Goal: Task Accomplishment & Management: Complete application form

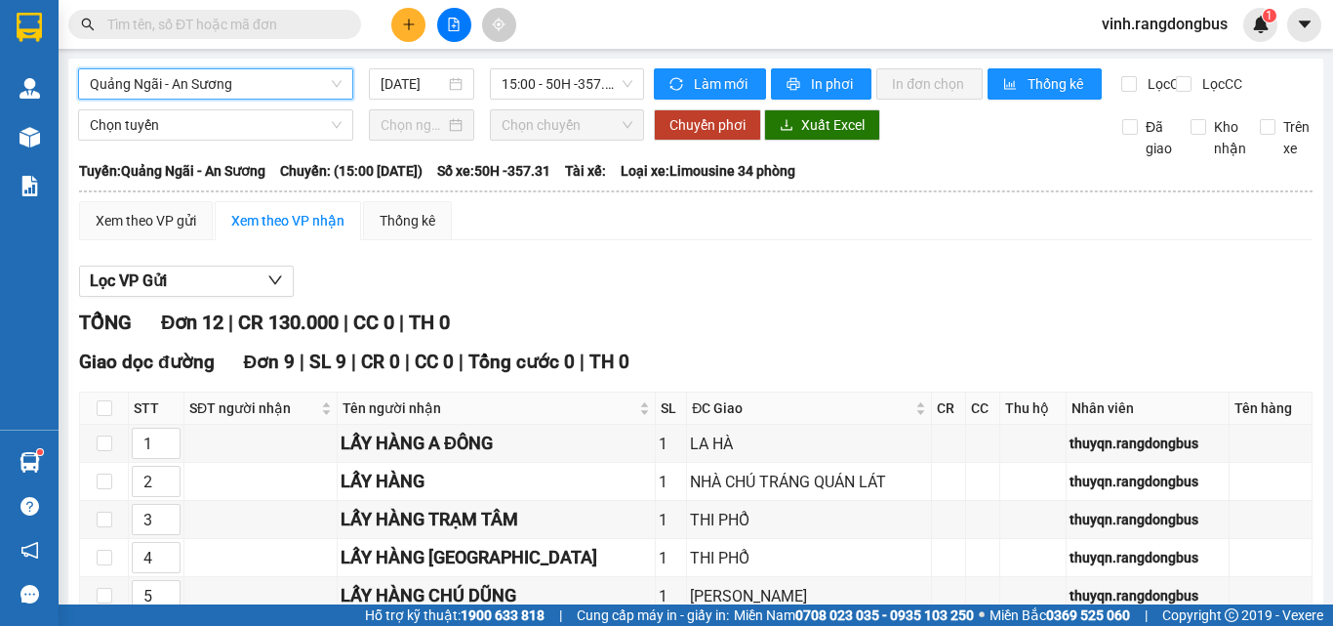
scroll to position [542, 0]
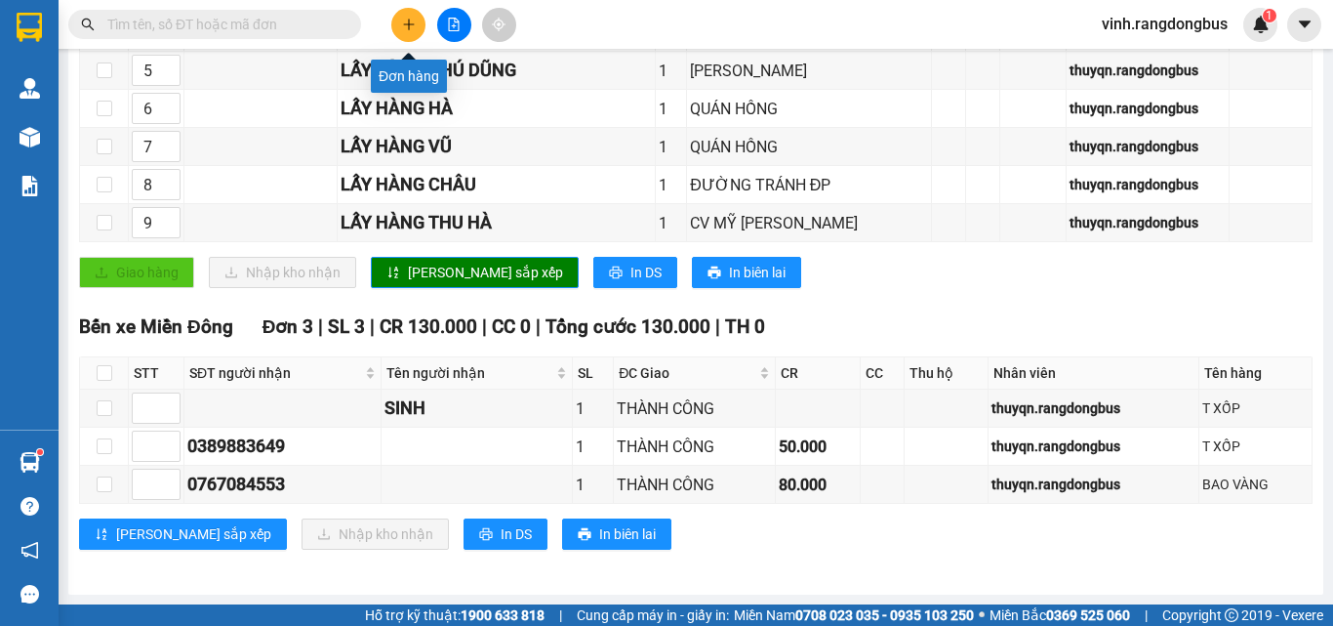
click at [400, 36] on button at bounding box center [408, 25] width 34 height 34
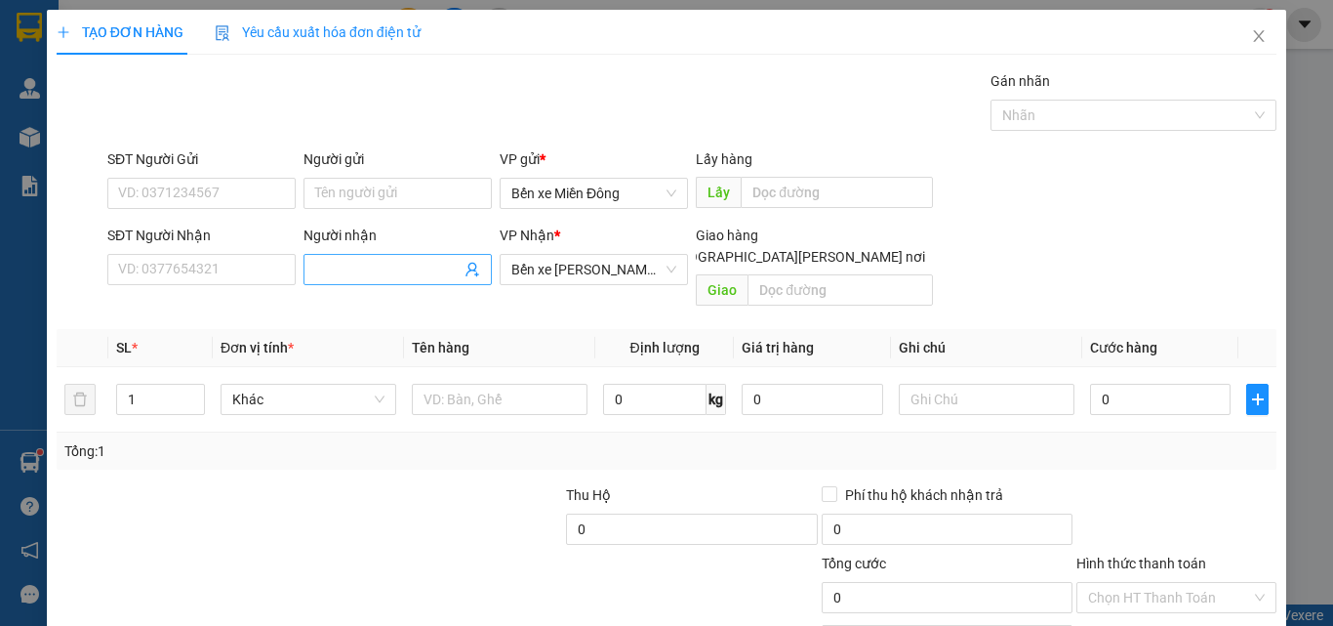
click at [348, 261] on input "Người nhận" at bounding box center [387, 269] width 145 height 21
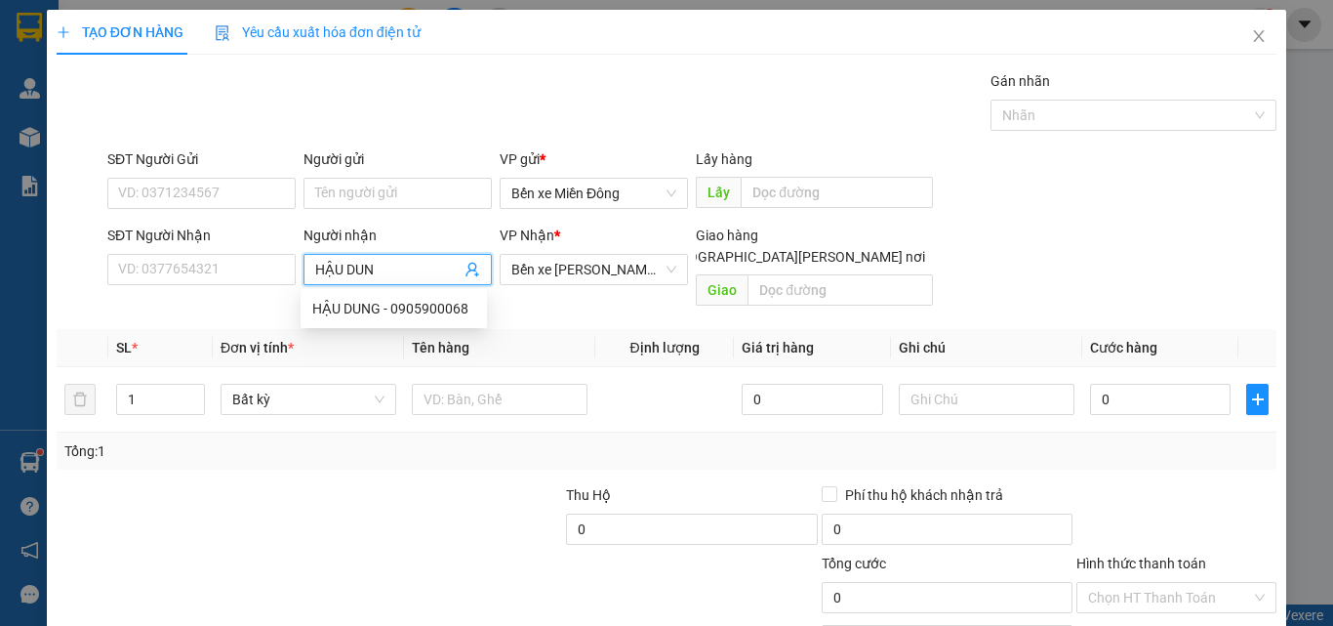
type input "HẬU DUNG"
click at [344, 305] on div "HẬU DUNG - 0905900068" at bounding box center [393, 308] width 163 height 21
type input "0905900068"
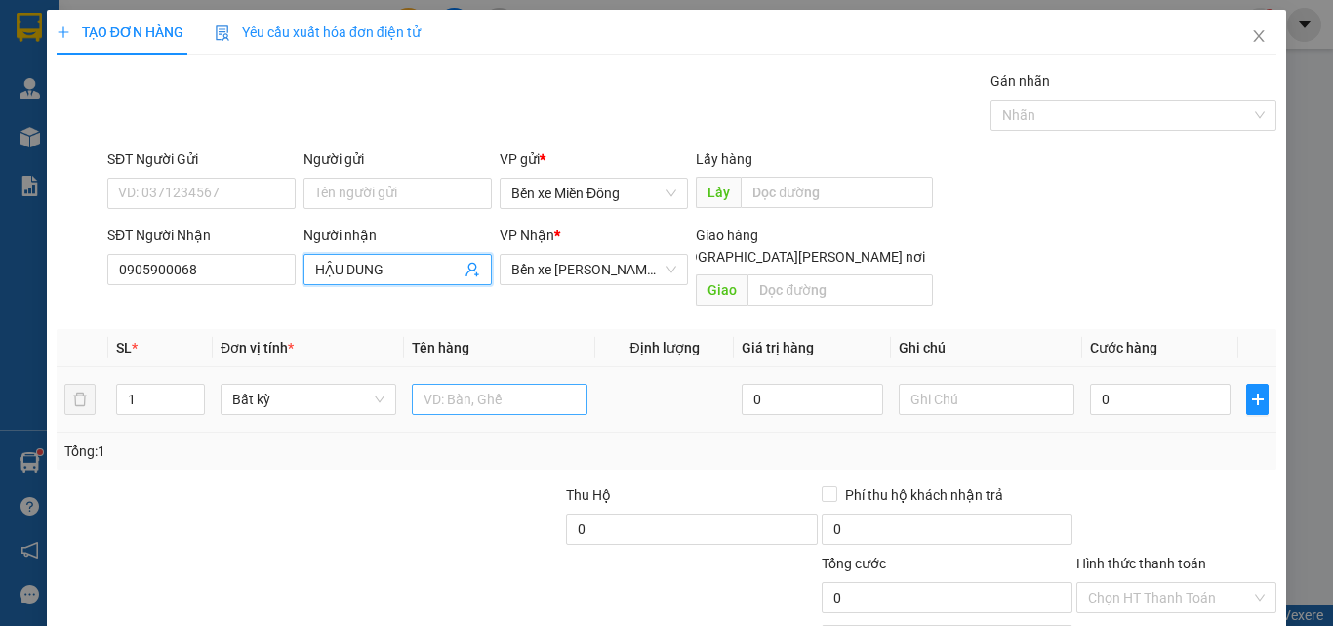
type input "HẬU DUNG"
click at [500, 387] on input "text" at bounding box center [500, 399] width 176 height 31
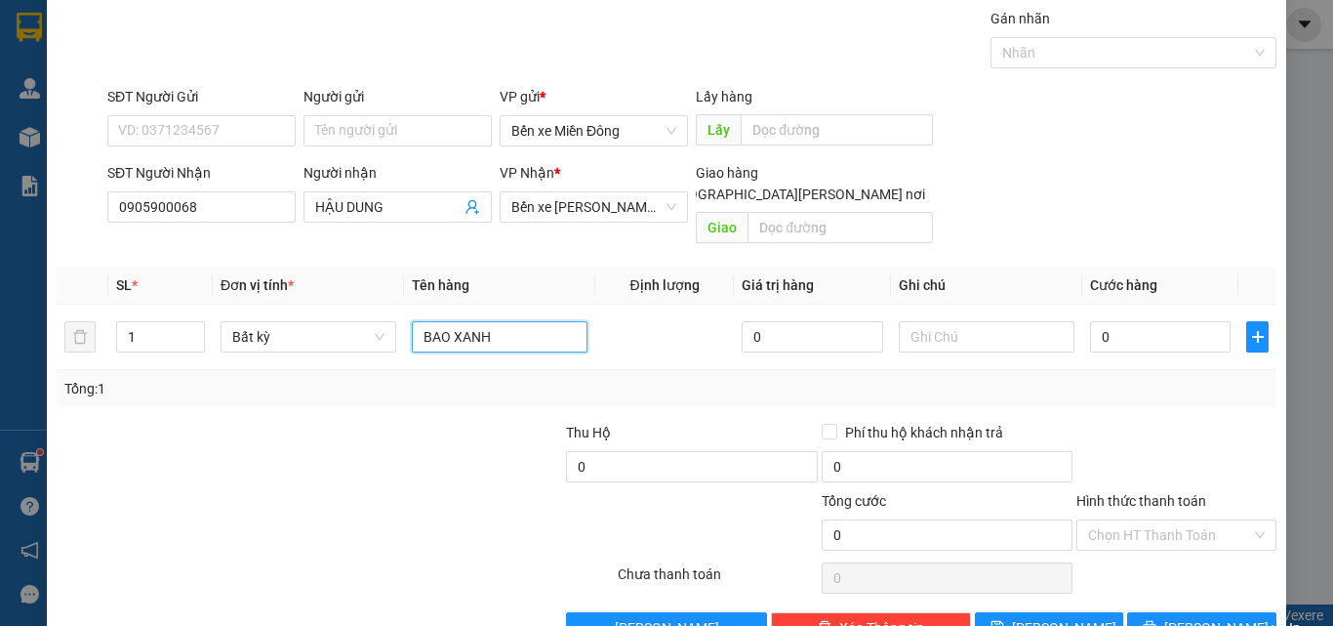
scroll to position [97, 0]
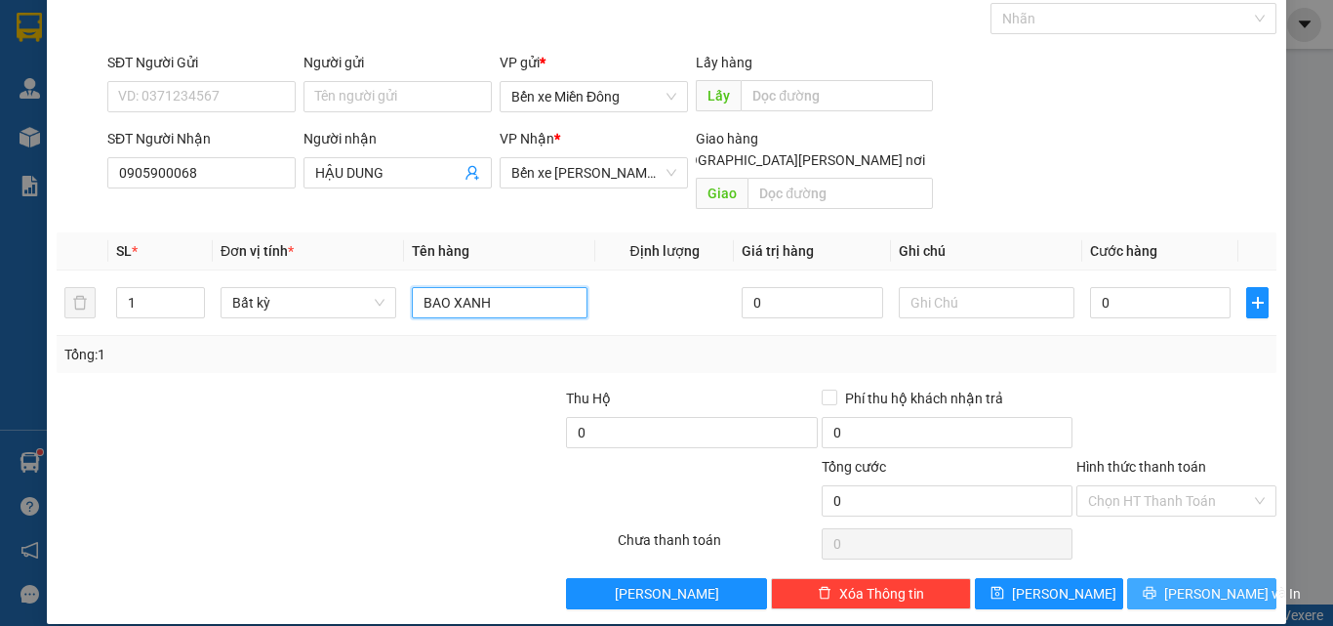
type input "BAO XANH"
drag, startPoint x: 1212, startPoint y: 582, endPoint x: 1208, endPoint y: 569, distance: 13.3
click at [1208, 583] on span "[PERSON_NAME] và In" at bounding box center [1232, 593] width 137 height 21
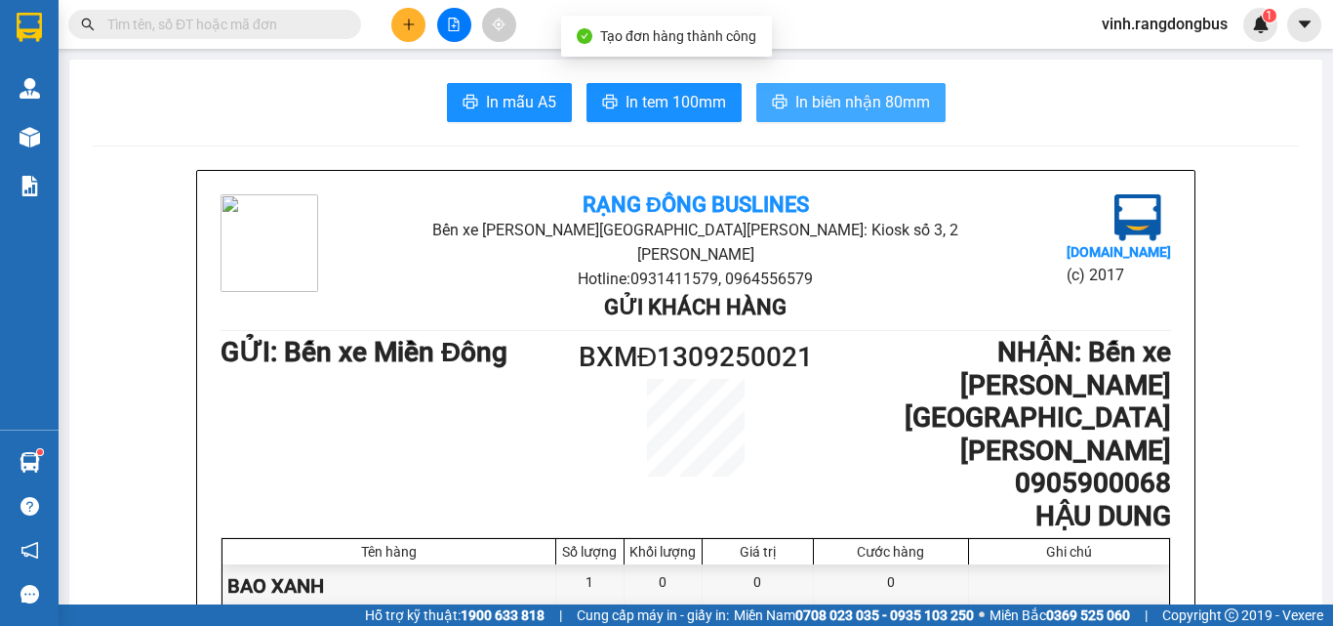
click at [843, 98] on span "In biên nhận 80mm" at bounding box center [863, 102] width 135 height 24
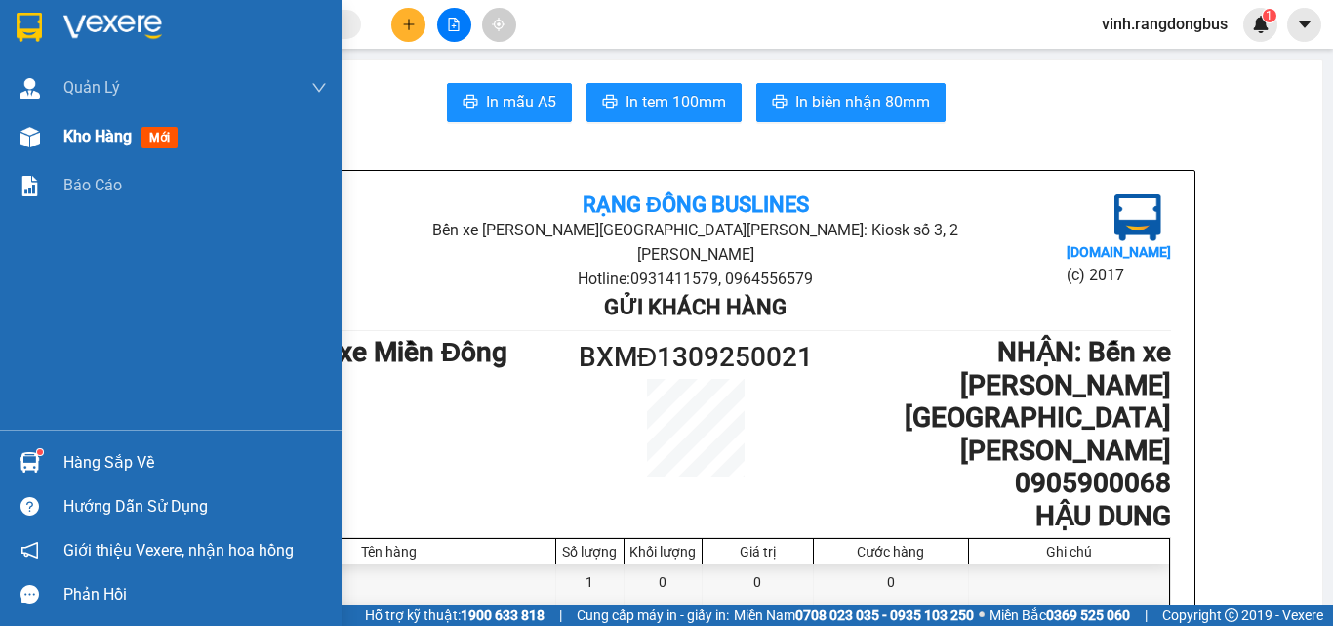
click at [34, 155] on div "Kho hàng mới" at bounding box center [171, 136] width 342 height 49
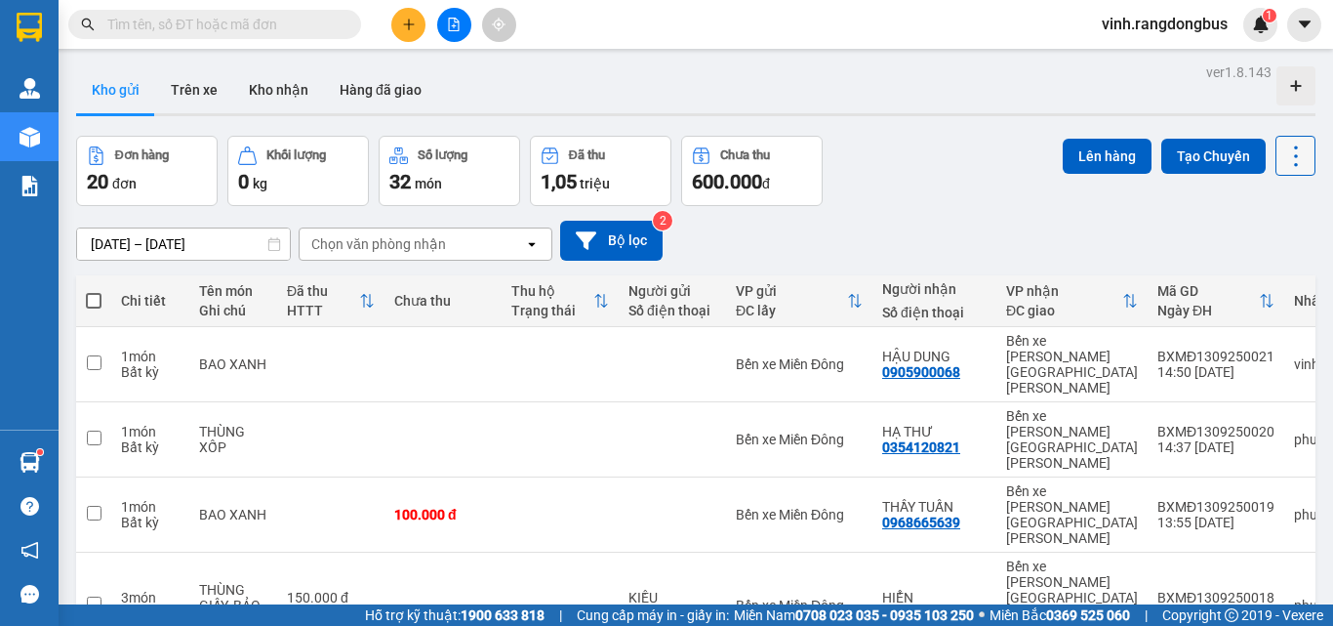
click at [1296, 163] on button at bounding box center [1296, 156] width 40 height 40
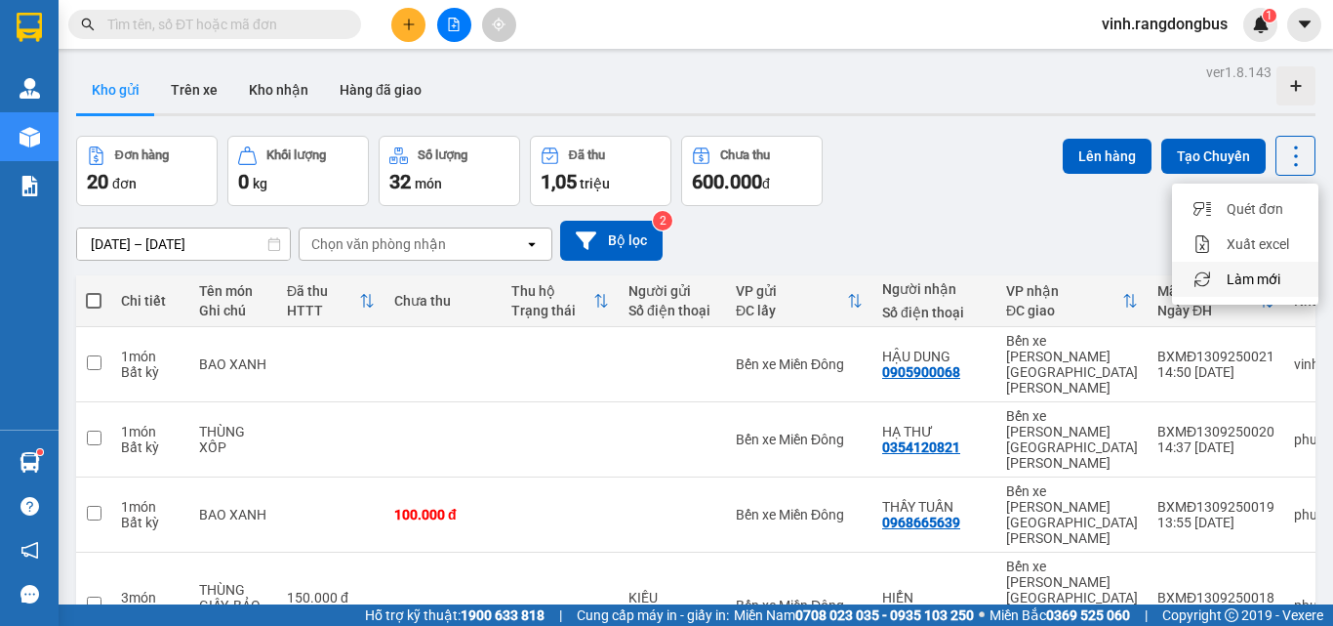
click at [1236, 270] on span "Làm mới" at bounding box center [1254, 279] width 54 height 20
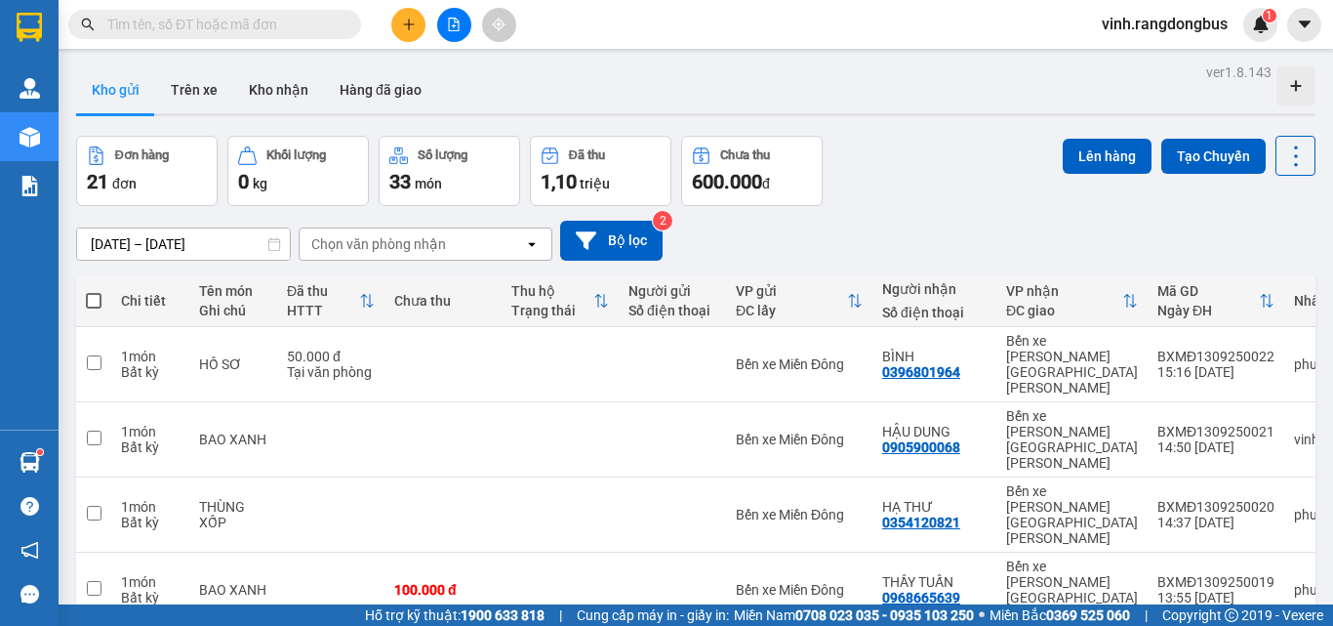
click at [408, 17] on button at bounding box center [408, 25] width 34 height 34
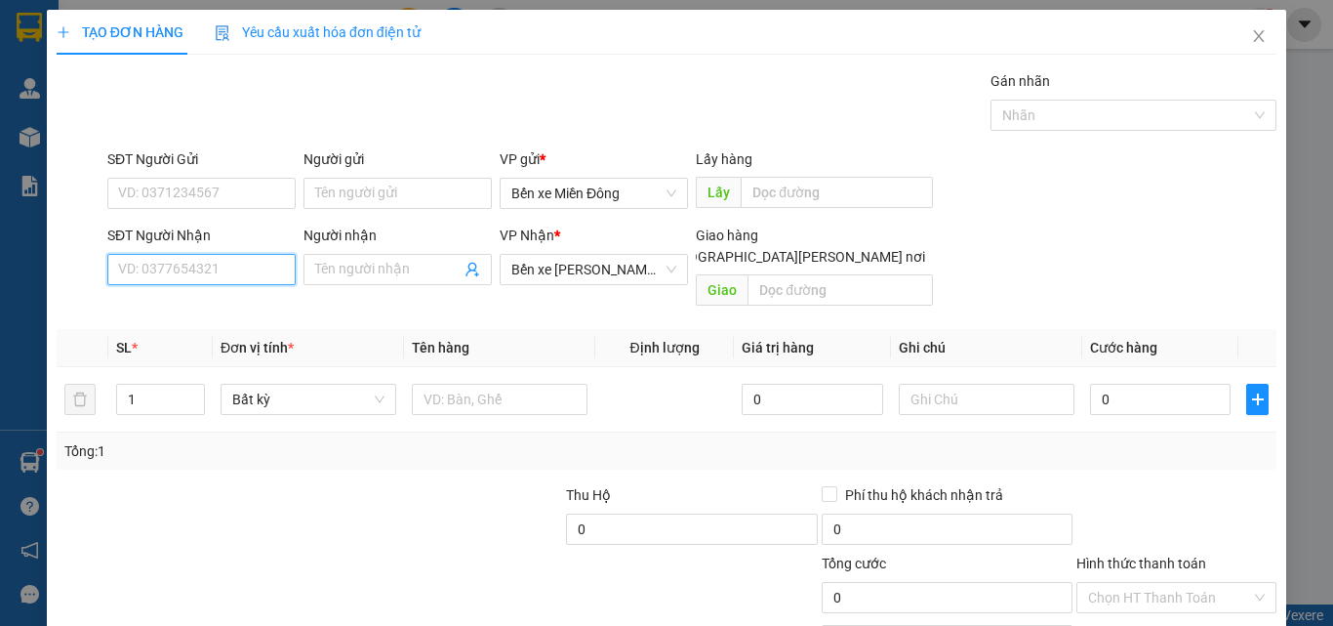
click at [197, 277] on input "SĐT Người Nhận" at bounding box center [201, 269] width 188 height 31
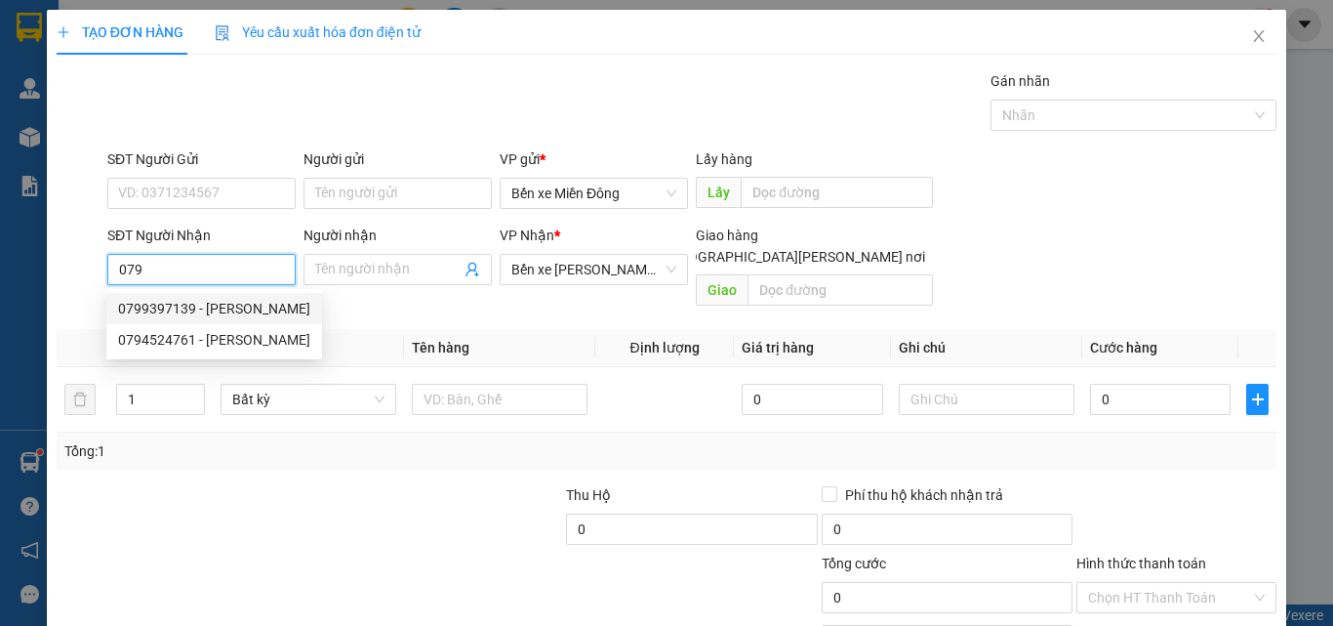
click at [222, 266] on input "079" at bounding box center [201, 269] width 188 height 31
click at [271, 305] on div "0915410079 - CHỊ [PERSON_NAME]" at bounding box center [227, 308] width 218 height 21
type input "0915410079"
type input "CHỊ [PERSON_NAME]"
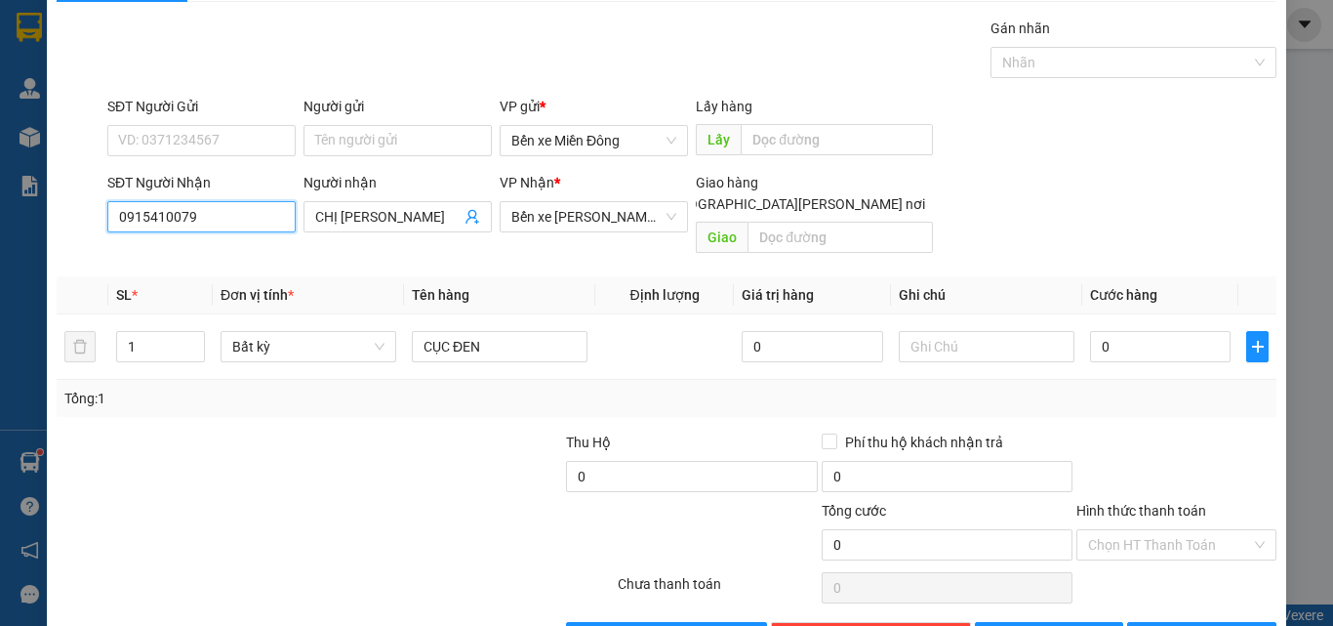
scroll to position [97, 0]
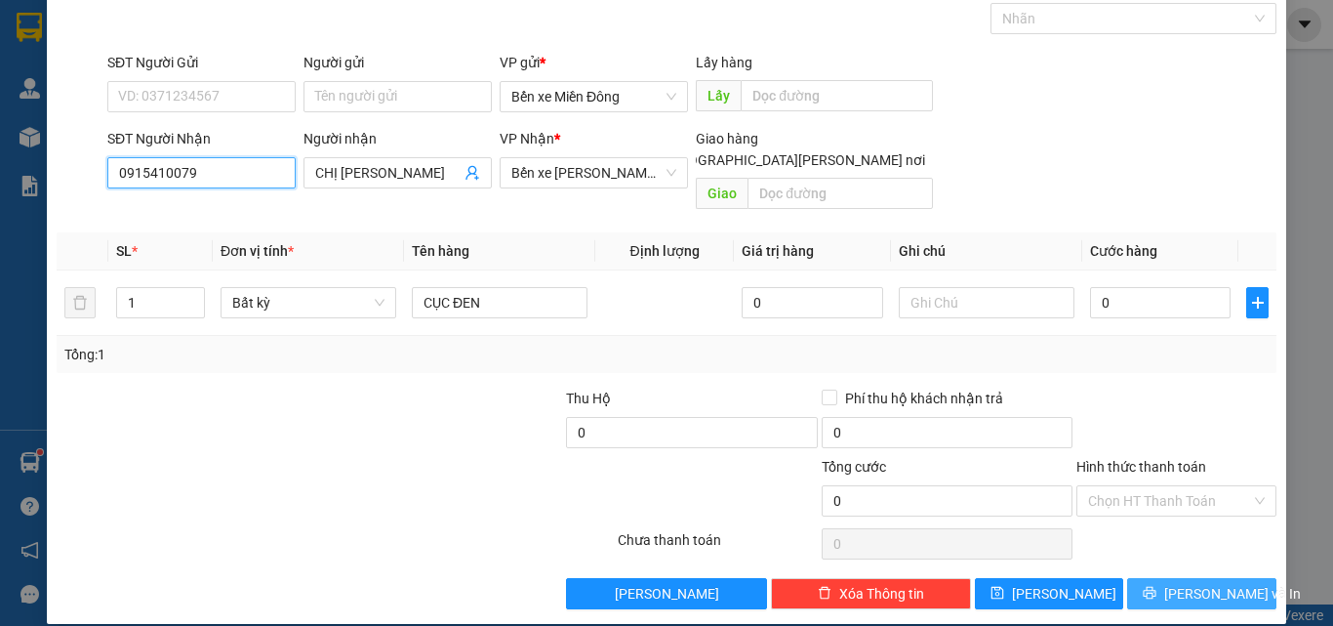
type input "0915410079"
click at [1187, 583] on span "[PERSON_NAME] và In" at bounding box center [1232, 593] width 137 height 21
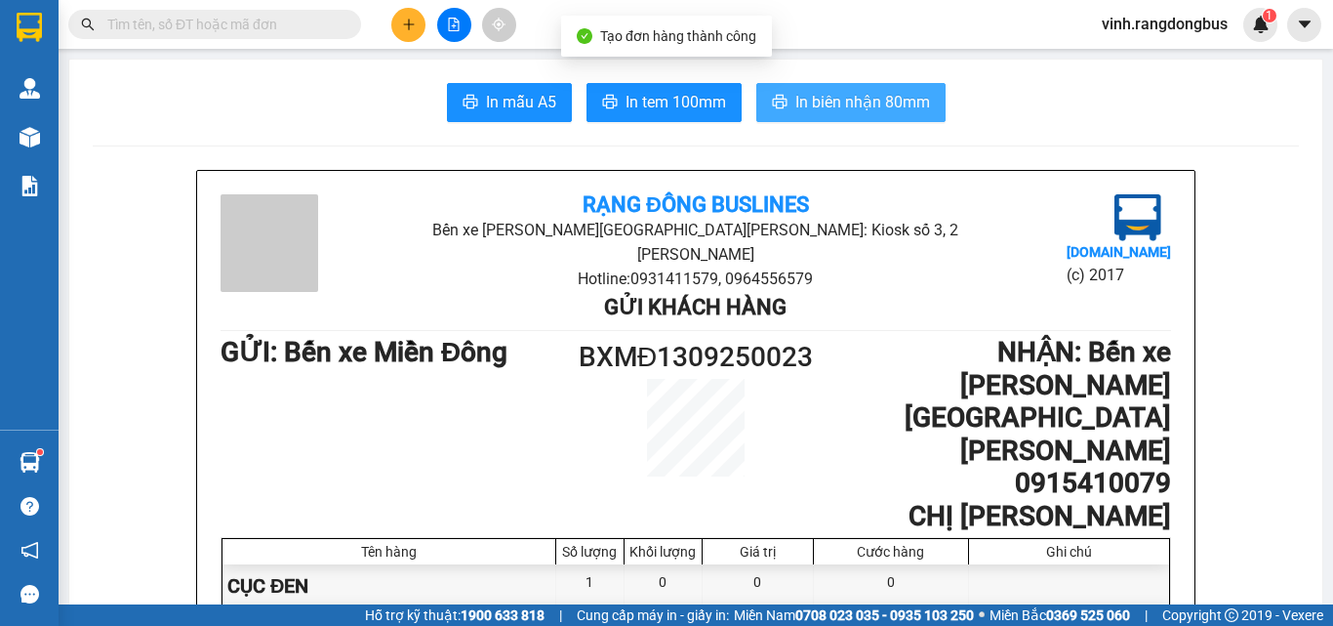
click at [878, 90] on span "In biên nhận 80mm" at bounding box center [863, 102] width 135 height 24
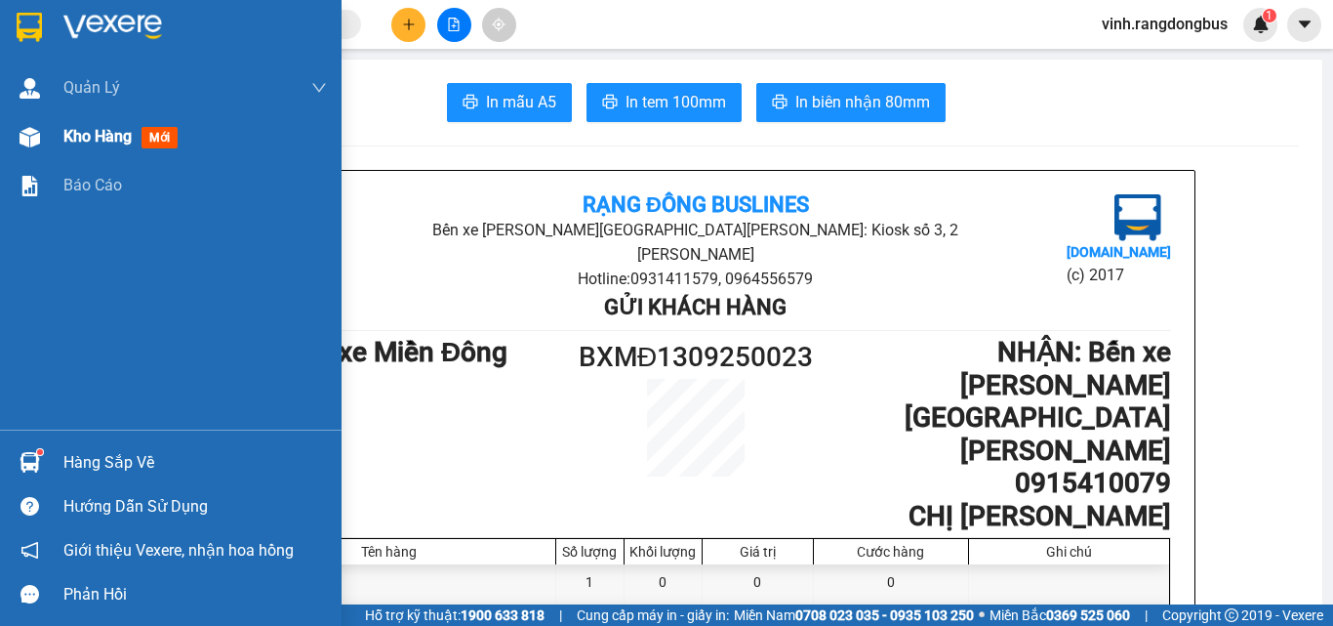
click at [81, 148] on div "Kho hàng mới" at bounding box center [124, 136] width 122 height 24
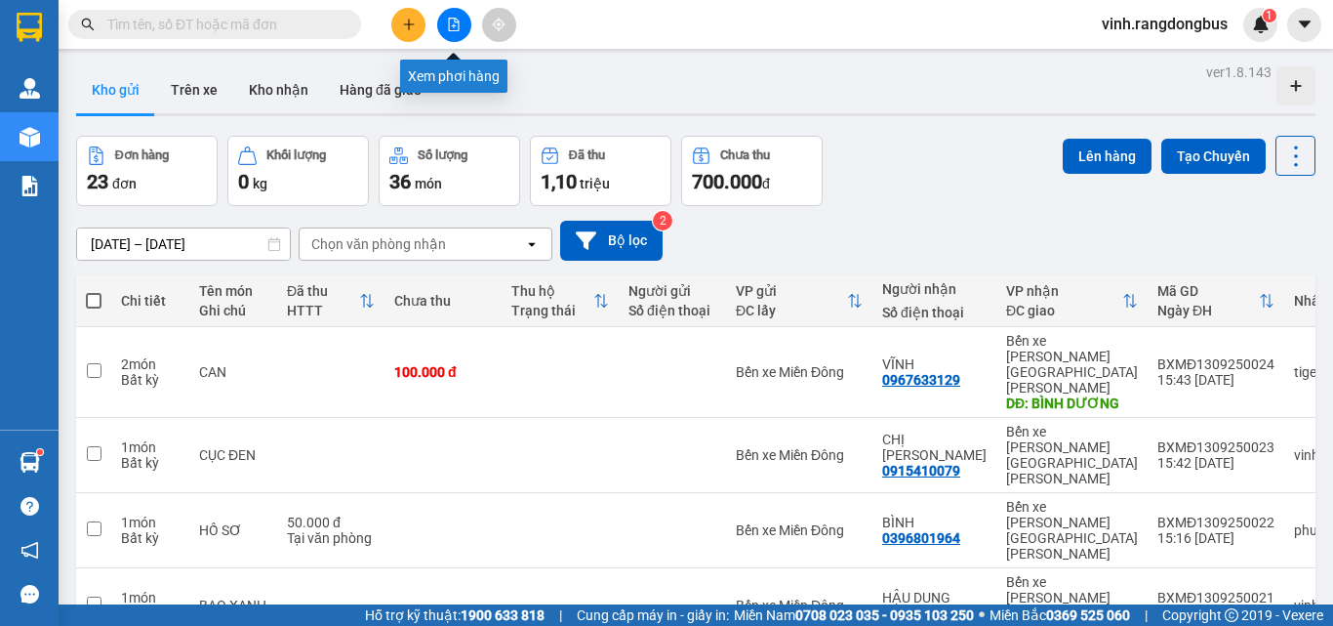
click at [460, 38] on button at bounding box center [454, 25] width 34 height 34
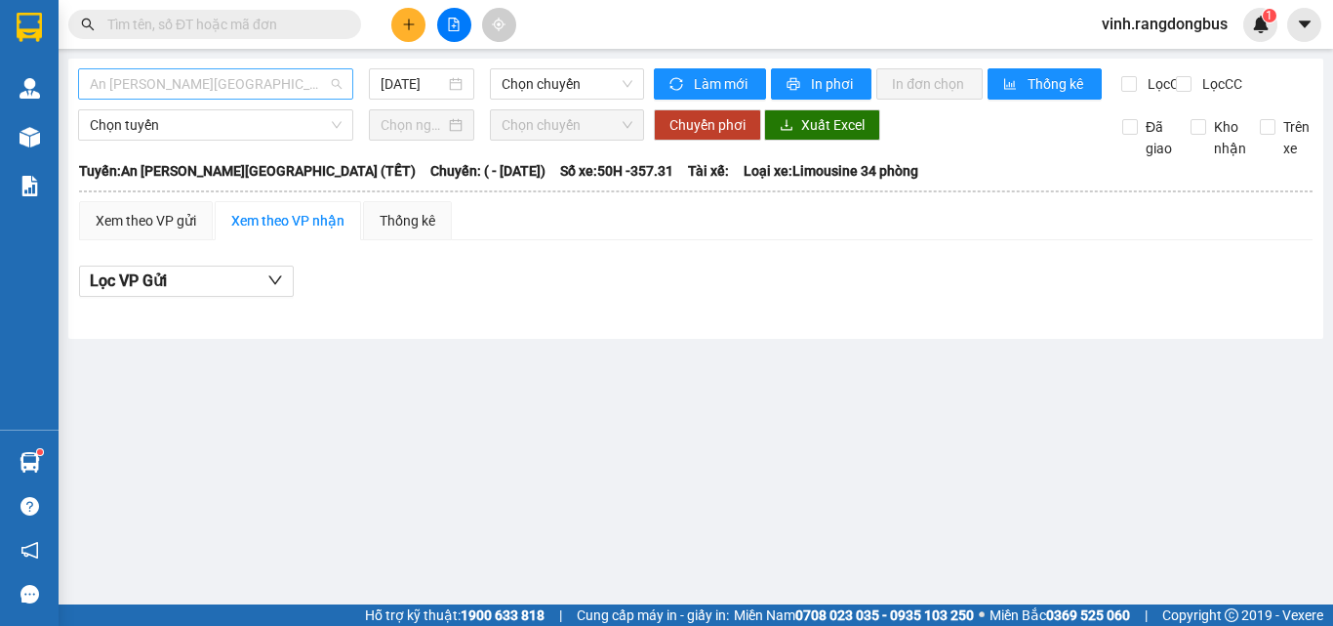
click at [236, 68] on div "An [PERSON_NAME][GEOGRAPHIC_DATA] (TẾT)" at bounding box center [215, 83] width 275 height 31
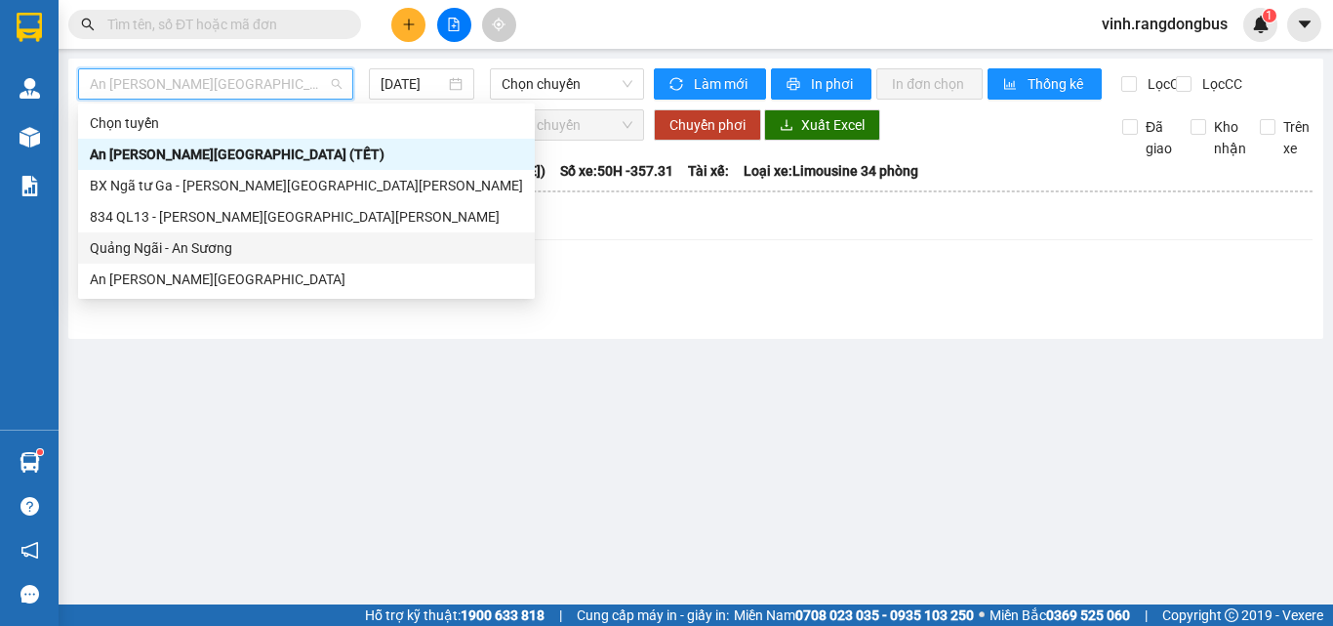
click at [206, 256] on div "Quảng Ngãi - An Sương" at bounding box center [306, 247] width 433 height 21
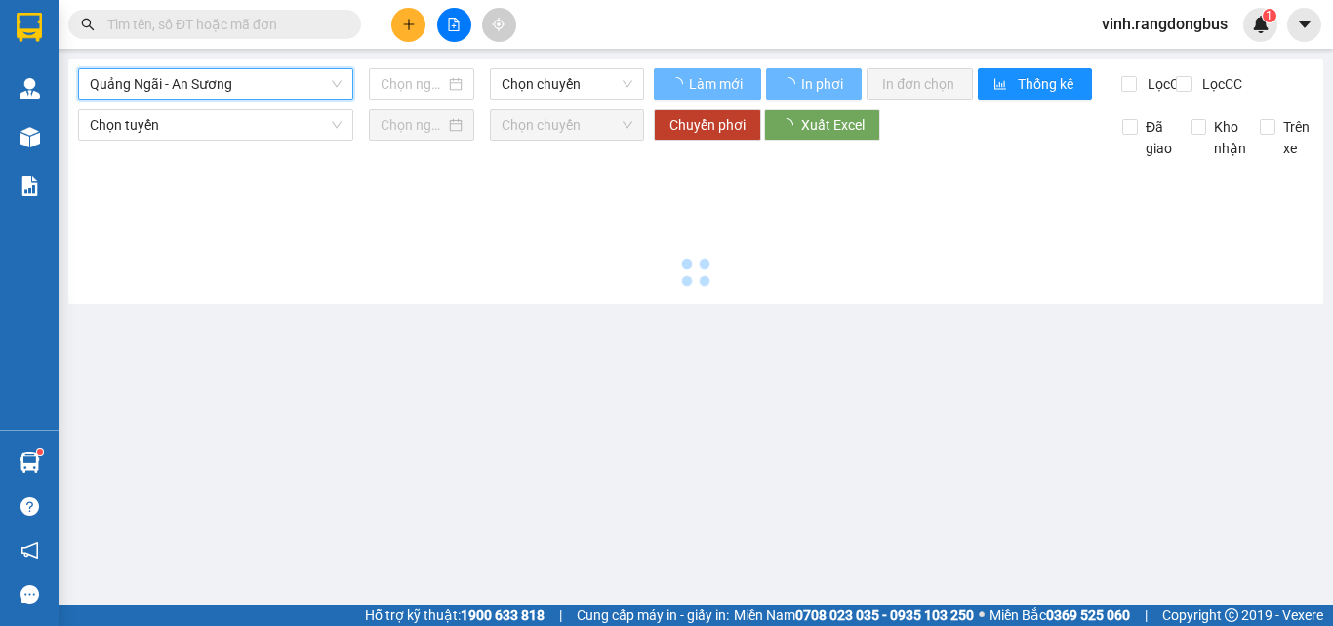
type input "[DATE]"
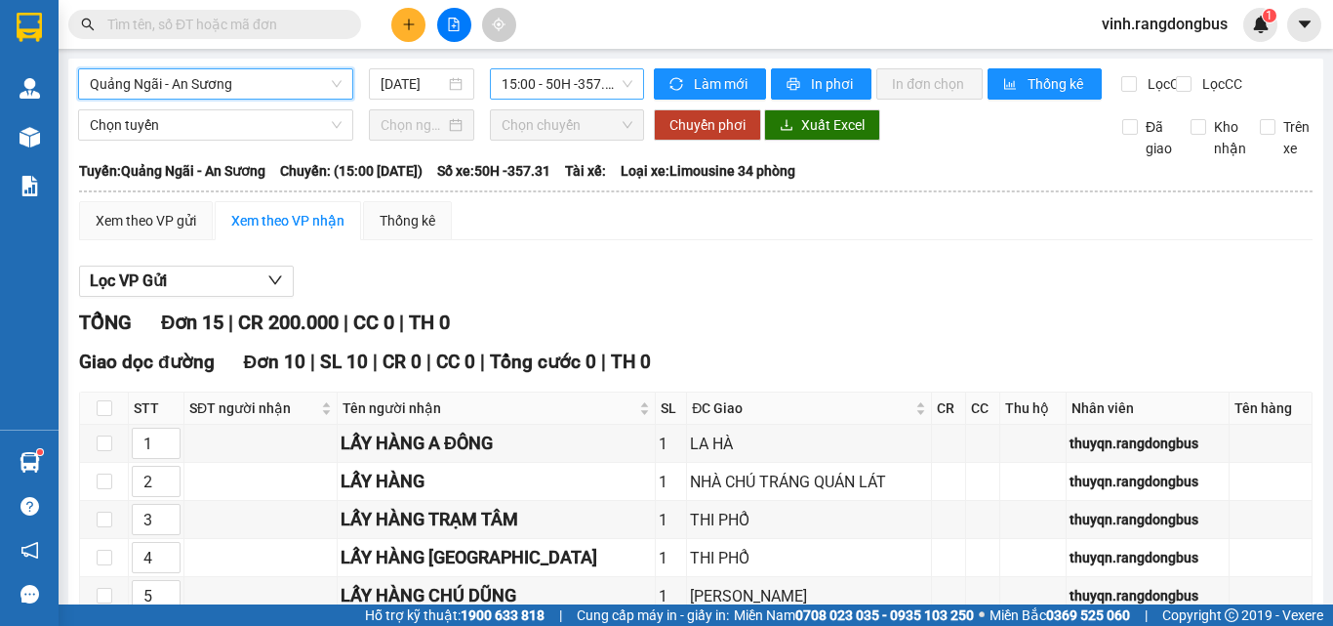
click at [591, 84] on span "15:00 - 50H -357.31" at bounding box center [567, 83] width 131 height 29
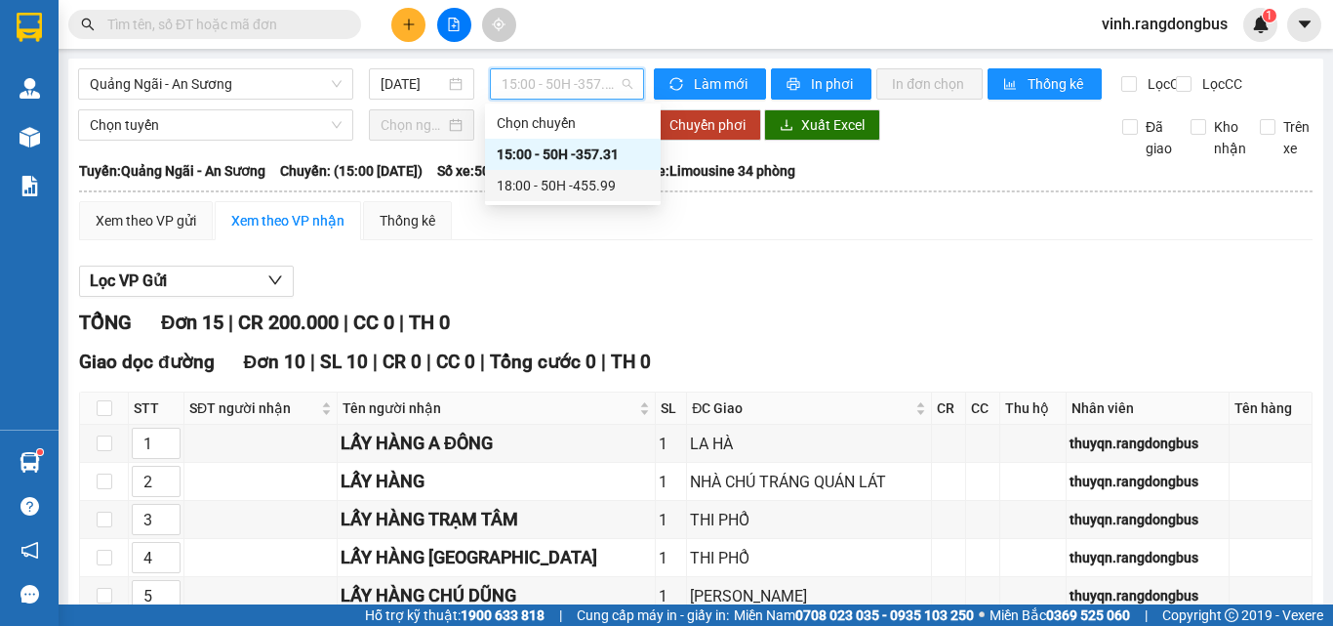
click at [595, 171] on div "18:00 - 50H -455.99" at bounding box center [573, 185] width 176 height 31
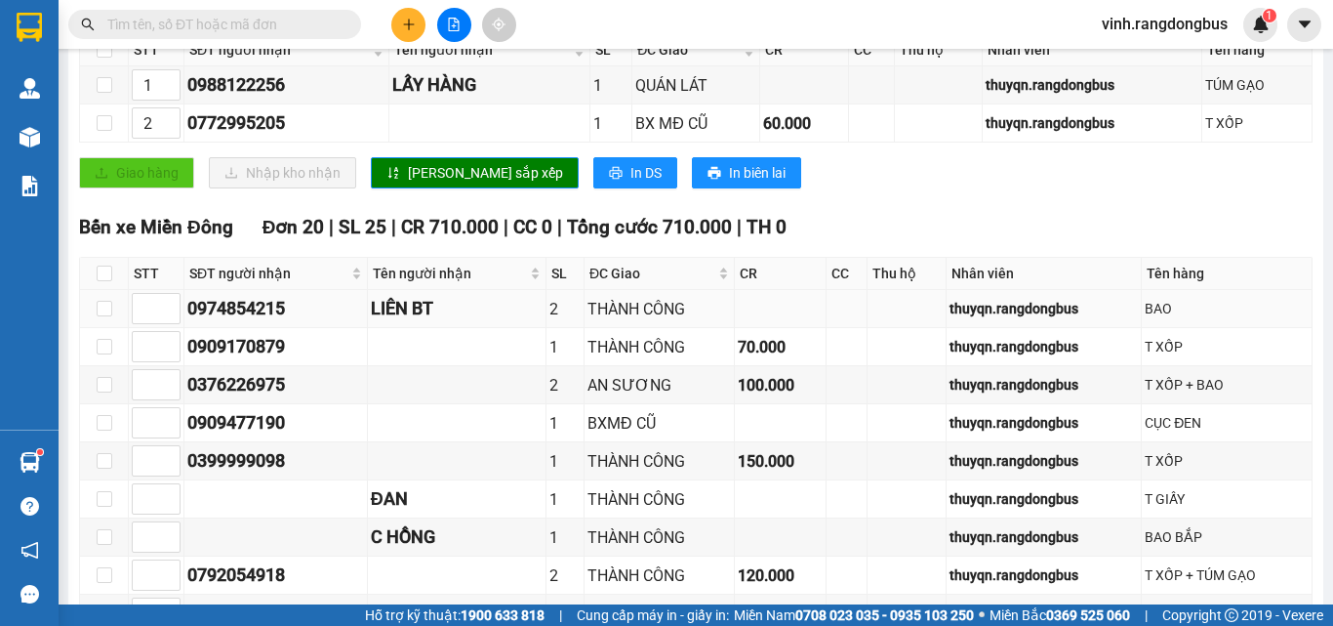
scroll to position [142, 0]
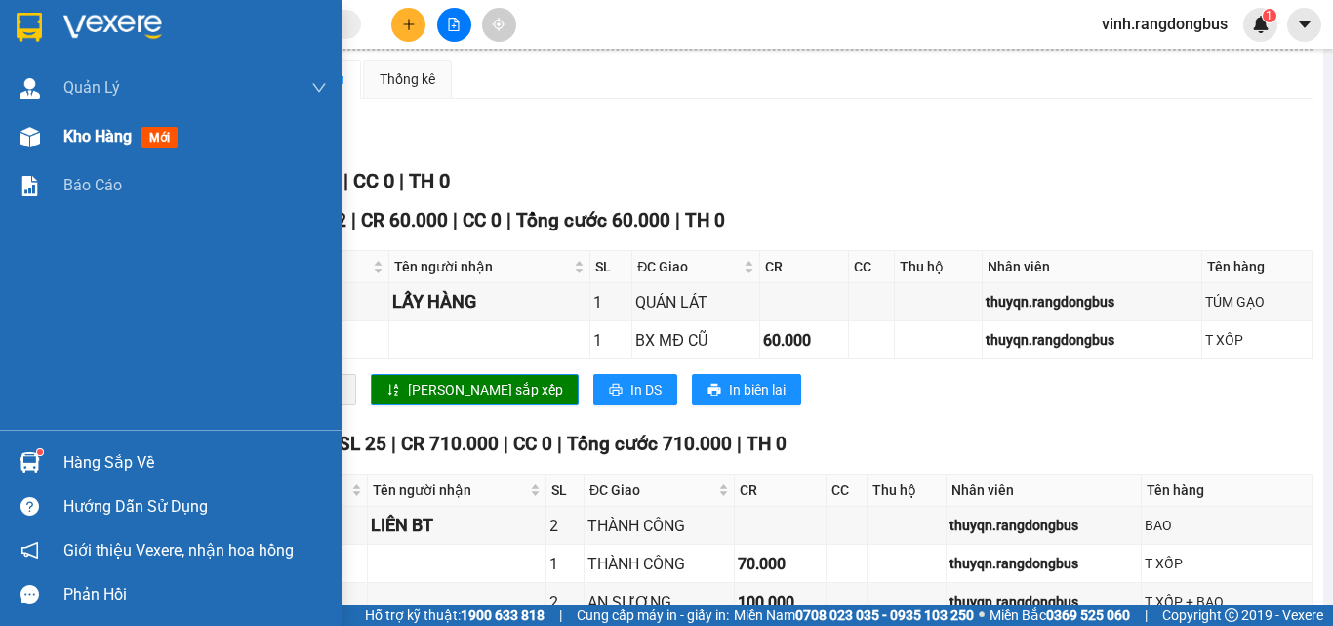
click at [29, 137] on img at bounding box center [30, 137] width 20 height 20
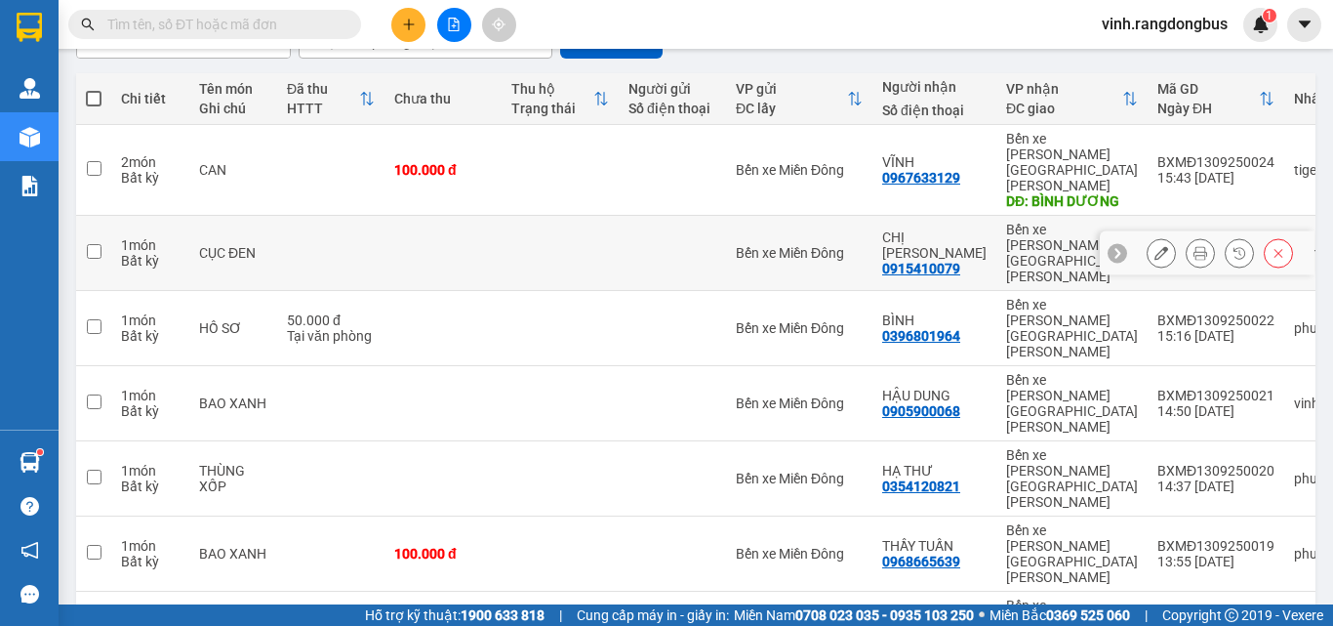
scroll to position [266, 0]
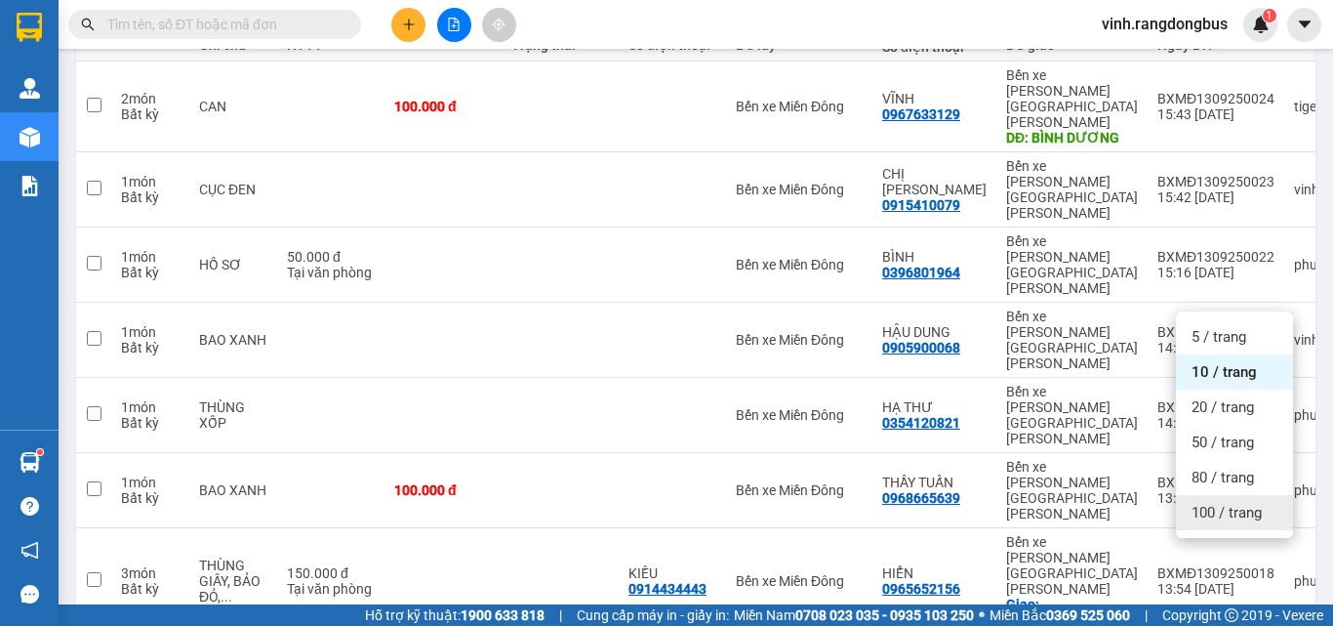
click at [1230, 504] on span "100 / trang" at bounding box center [1227, 513] width 70 height 20
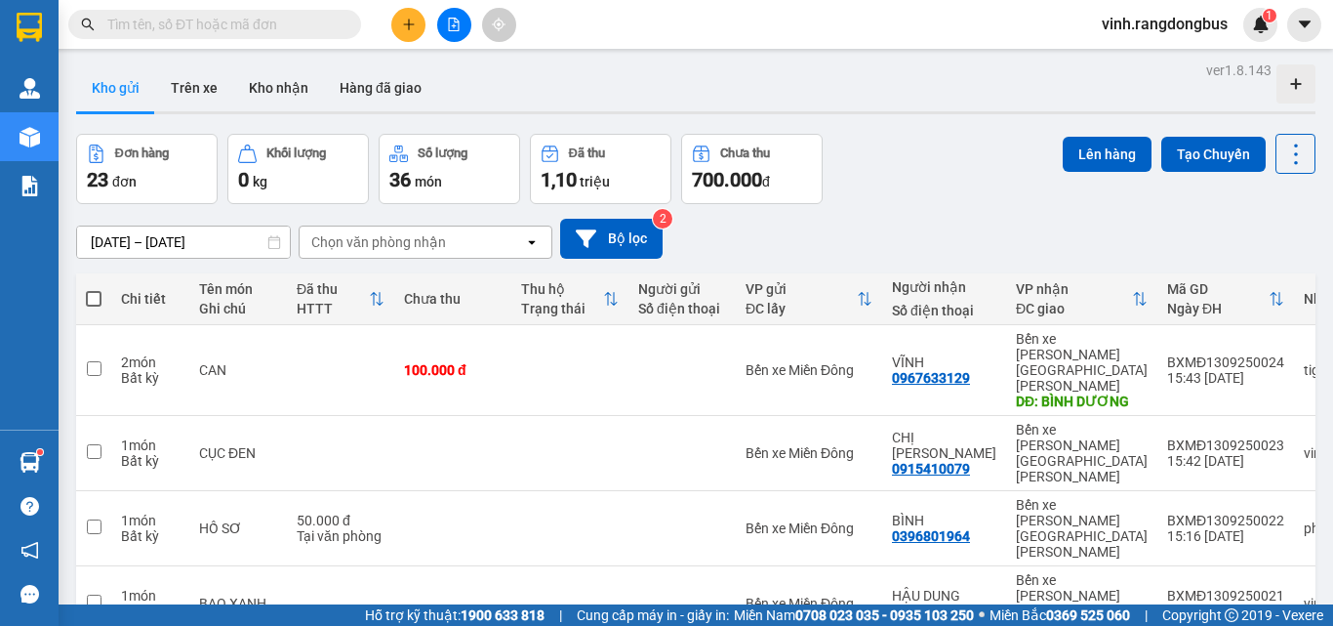
scroll to position [0, 0]
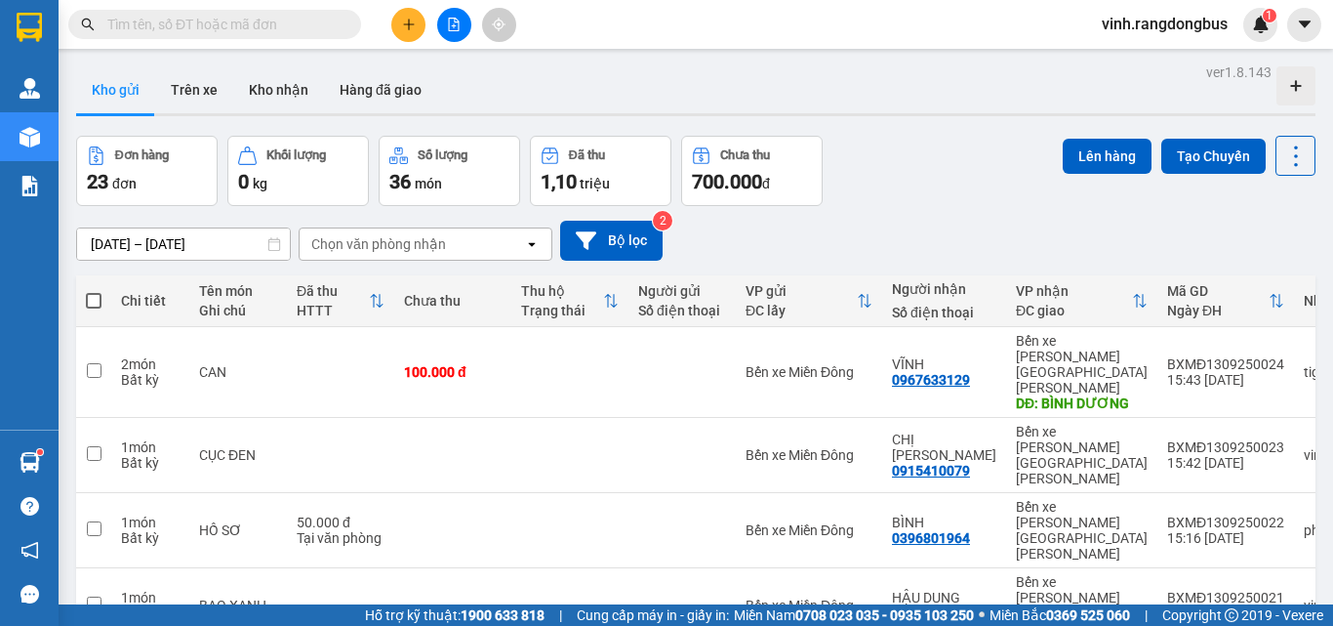
click at [447, 29] on icon "file-add" at bounding box center [454, 25] width 14 height 14
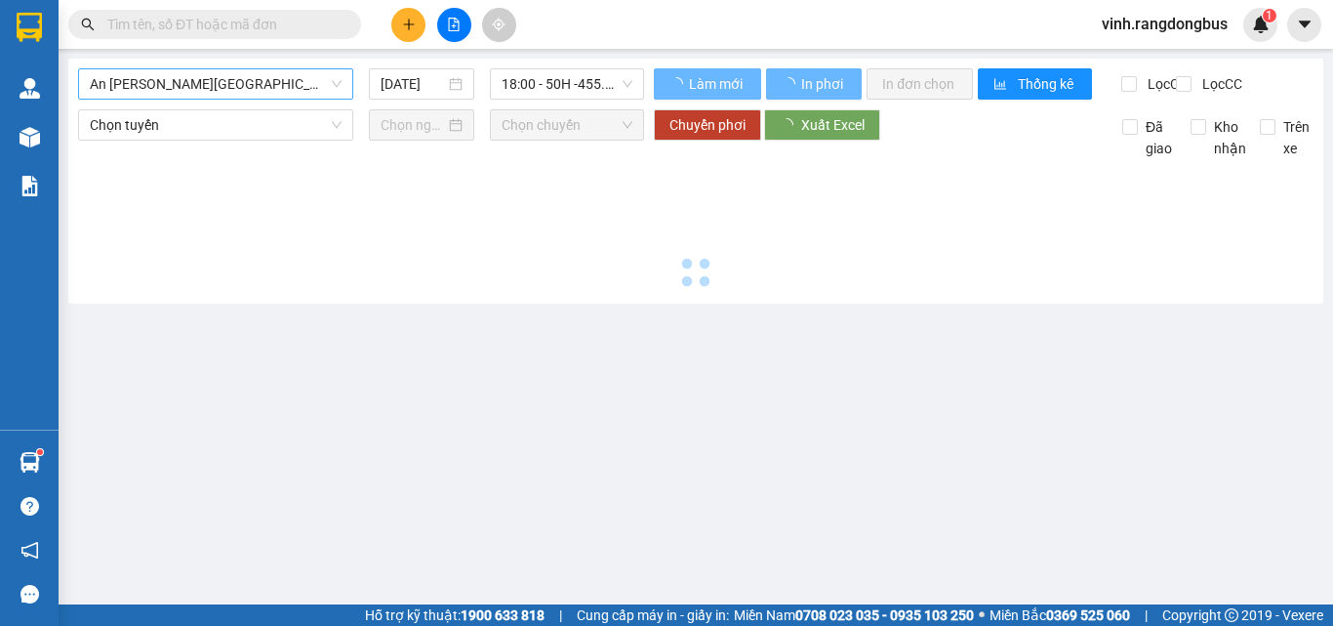
click at [316, 96] on span "An [PERSON_NAME][GEOGRAPHIC_DATA] (TẾT)" at bounding box center [216, 83] width 252 height 29
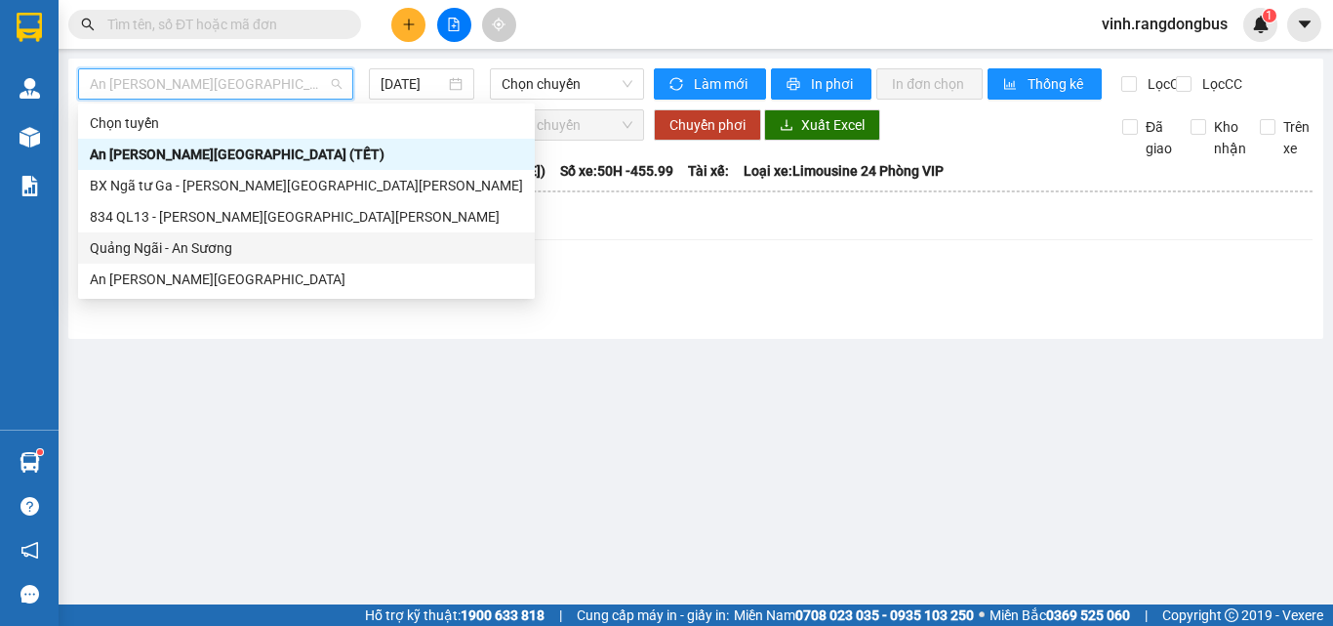
click at [245, 249] on div "Quảng Ngãi - An Sương" at bounding box center [306, 247] width 433 height 21
type input "[DATE]"
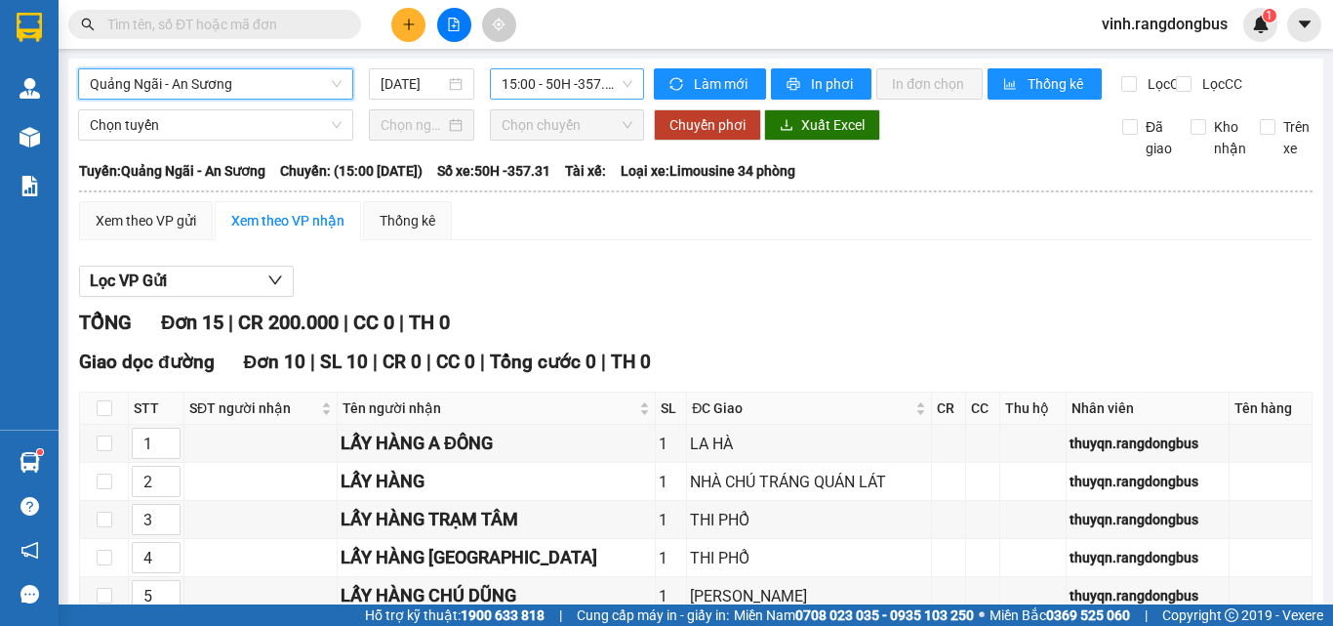
click at [537, 91] on span "15:00 - 50H -357.31" at bounding box center [567, 83] width 131 height 29
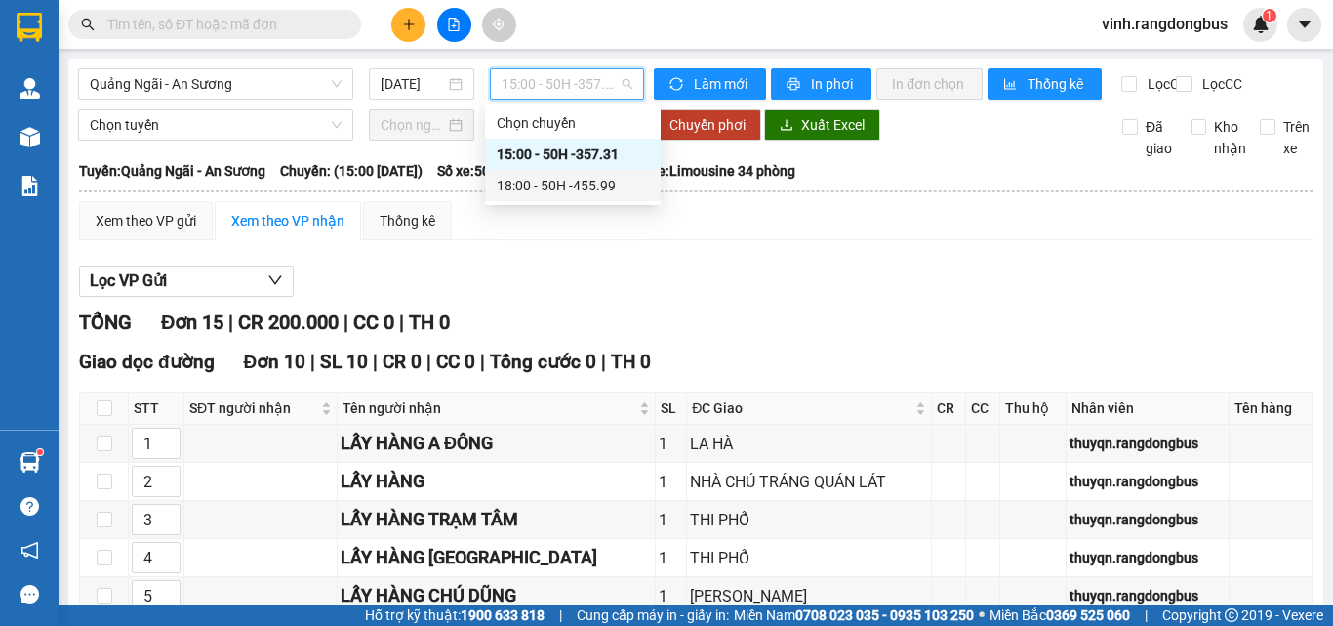
click at [562, 170] on div "18:00 - 50H -455.99" at bounding box center [573, 185] width 176 height 31
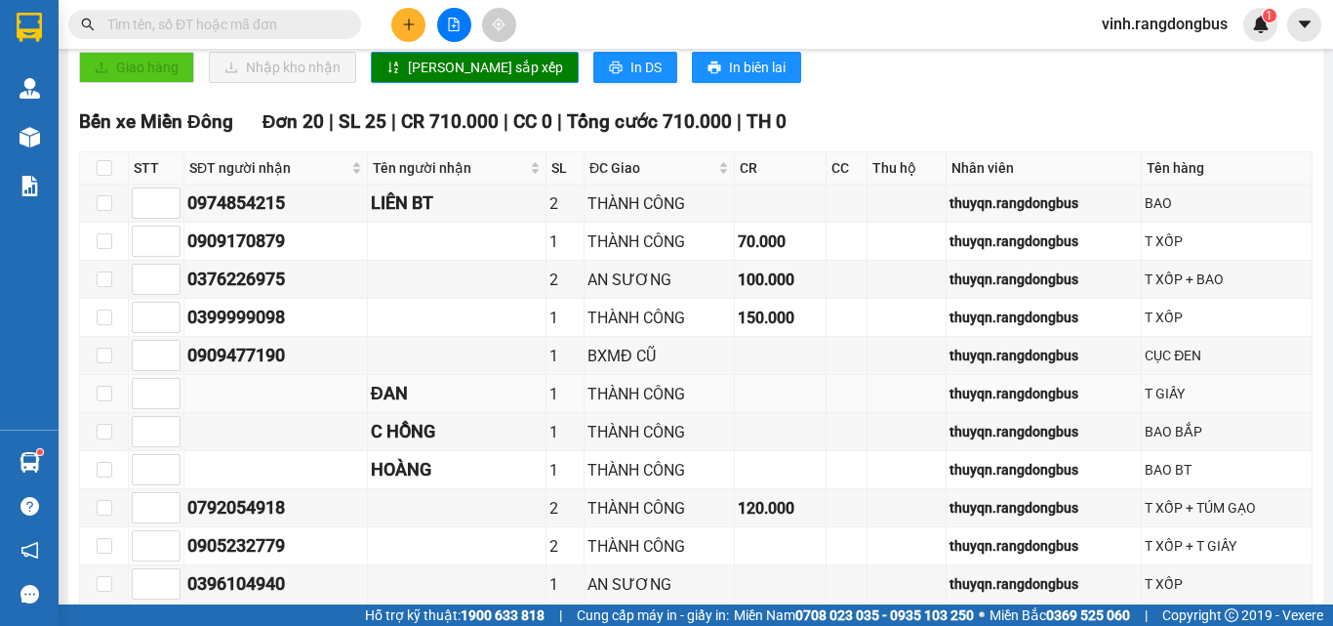
scroll to position [434, 0]
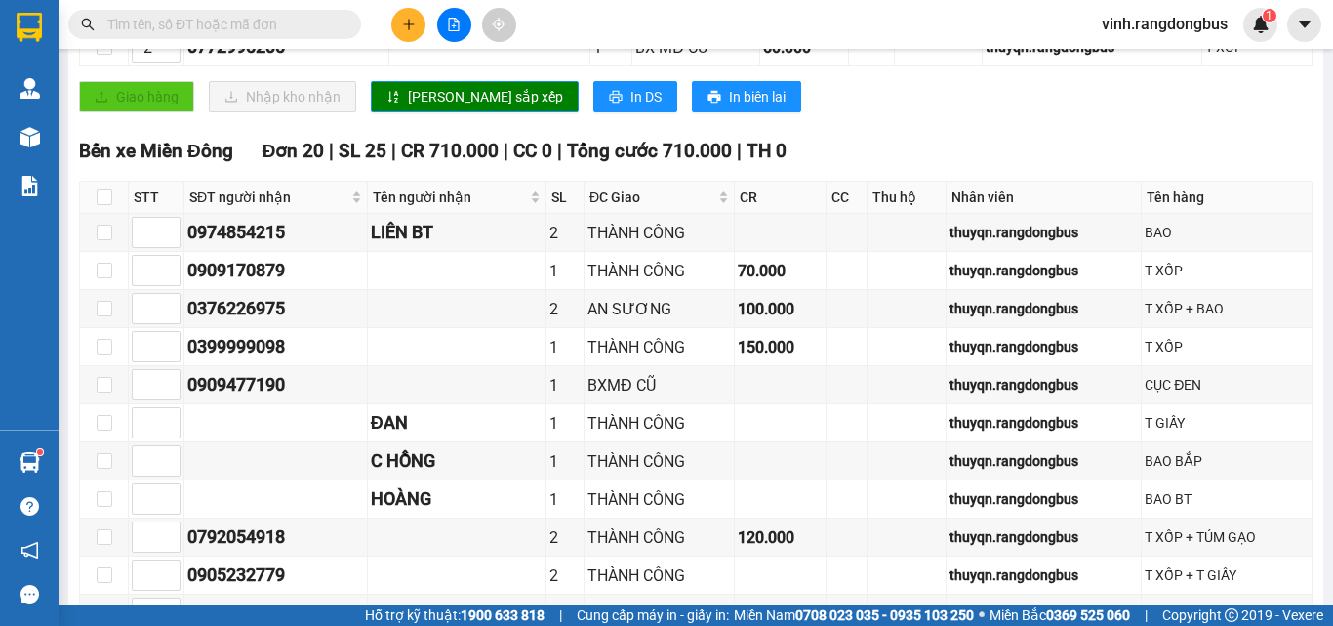
click at [415, 31] on button at bounding box center [408, 25] width 34 height 34
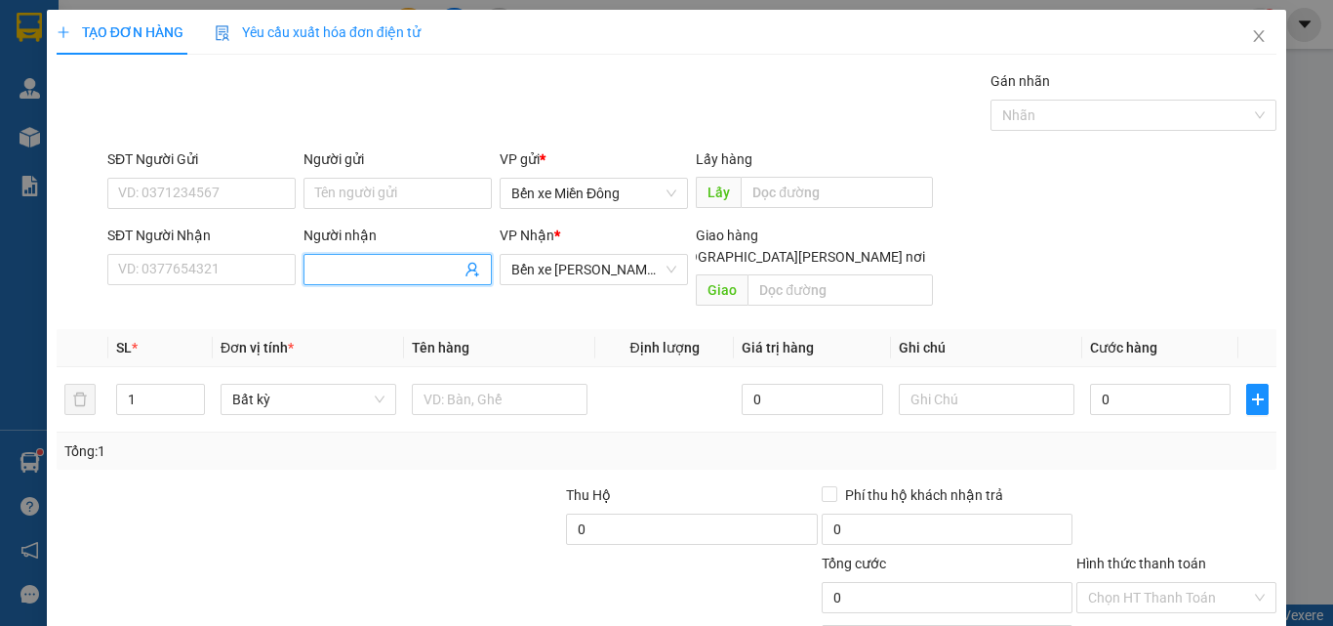
click at [399, 276] on input "Người nhận" at bounding box center [387, 269] width 145 height 21
type input "HẬU"
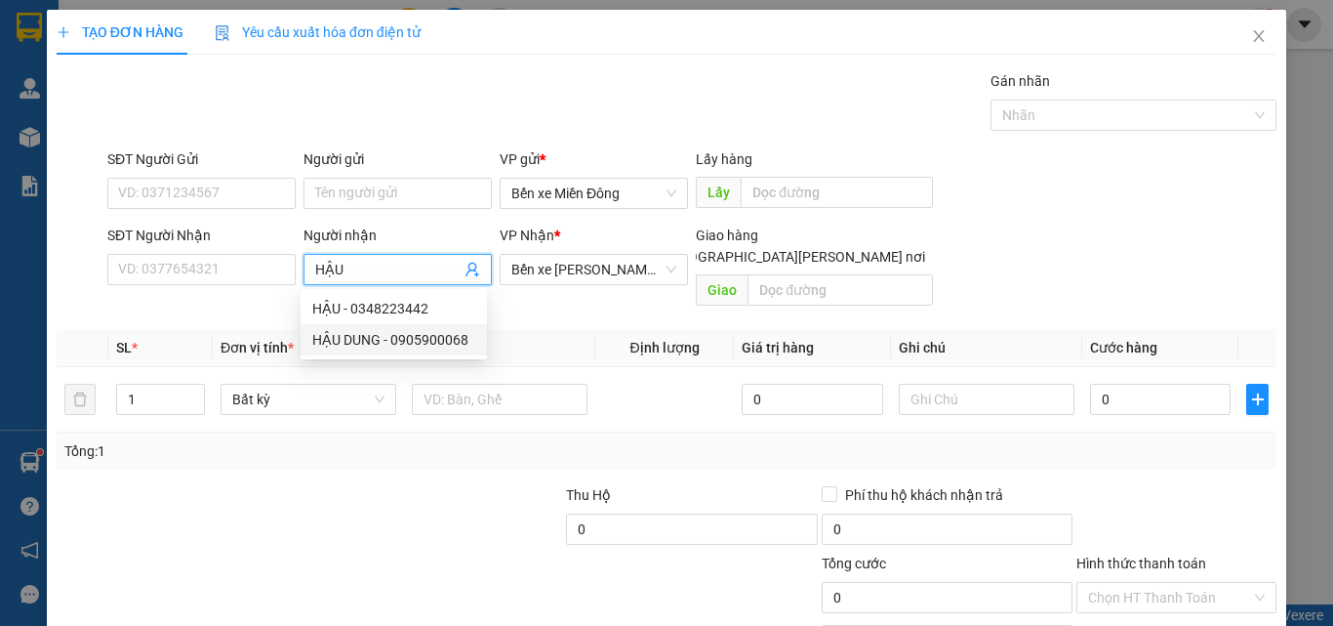
click at [399, 340] on div "HẬU DUNG - 0905900068" at bounding box center [393, 339] width 163 height 21
type input "0905900068"
type input "HẬU DUNG"
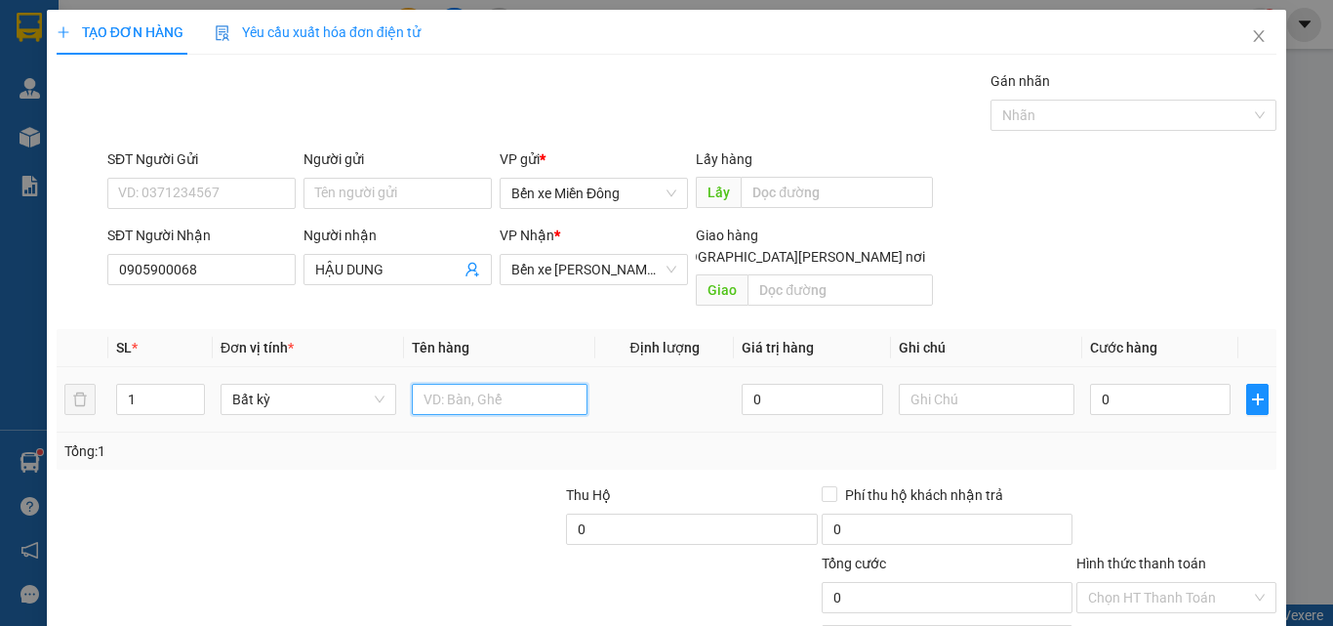
click at [463, 384] on input "text" at bounding box center [500, 399] width 176 height 31
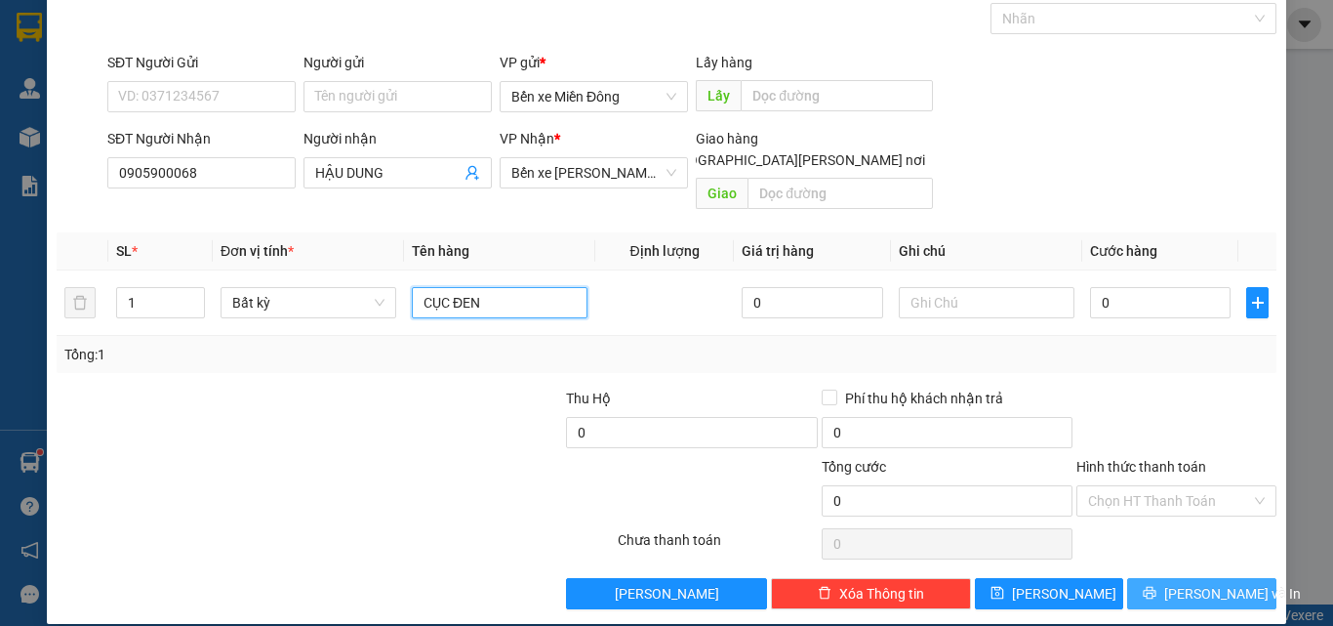
type input "CỤC ĐEN"
click at [1205, 583] on span "[PERSON_NAME] và In" at bounding box center [1232, 593] width 137 height 21
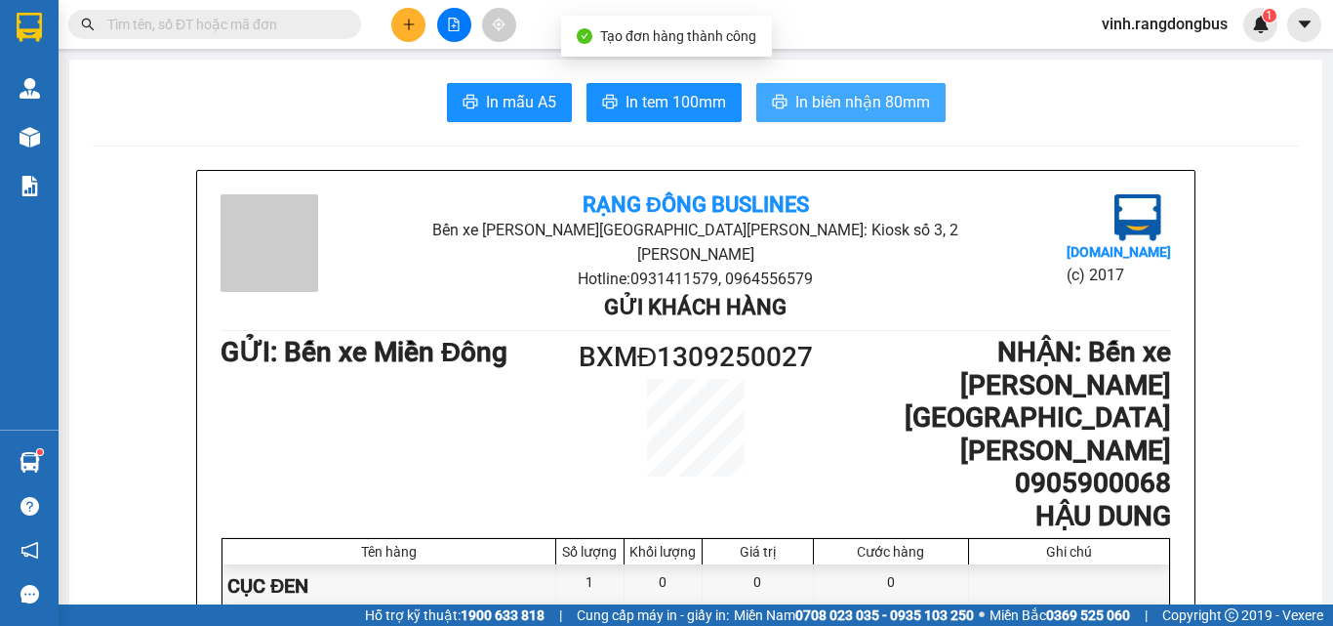
click at [865, 103] on span "In biên nhận 80mm" at bounding box center [863, 102] width 135 height 24
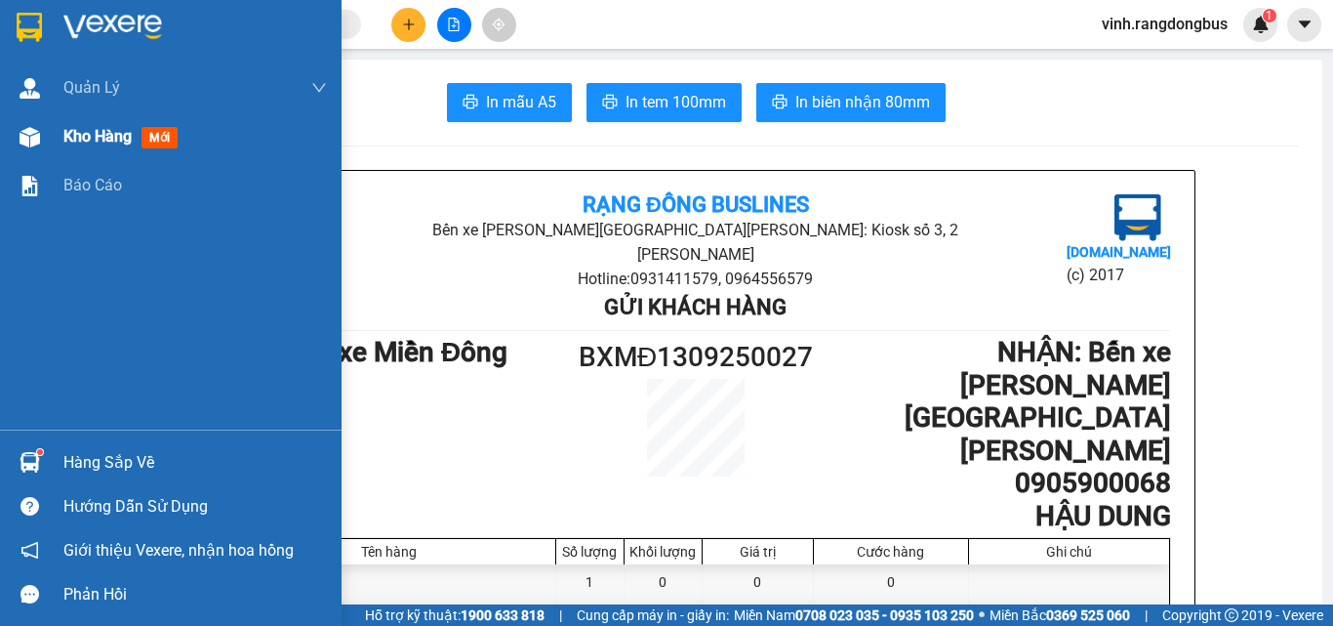
click at [73, 149] on div "Kho hàng mới" at bounding box center [195, 136] width 264 height 49
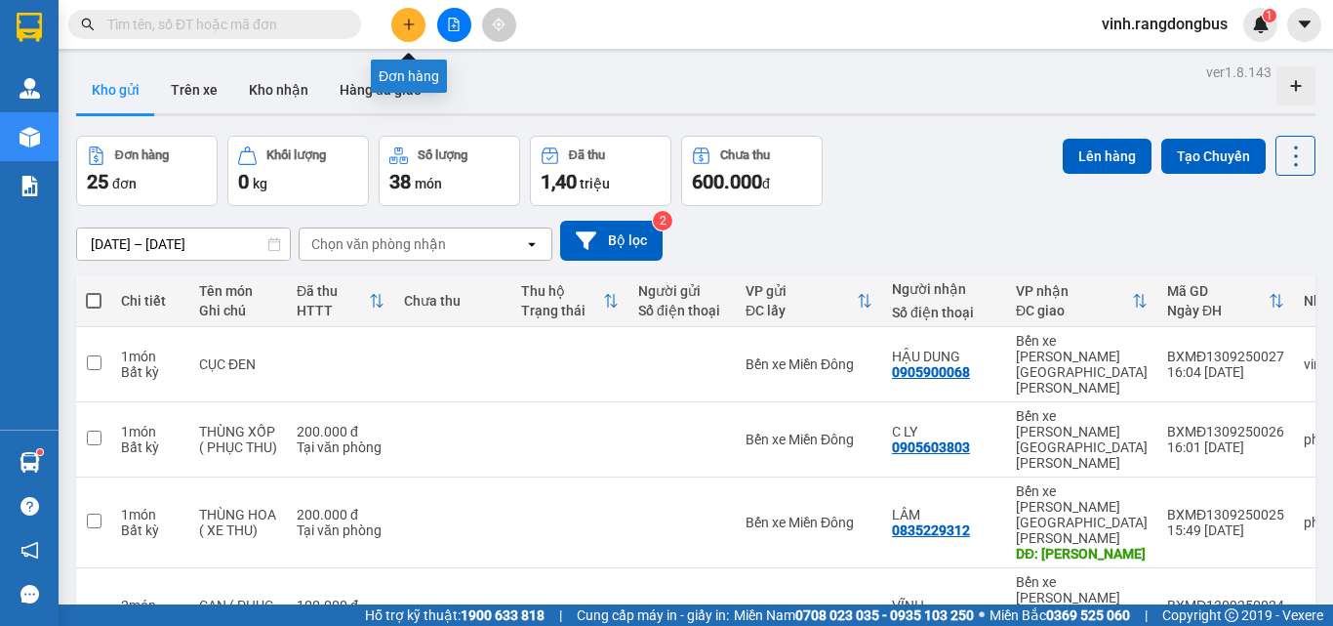
click at [400, 27] on button at bounding box center [408, 25] width 34 height 34
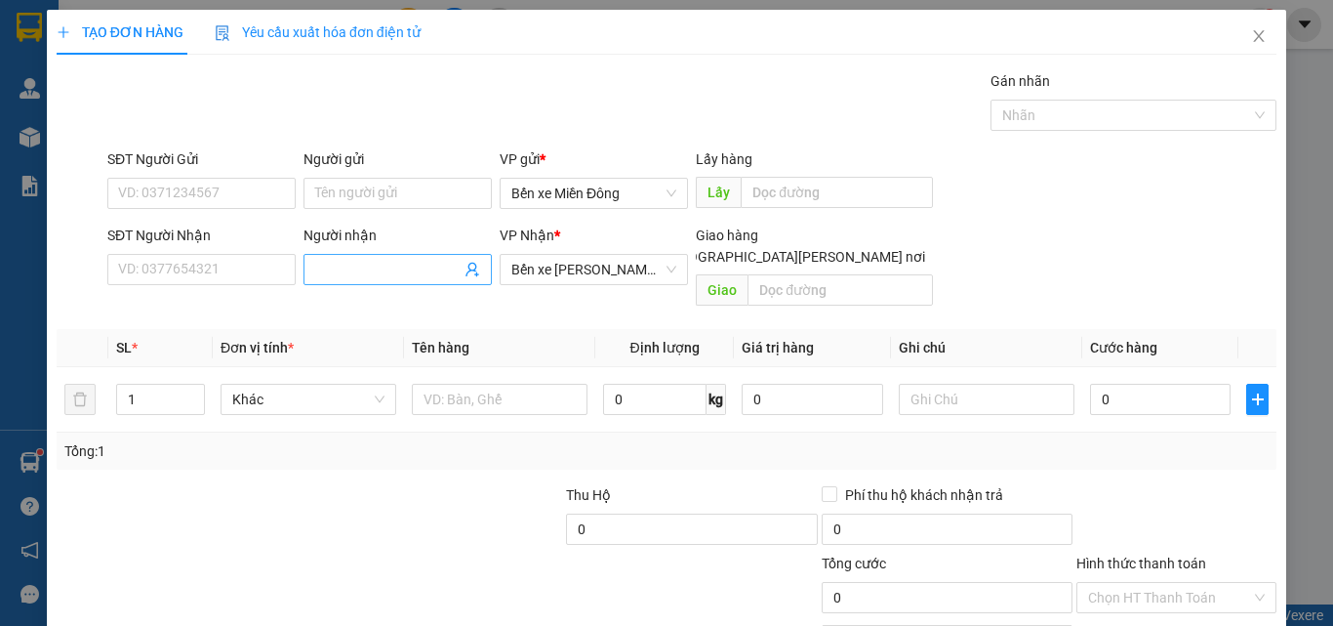
click at [406, 260] on input "Người nhận" at bounding box center [387, 269] width 145 height 21
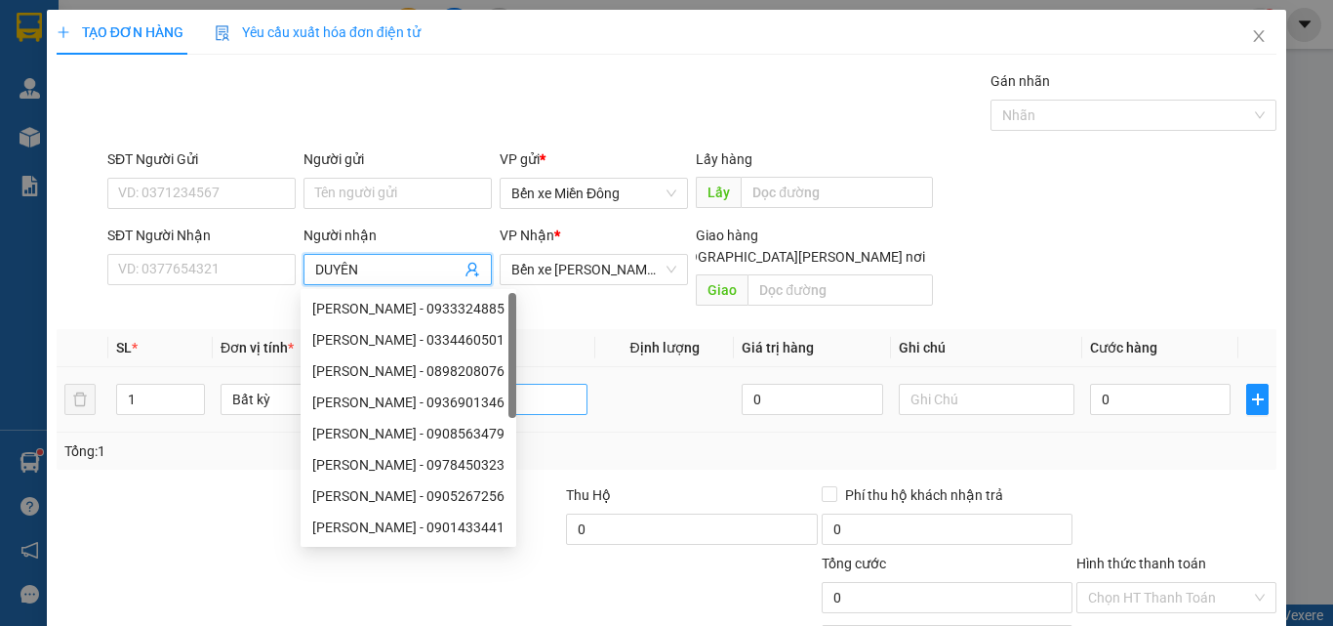
type input "DUYÊN"
click at [531, 384] on input "text" at bounding box center [500, 399] width 176 height 31
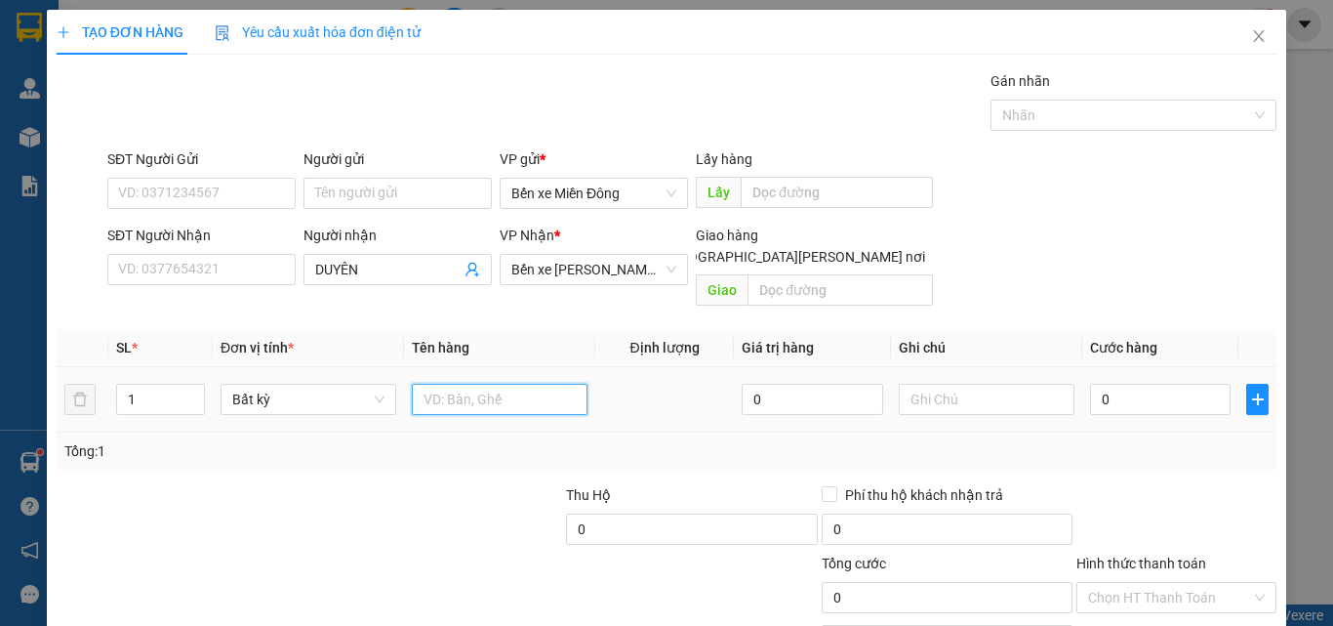
type input "U"
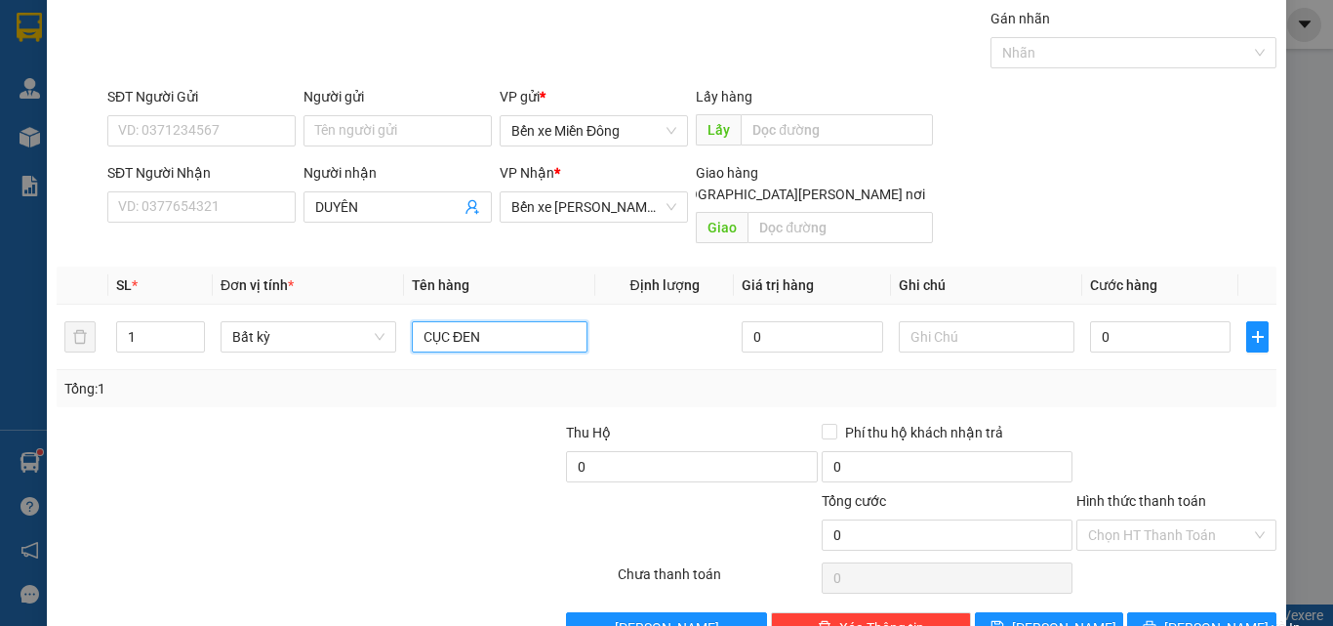
scroll to position [97, 0]
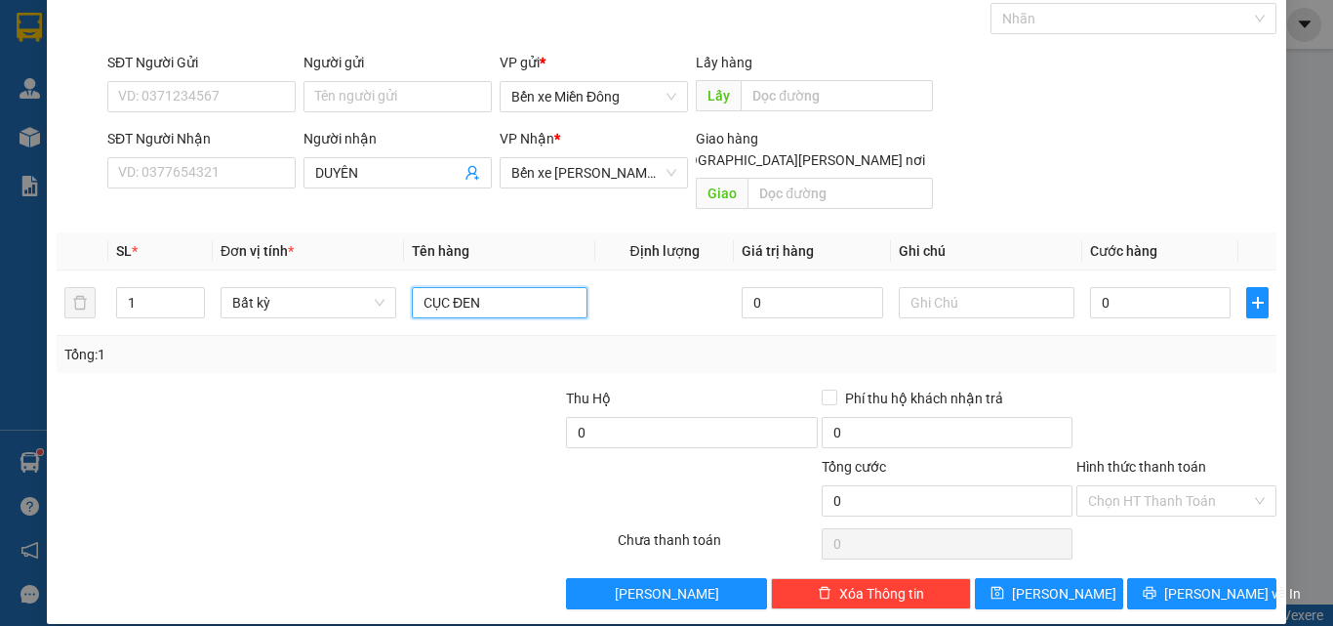
type input "CỤC ĐEN"
click at [1196, 583] on span "[PERSON_NAME] và In" at bounding box center [1232, 593] width 137 height 21
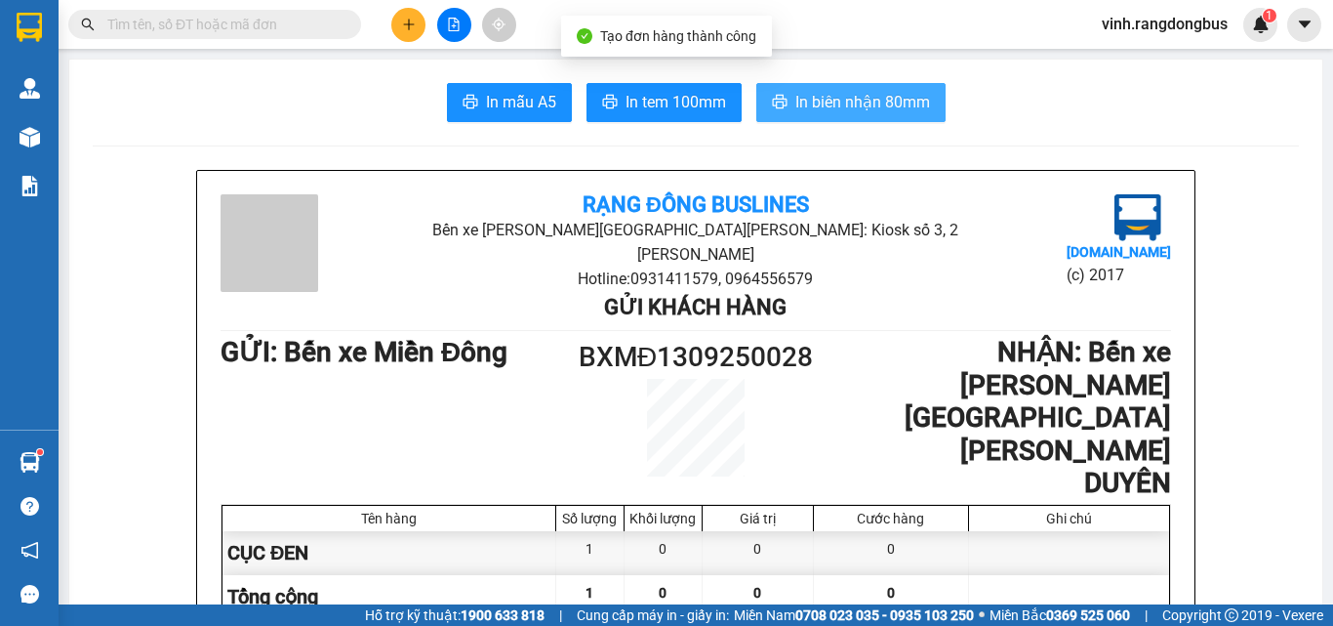
click at [922, 121] on button "In biên nhận 80mm" at bounding box center [850, 102] width 189 height 39
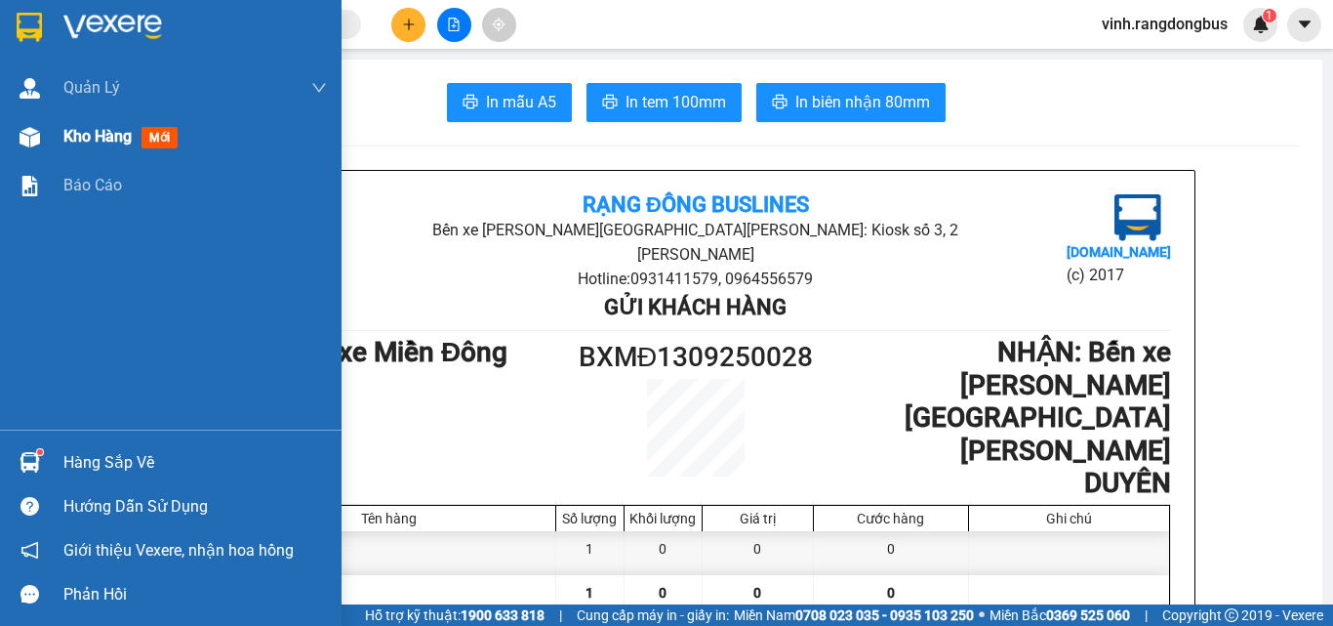
click at [41, 142] on div at bounding box center [30, 137] width 34 height 34
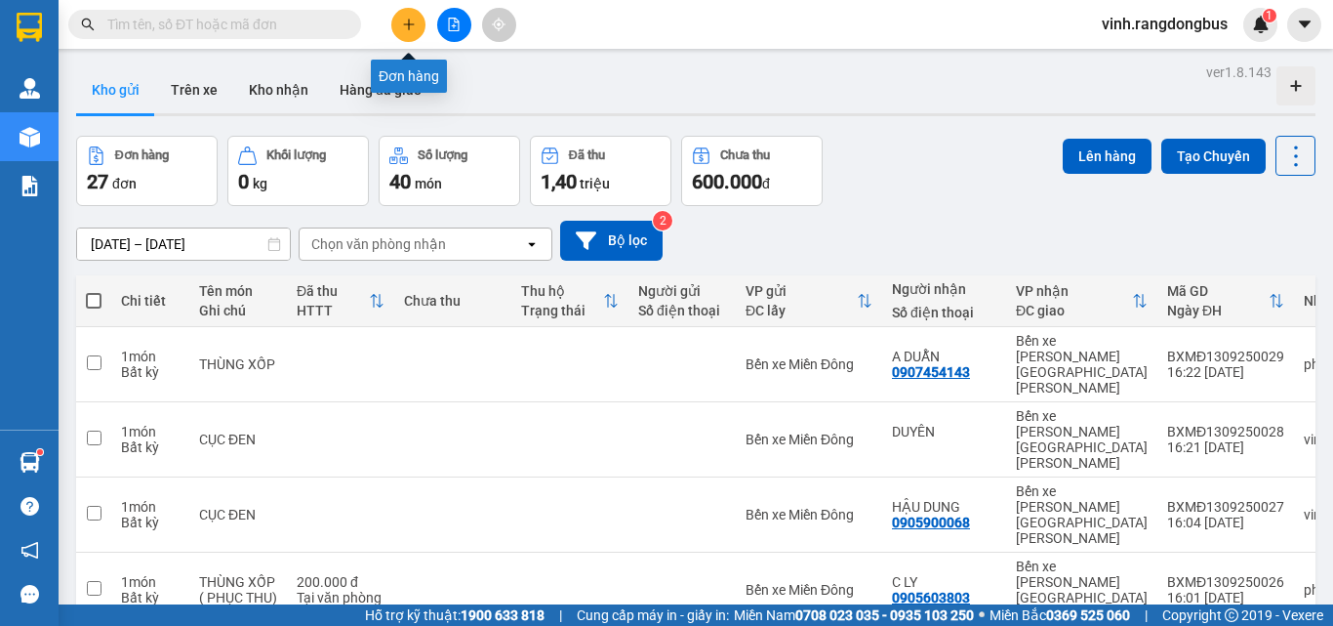
click at [407, 18] on button at bounding box center [408, 25] width 34 height 34
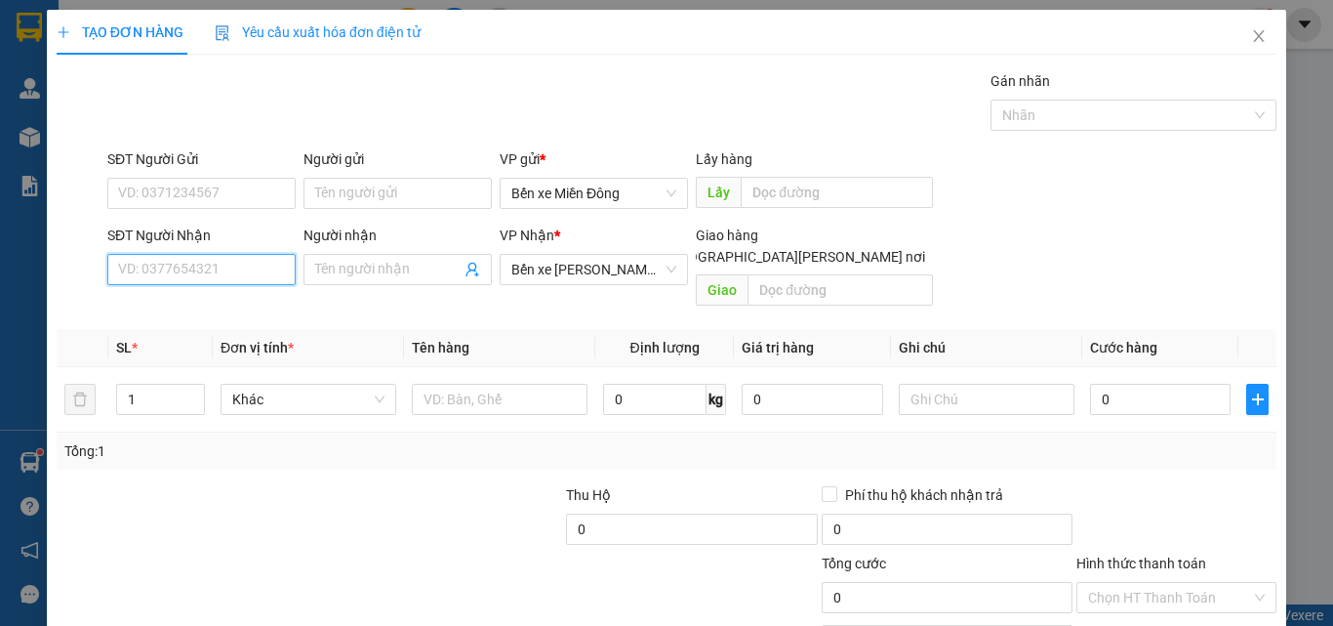
click at [220, 281] on input "SĐT Người Nhận" at bounding box center [201, 269] width 188 height 31
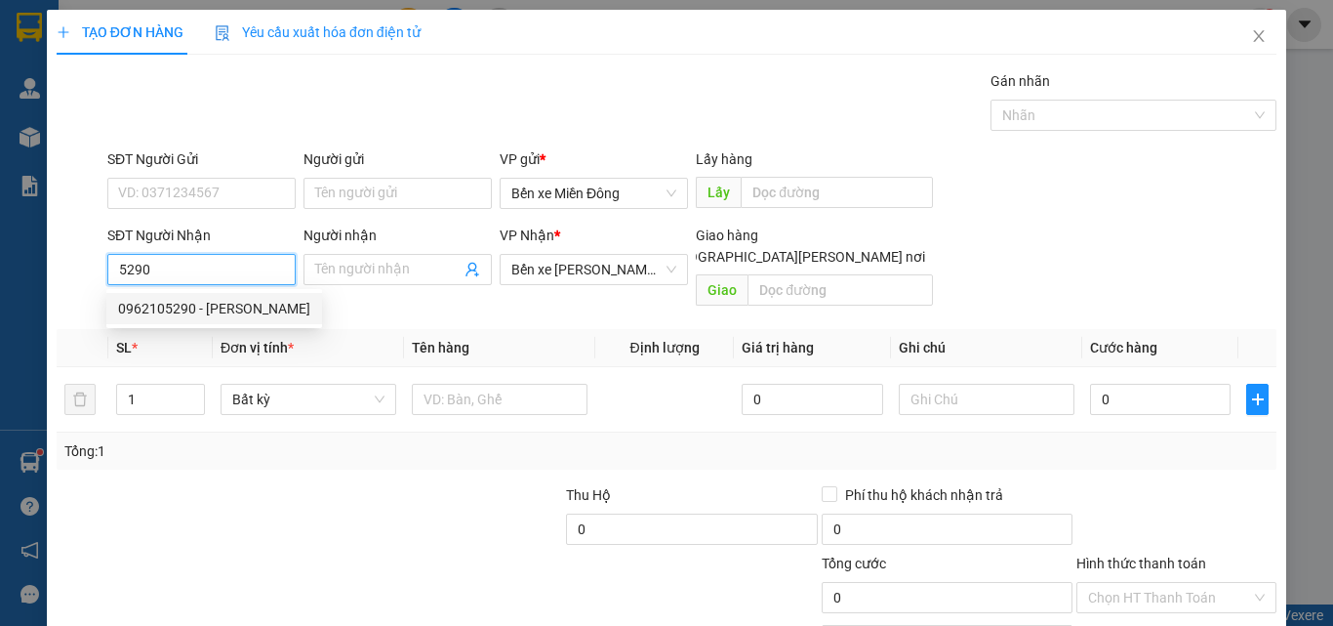
click at [259, 306] on div "0962105290 - [PERSON_NAME]" at bounding box center [214, 308] width 192 height 21
type input "0962105290"
type input "TRUNG"
type input "50.000"
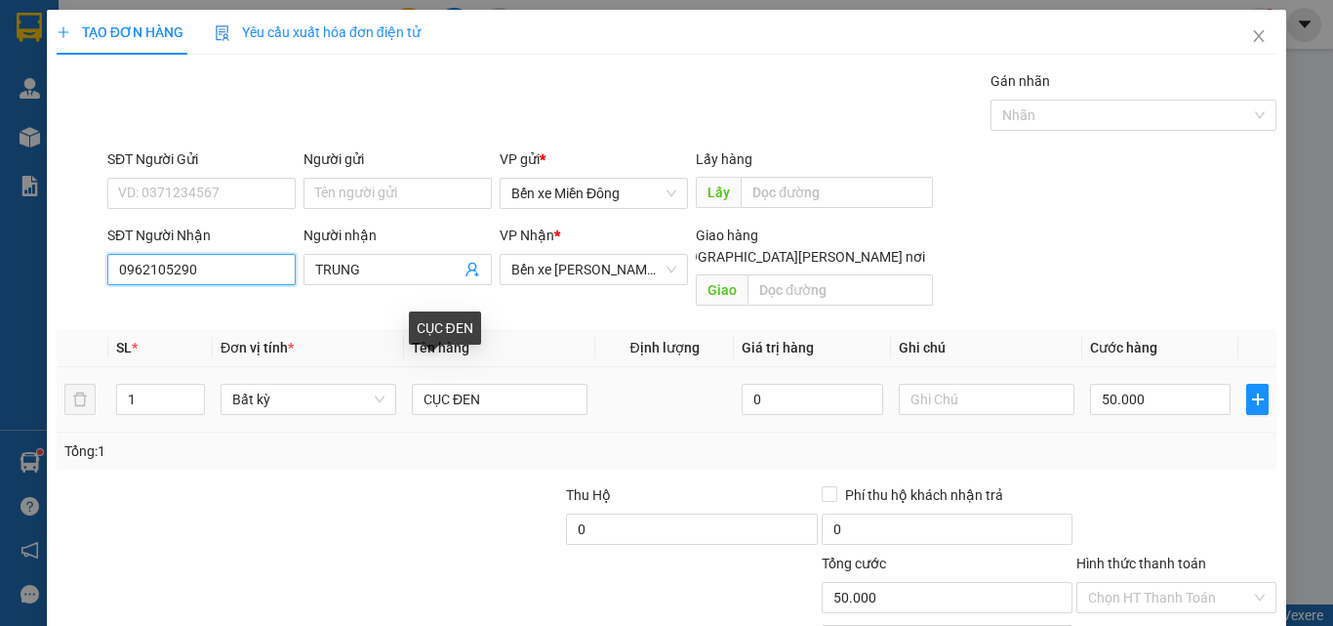
type input "0962105290"
click at [522, 394] on div "CỤC ĐEN" at bounding box center [500, 399] width 176 height 39
click at [517, 387] on input "CỤC ĐEN" at bounding box center [500, 399] width 176 height 31
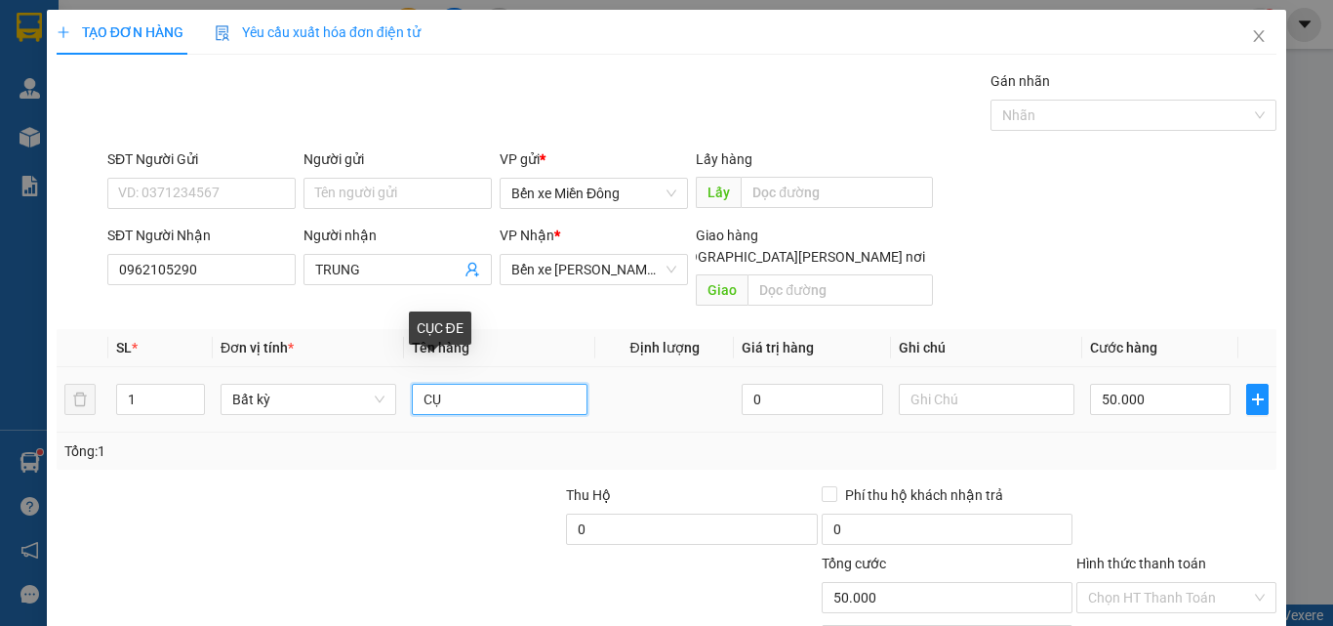
type input "C"
type input "THÙNG"
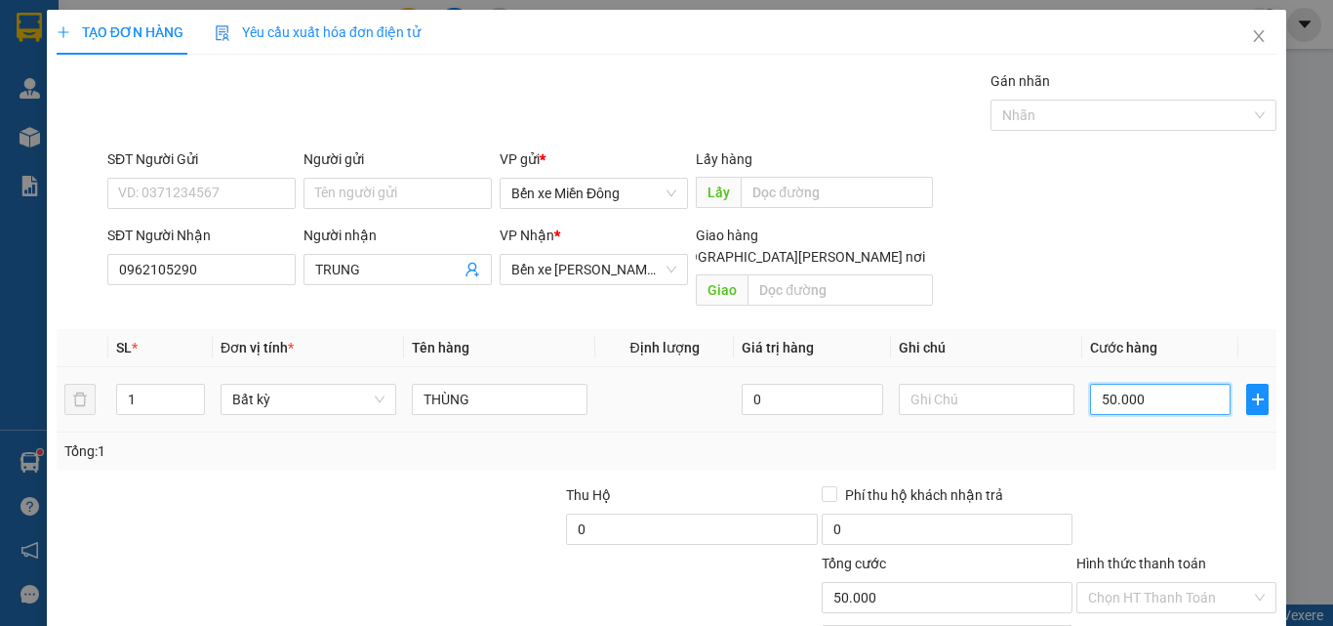
click at [1148, 384] on input "50.000" at bounding box center [1160, 399] width 141 height 31
type input "0"
click at [1159, 451] on div "Transit Pickup Surcharge Ids Transit Deliver Surcharge Ids Transit Deliver Surc…" at bounding box center [667, 387] width 1220 height 635
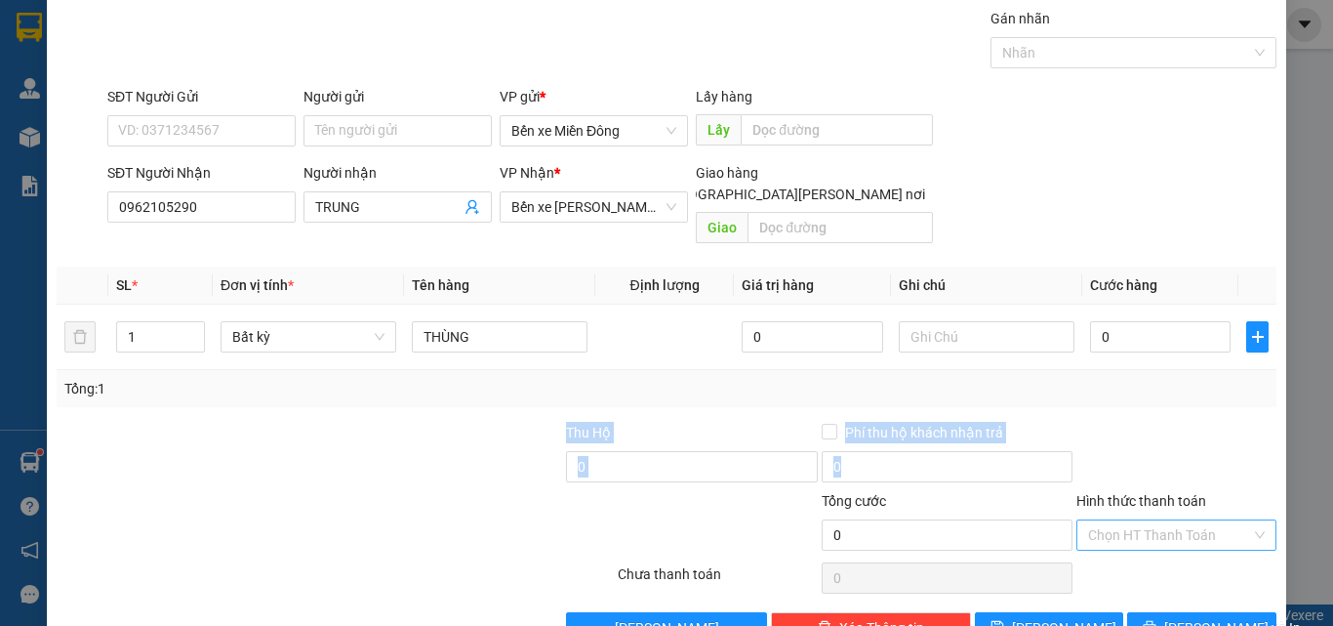
scroll to position [97, 0]
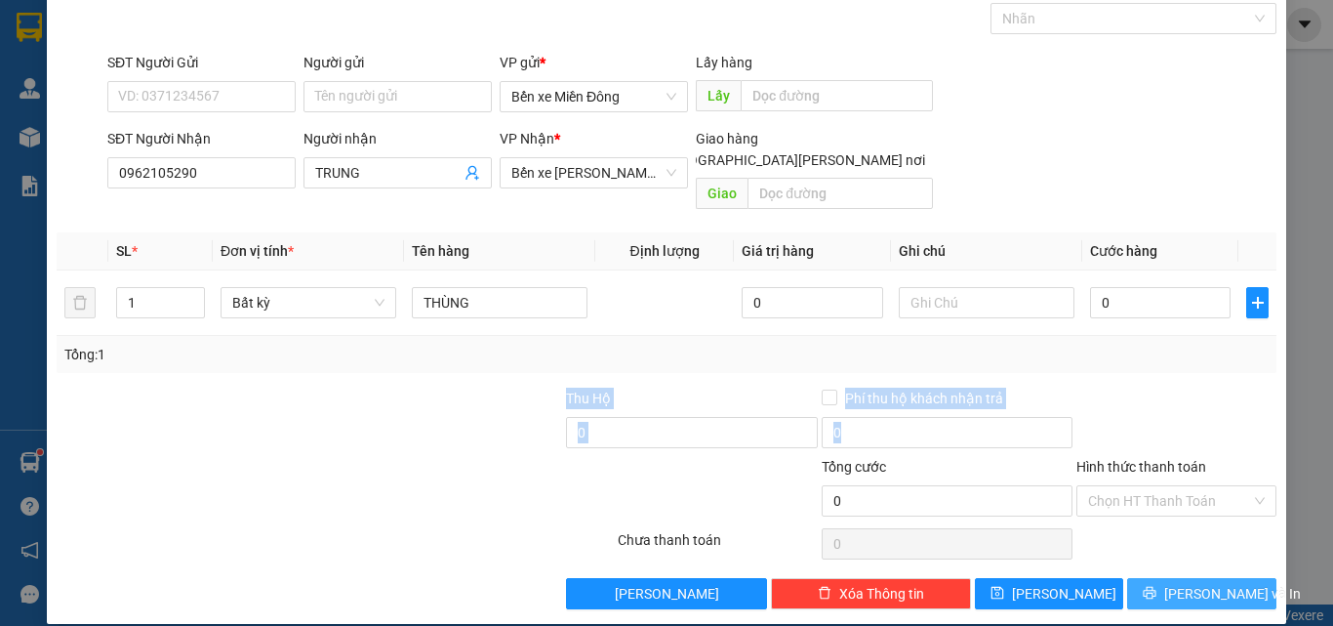
click at [1183, 583] on span "[PERSON_NAME] và In" at bounding box center [1232, 593] width 137 height 21
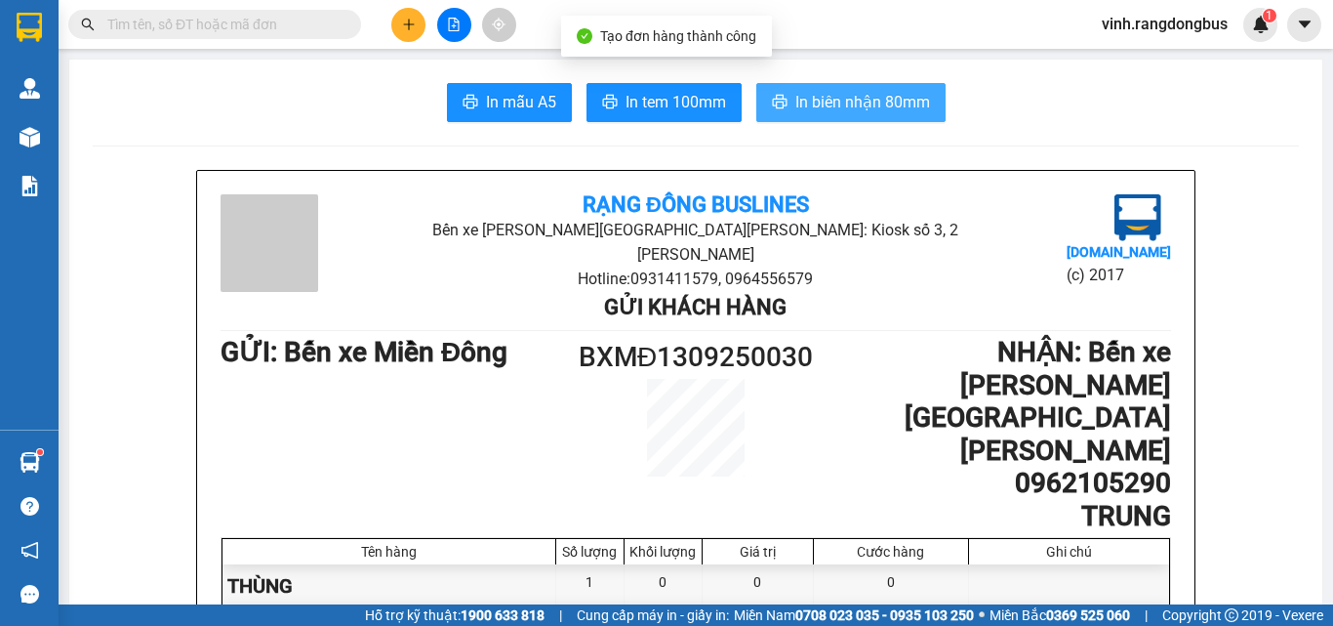
click at [878, 106] on span "In biên nhận 80mm" at bounding box center [863, 102] width 135 height 24
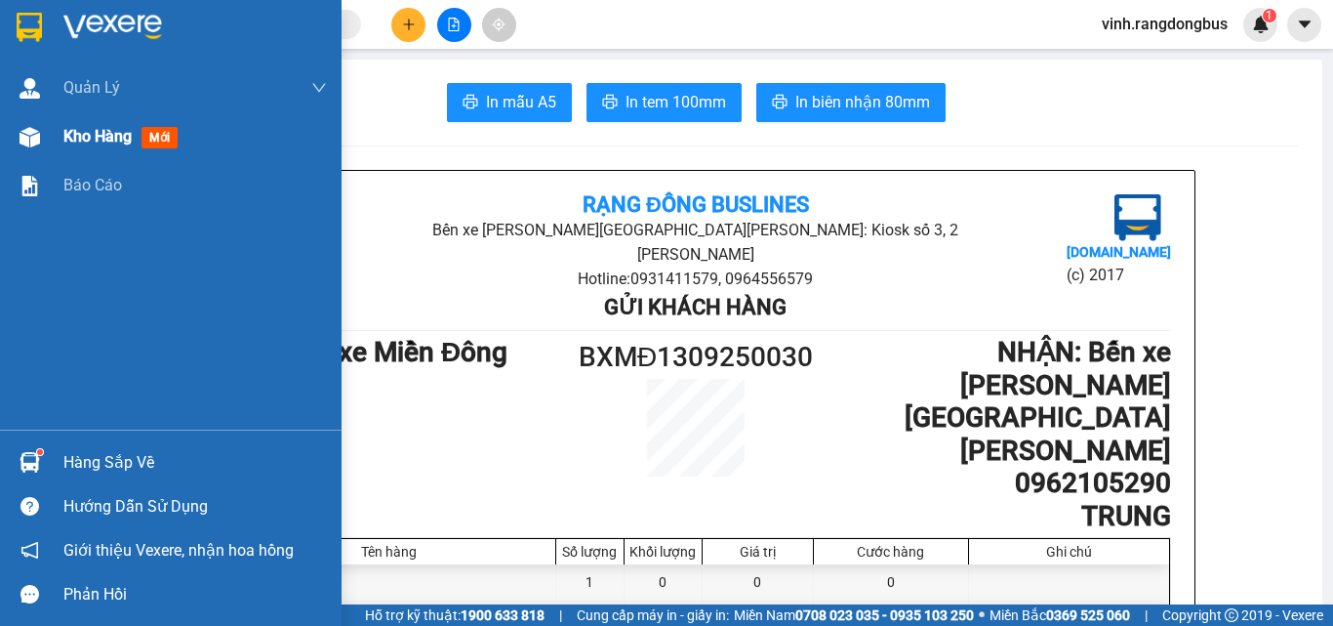
click at [94, 142] on span "Kho hàng" at bounding box center [97, 136] width 68 height 19
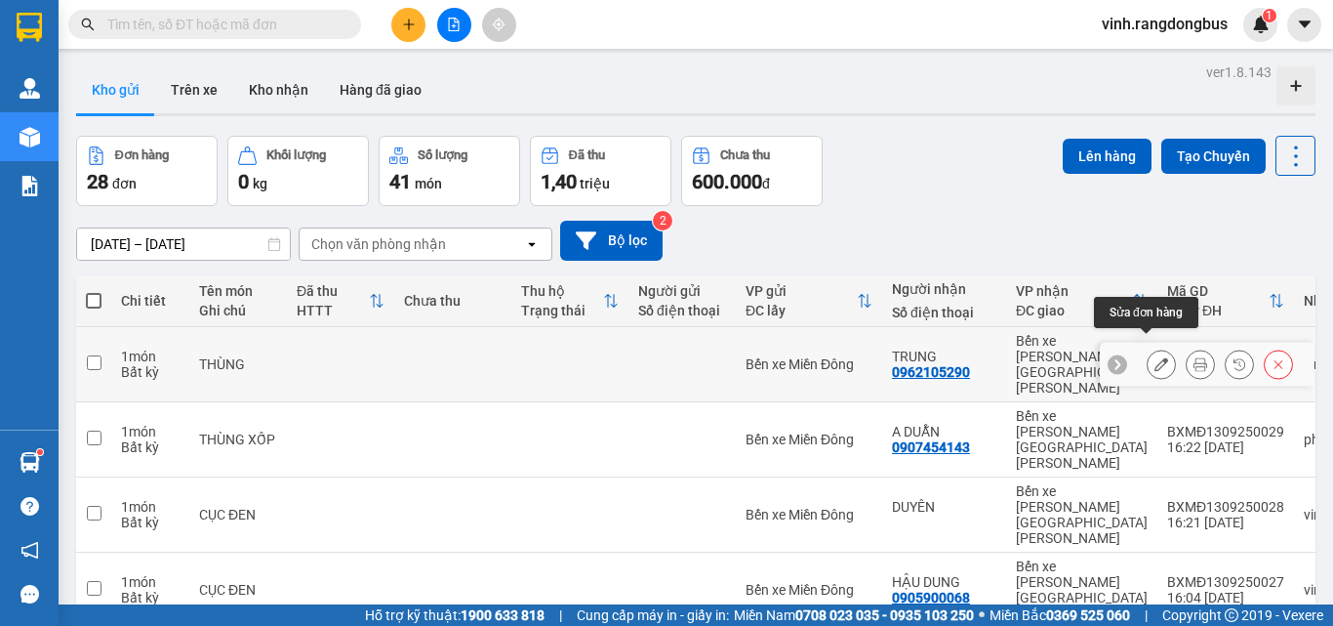
click at [1155, 357] on icon at bounding box center [1162, 364] width 14 height 14
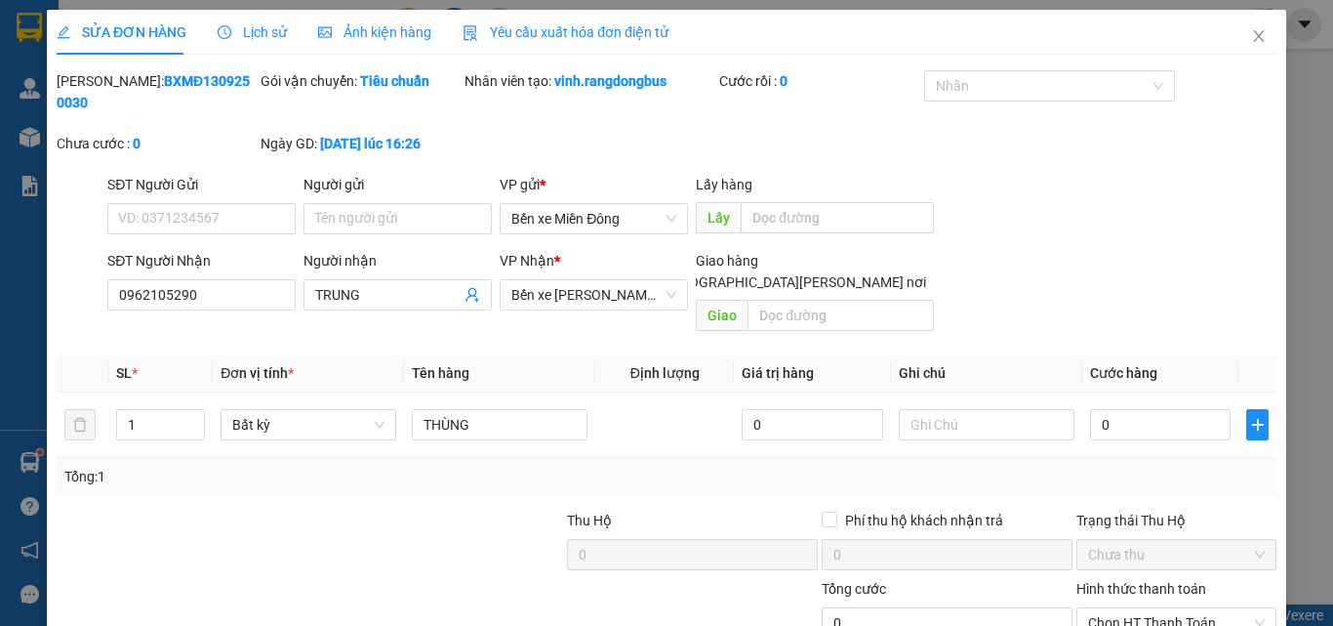
type input "0962105290"
type input "TRUNG"
drag, startPoint x: 461, startPoint y: 501, endPoint x: 548, endPoint y: 449, distance: 101.1
click at [466, 510] on div at bounding box center [436, 544] width 255 height 68
click at [1172, 458] on div "Tổng: 1" at bounding box center [667, 476] width 1220 height 37
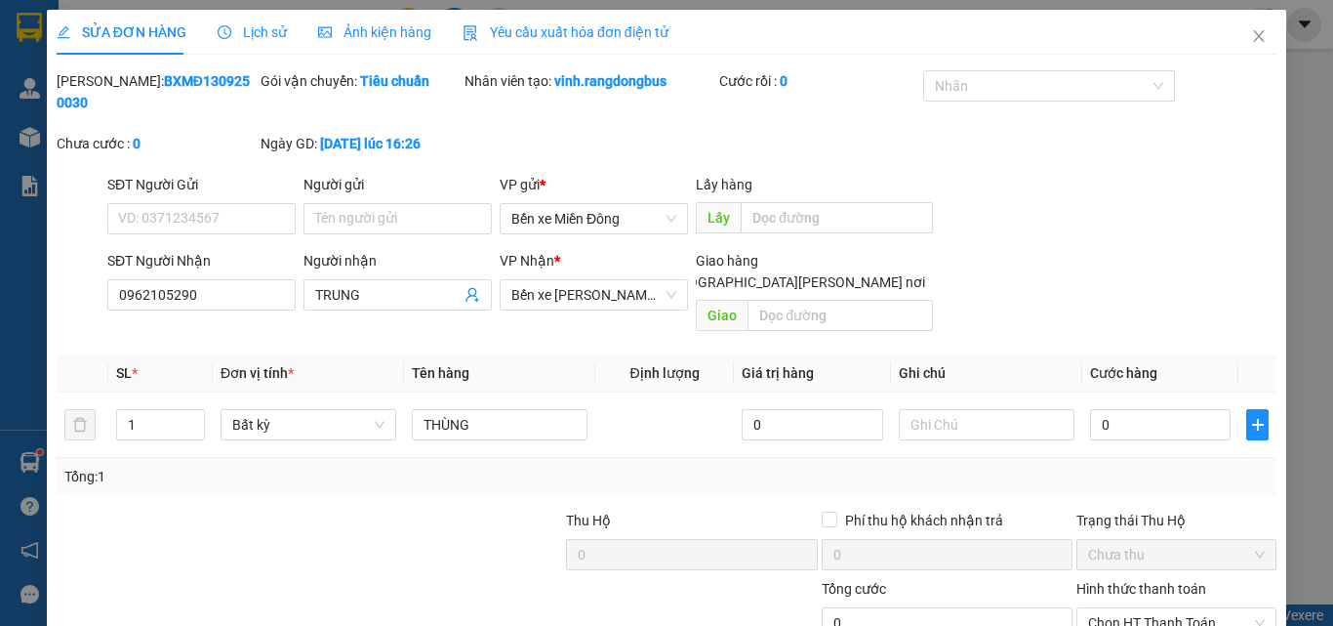
scroll to position [101, 0]
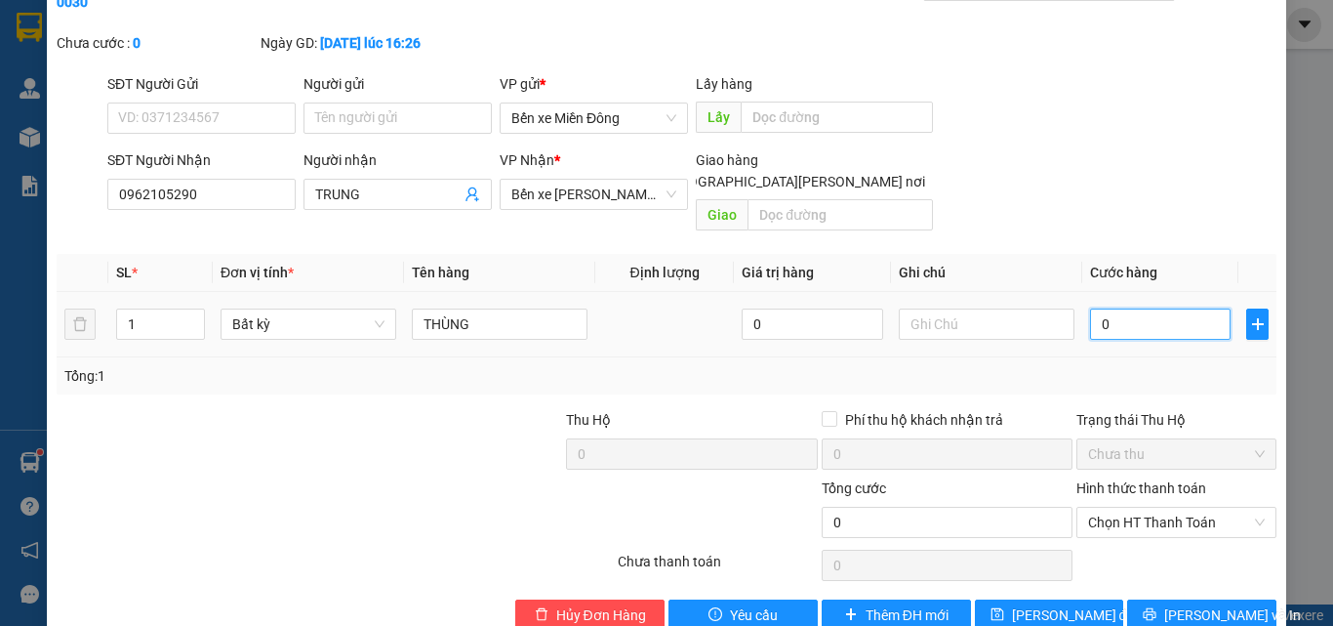
click at [1152, 308] on input "0" at bounding box center [1160, 323] width 141 height 31
type input "07"
type input "7"
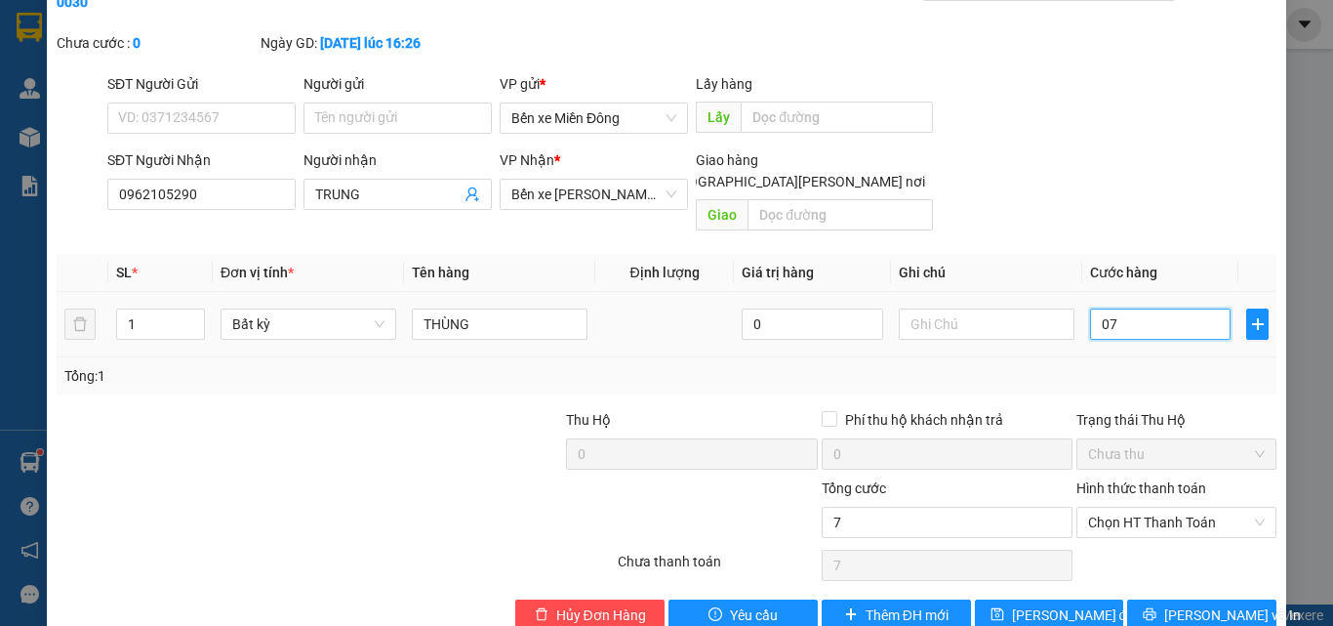
type input "70"
type input "070"
type input "70.000"
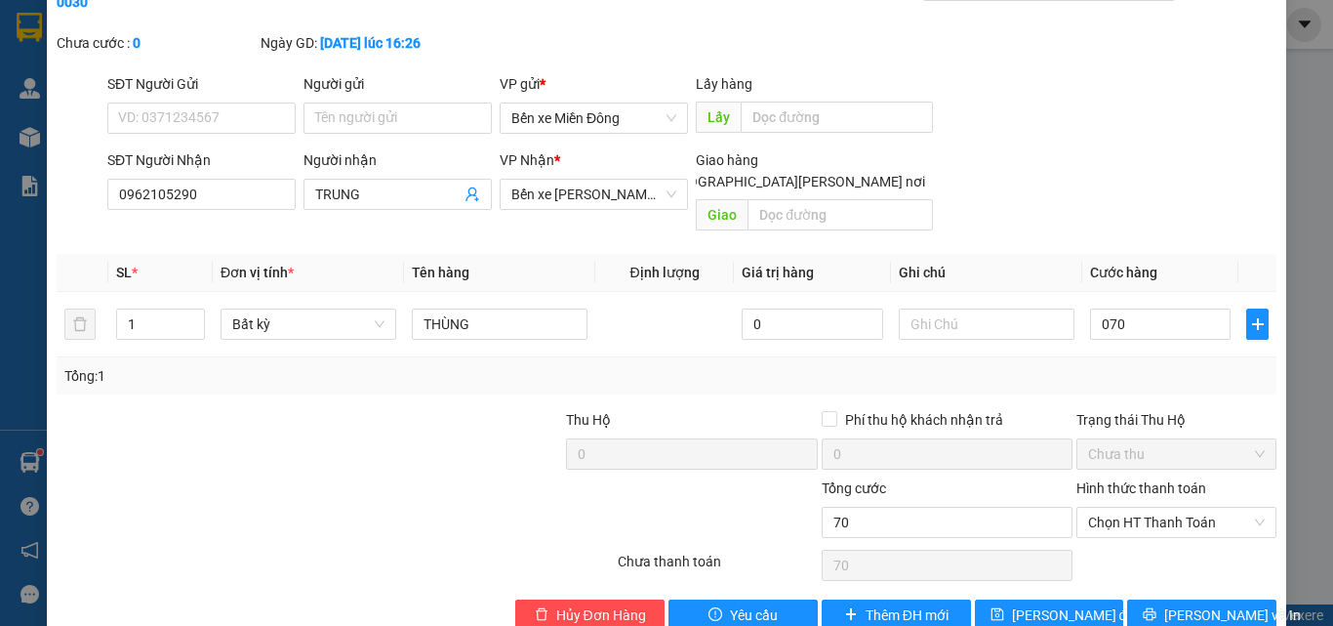
type input "70.000"
click at [1173, 365] on div "Tổng: 1" at bounding box center [666, 375] width 1205 height 21
click at [1160, 508] on span "Chọn HT Thanh Toán" at bounding box center [1176, 522] width 177 height 29
drag, startPoint x: 1145, startPoint y: 519, endPoint x: 1153, endPoint y: 526, distance: 10.4
click at [1145, 518] on div "Tại văn phòng" at bounding box center [1165, 518] width 175 height 21
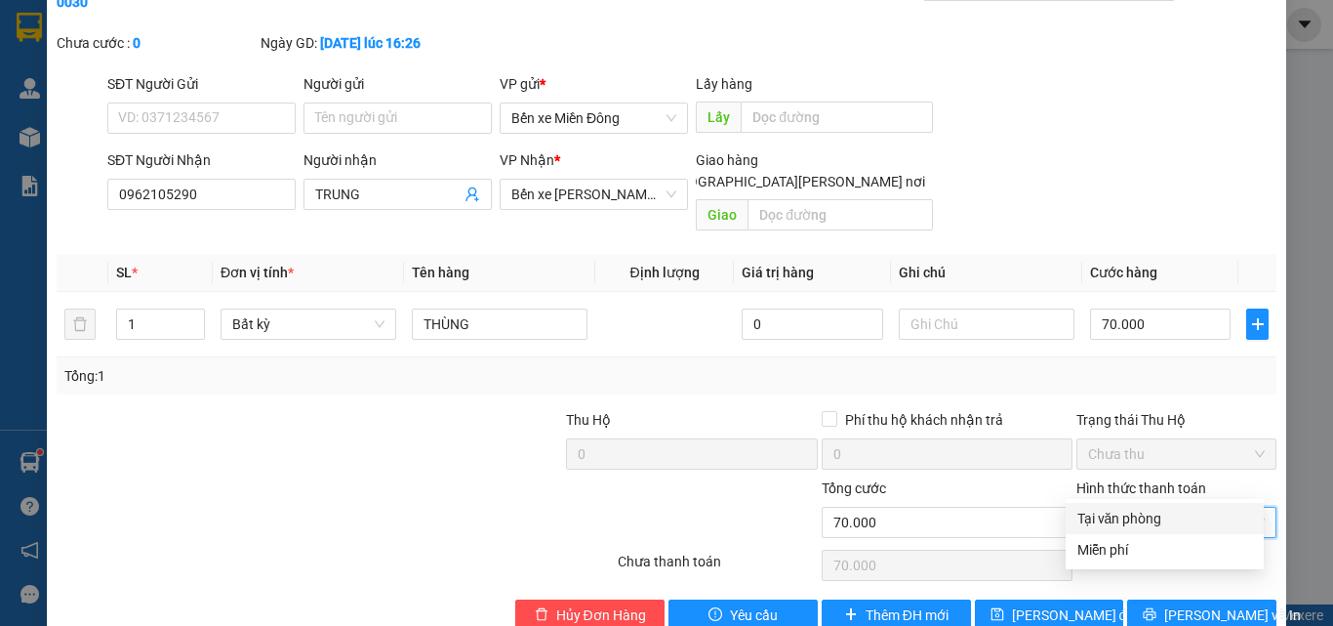
type input "0"
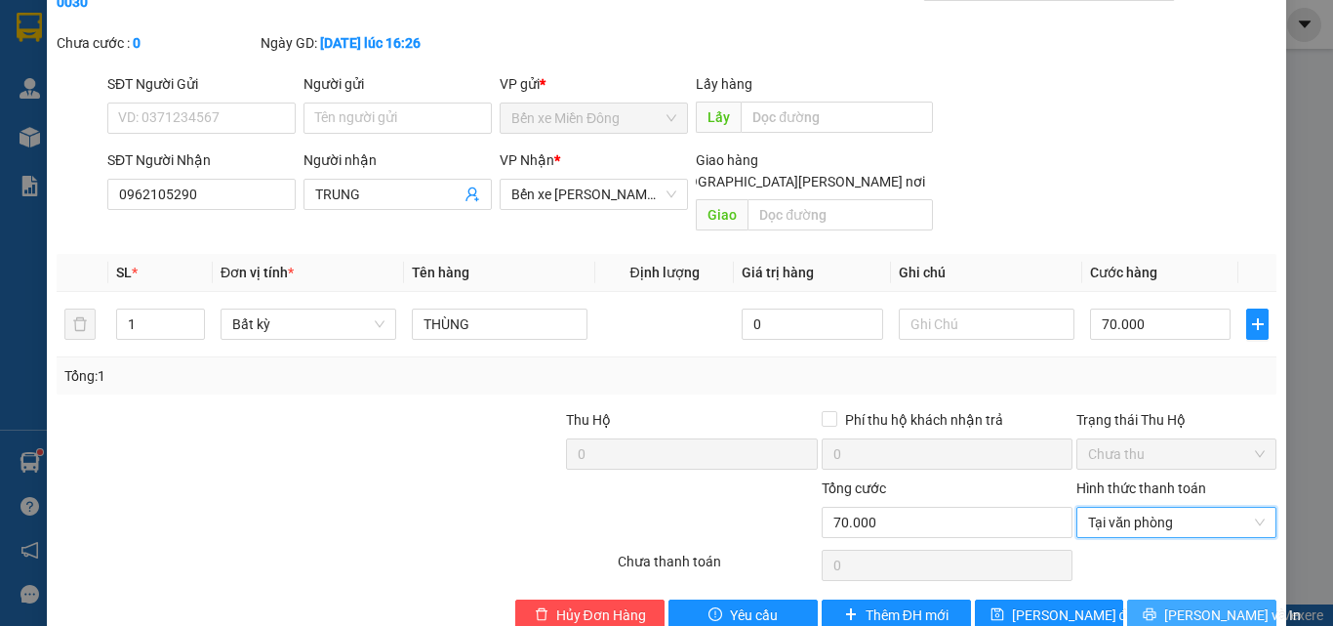
click at [1197, 604] on span "[PERSON_NAME] và In" at bounding box center [1232, 614] width 137 height 21
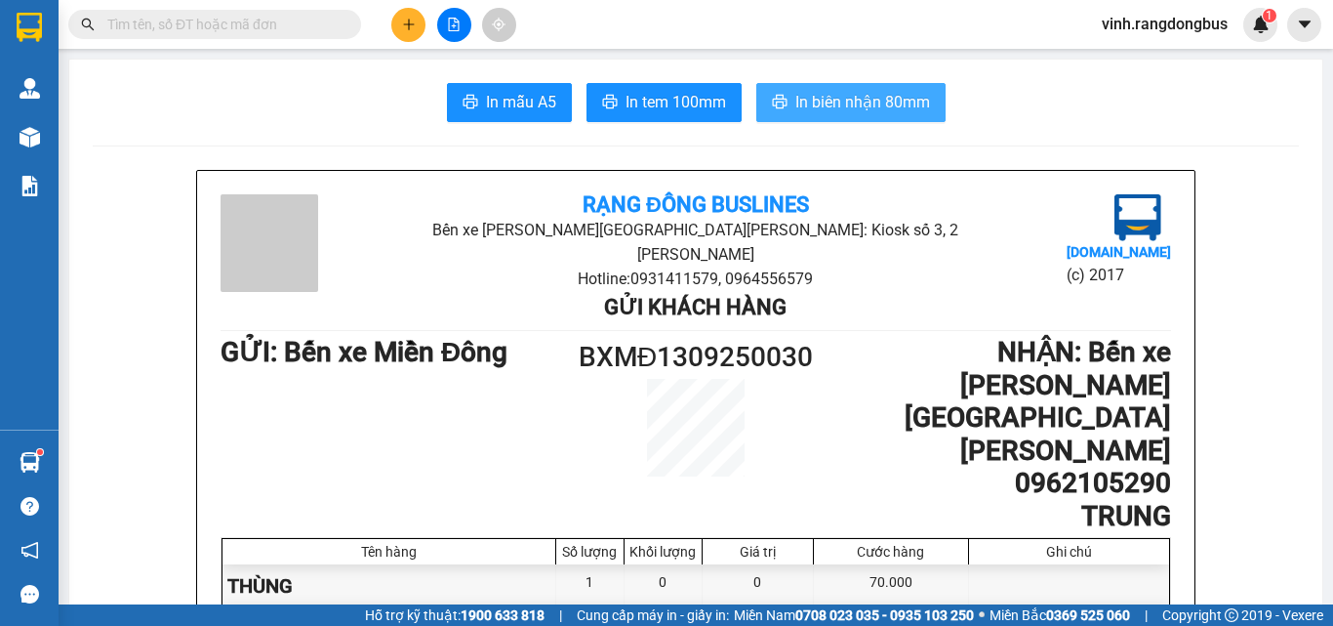
click at [840, 87] on button "In biên nhận 80mm" at bounding box center [850, 102] width 189 height 39
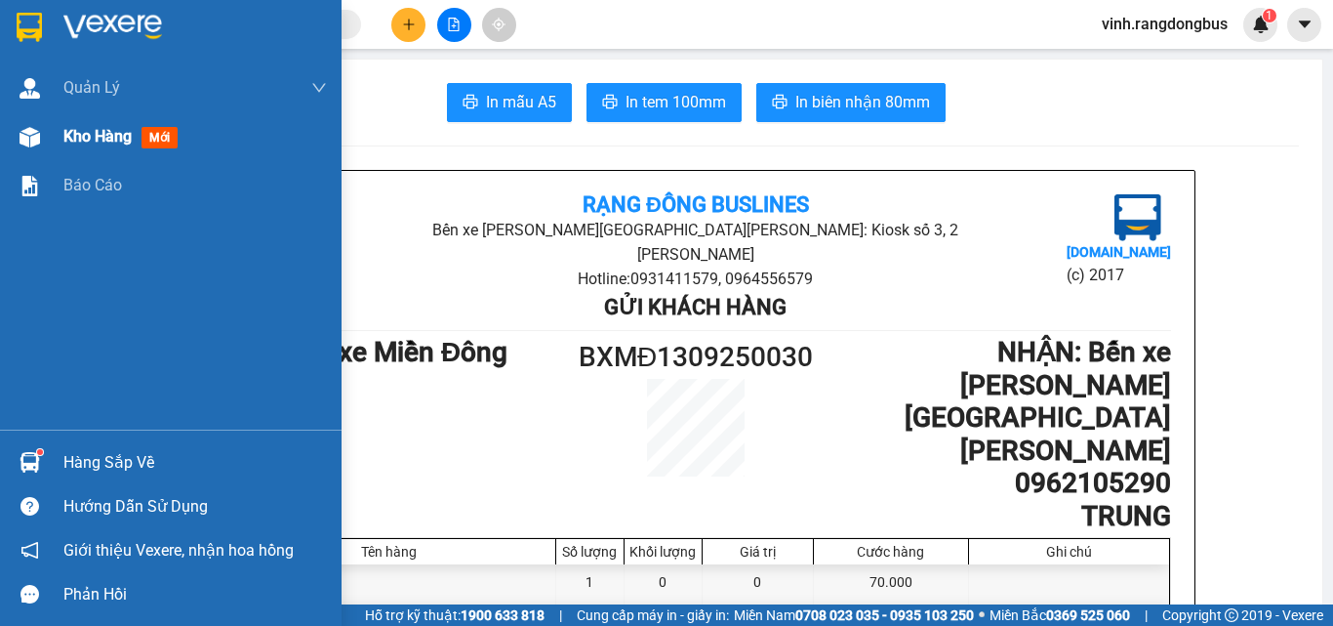
click at [57, 146] on div "Kho hàng mới" at bounding box center [171, 136] width 342 height 49
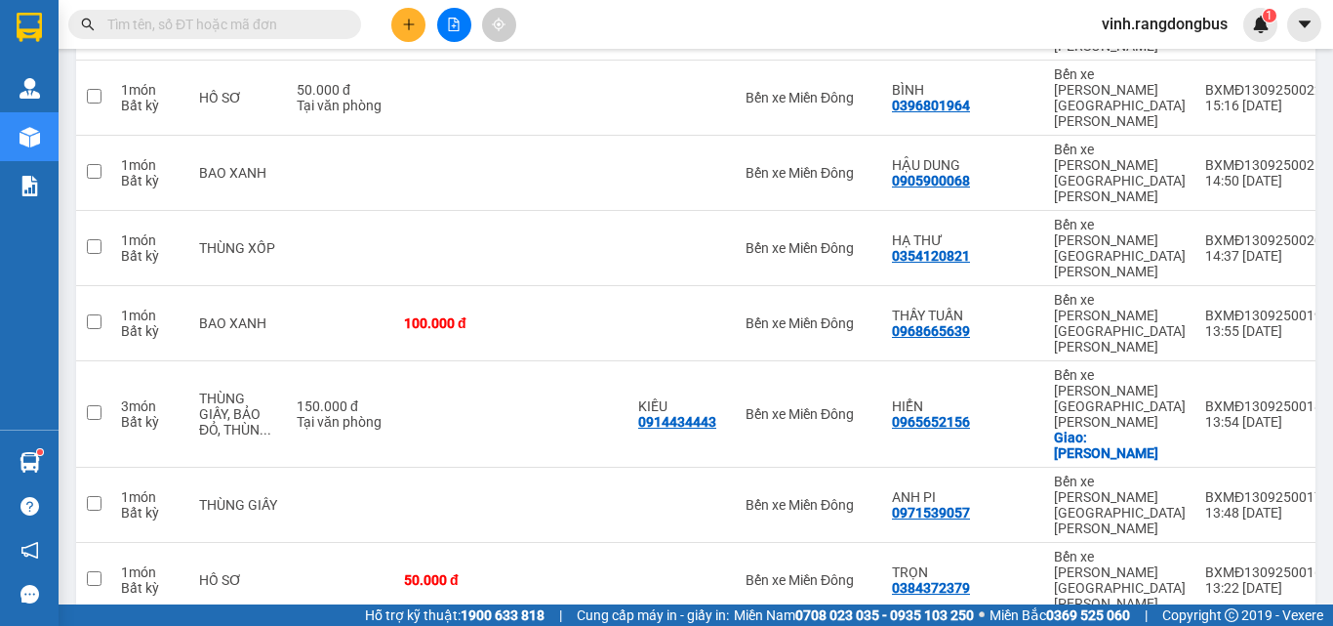
scroll to position [976, 0]
click at [414, 18] on icon "plus" at bounding box center [409, 25] width 14 height 14
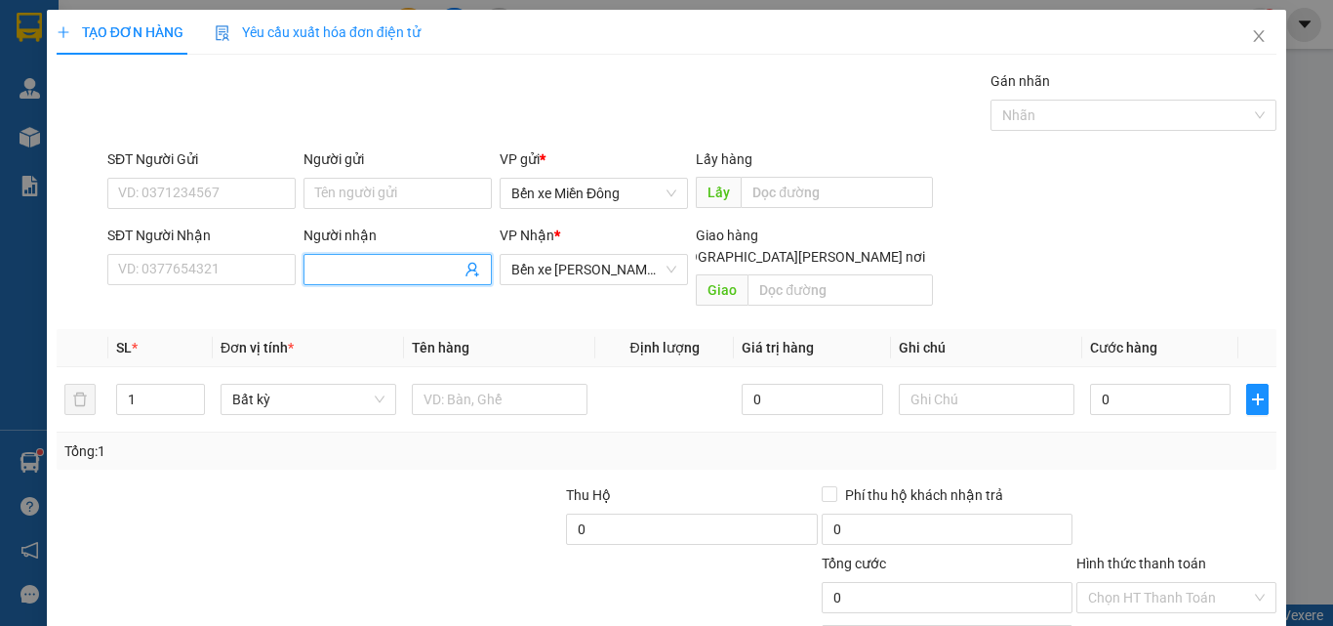
click at [341, 271] on input "Người nhận" at bounding box center [387, 269] width 145 height 21
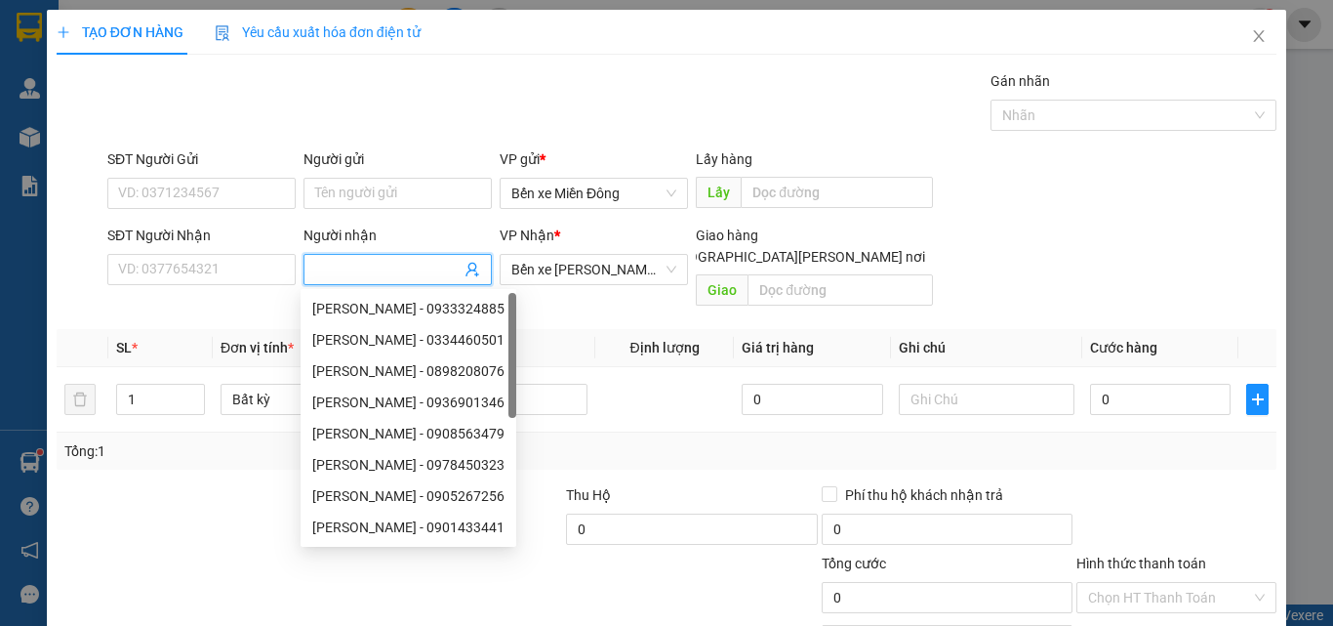
type input "P"
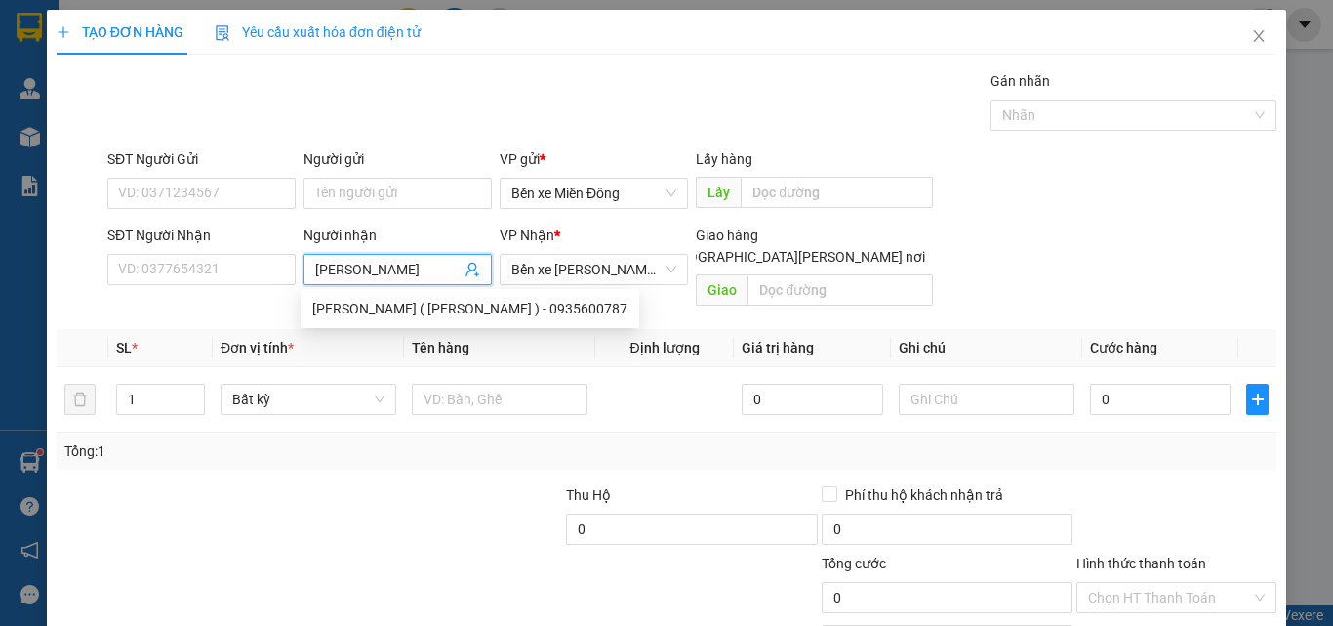
type input "[PERSON_NAME]"
click at [384, 313] on div "[PERSON_NAME] ( [PERSON_NAME] ) - 0935600787" at bounding box center [469, 308] width 315 height 21
type input "0935600787"
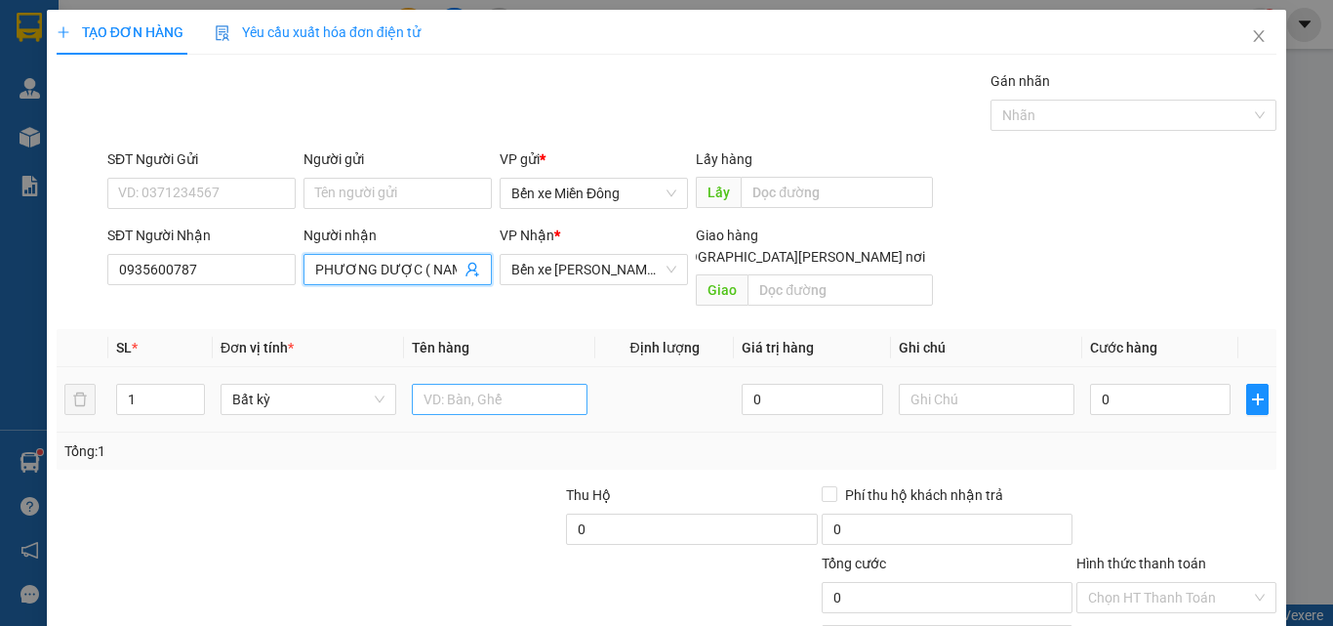
type input "PHƯƠNG DƯỢC ( NAM DƯỢC )"
click at [455, 384] on input "text" at bounding box center [500, 399] width 176 height 31
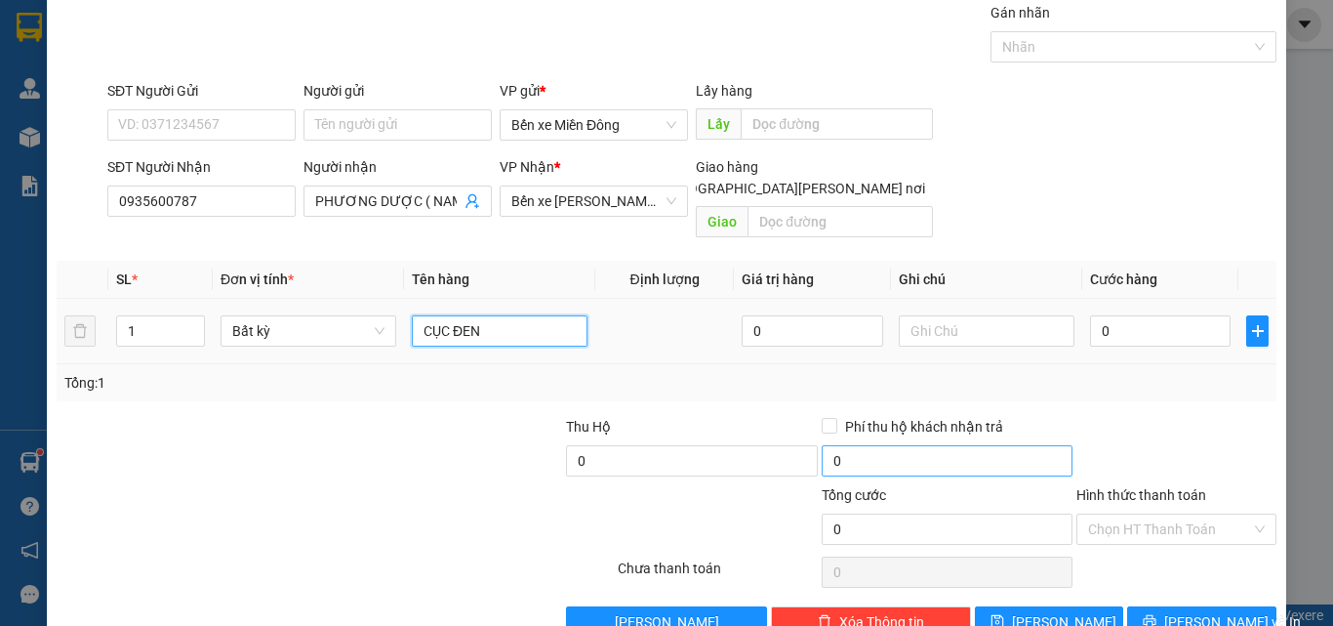
scroll to position [97, 0]
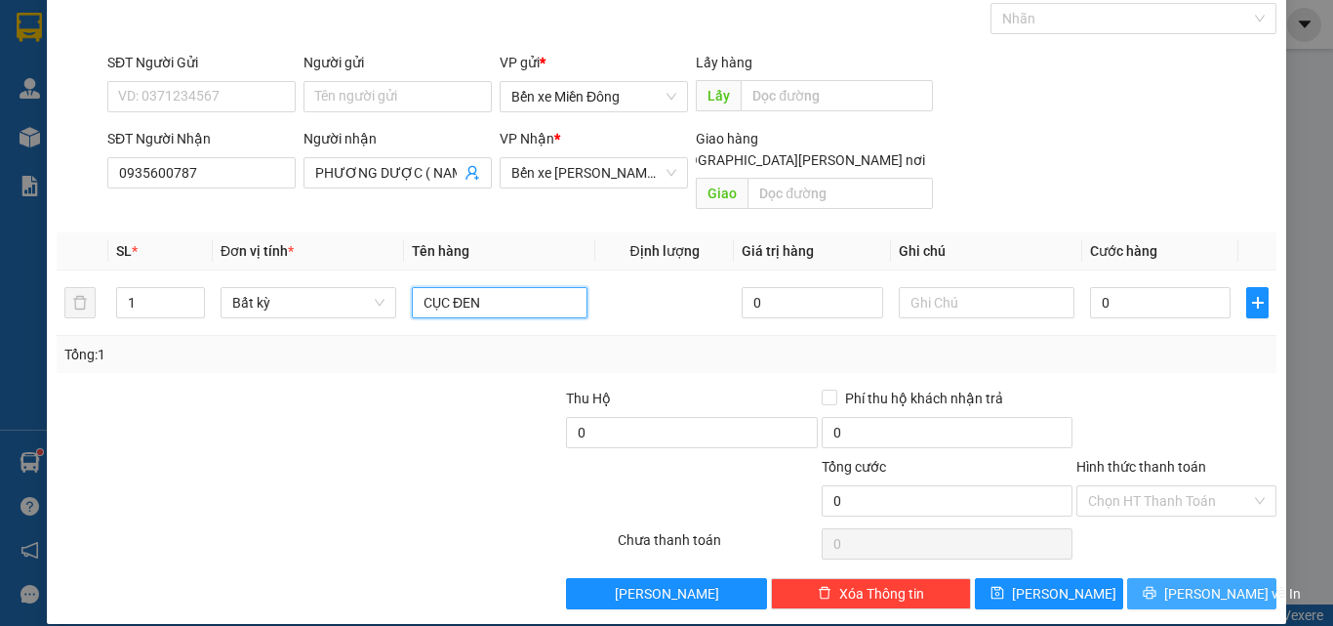
type input "CỤC ĐEN"
click at [1183, 583] on span "[PERSON_NAME] và In" at bounding box center [1232, 593] width 137 height 21
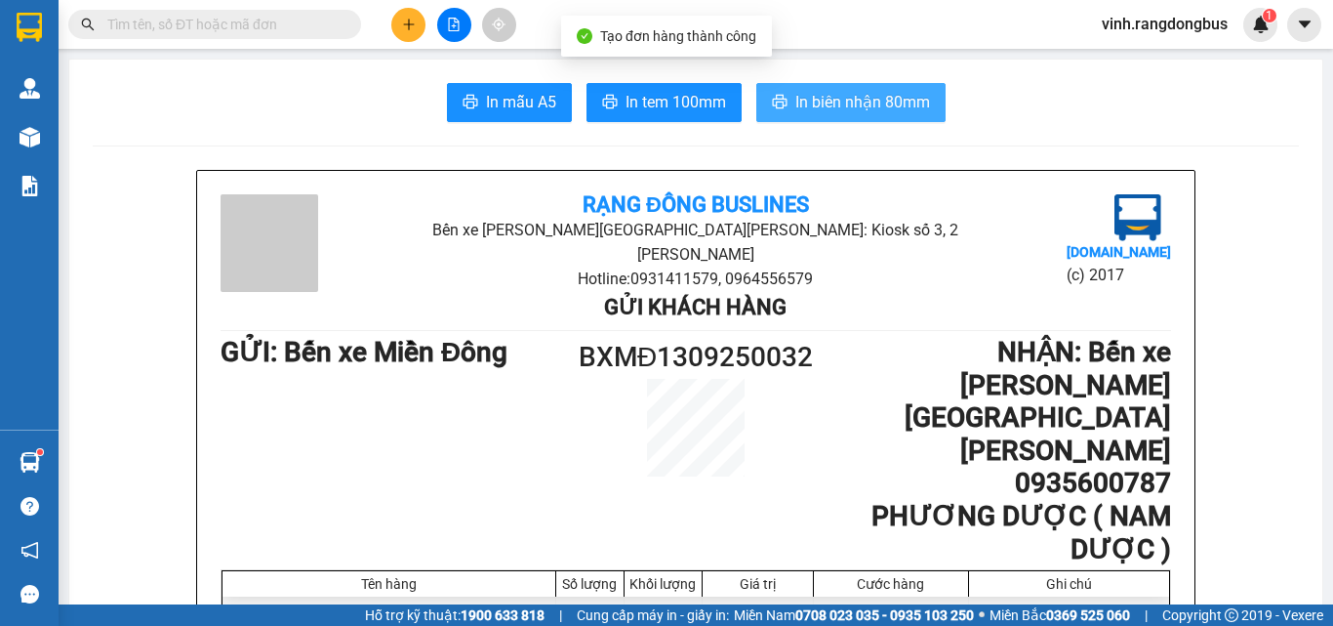
click at [895, 98] on span "In biên nhận 80mm" at bounding box center [863, 102] width 135 height 24
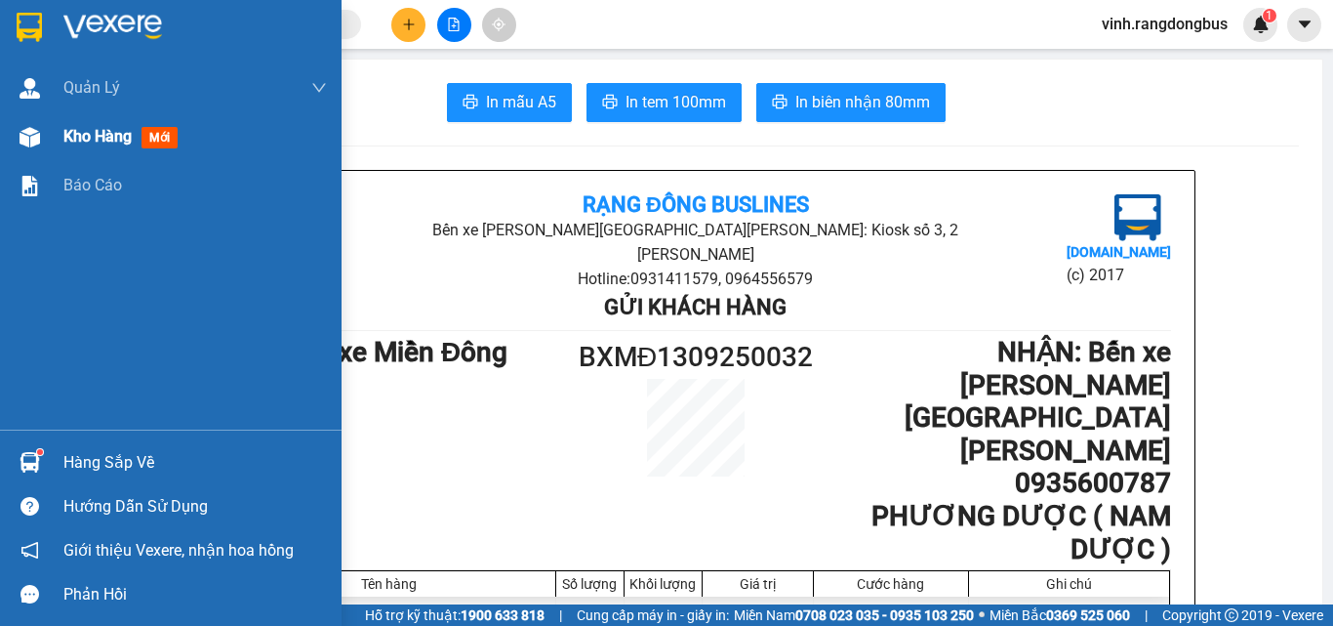
click at [83, 148] on div "Kho hàng mới" at bounding box center [124, 136] width 122 height 24
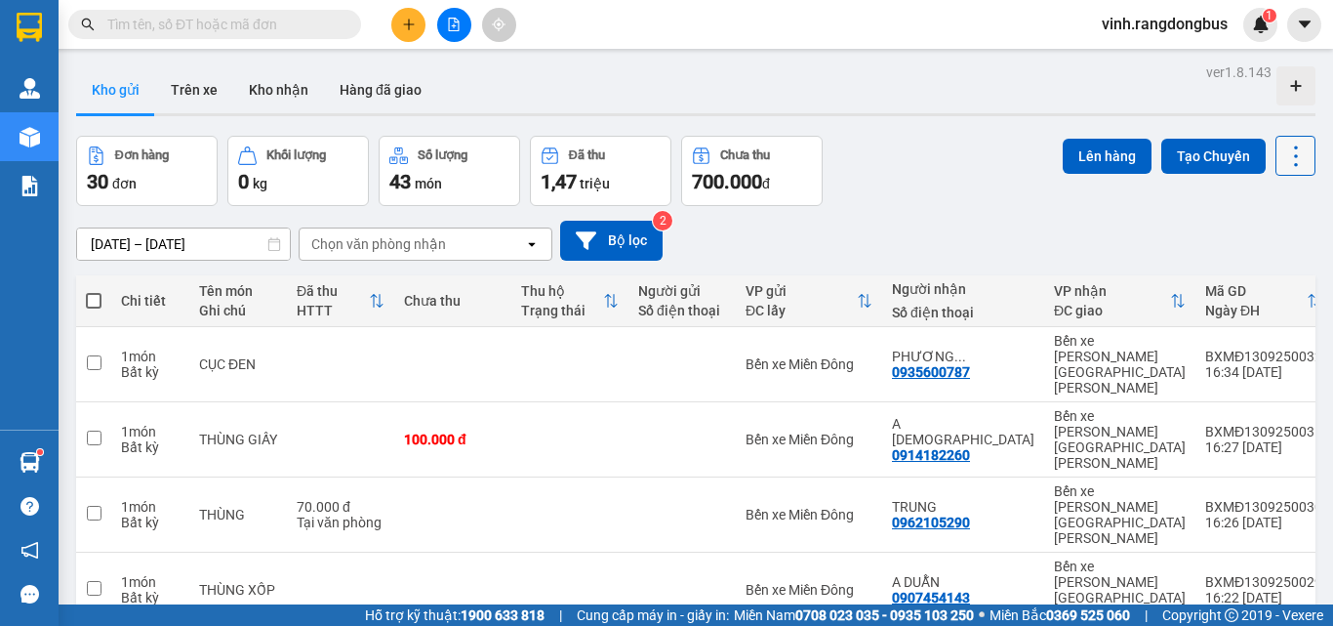
click at [1291, 150] on icon at bounding box center [1296, 156] width 27 height 27
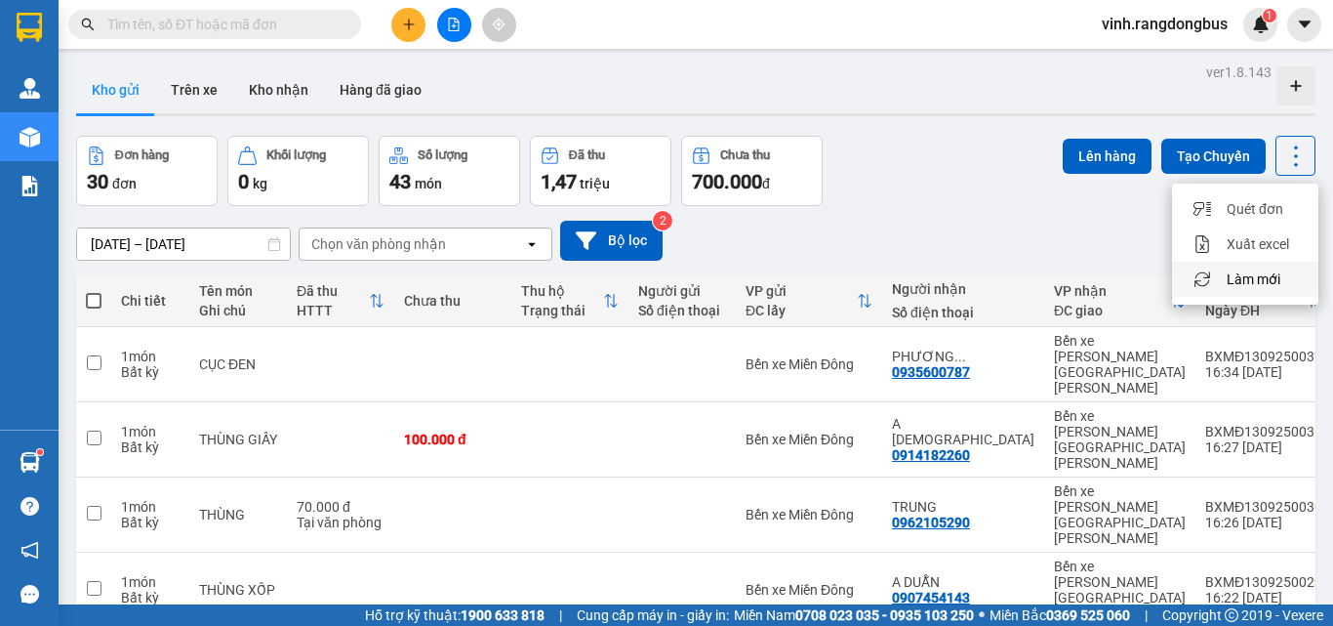
click at [1258, 276] on span "Làm mới" at bounding box center [1254, 279] width 54 height 20
